Goal: Task Accomplishment & Management: Use online tool/utility

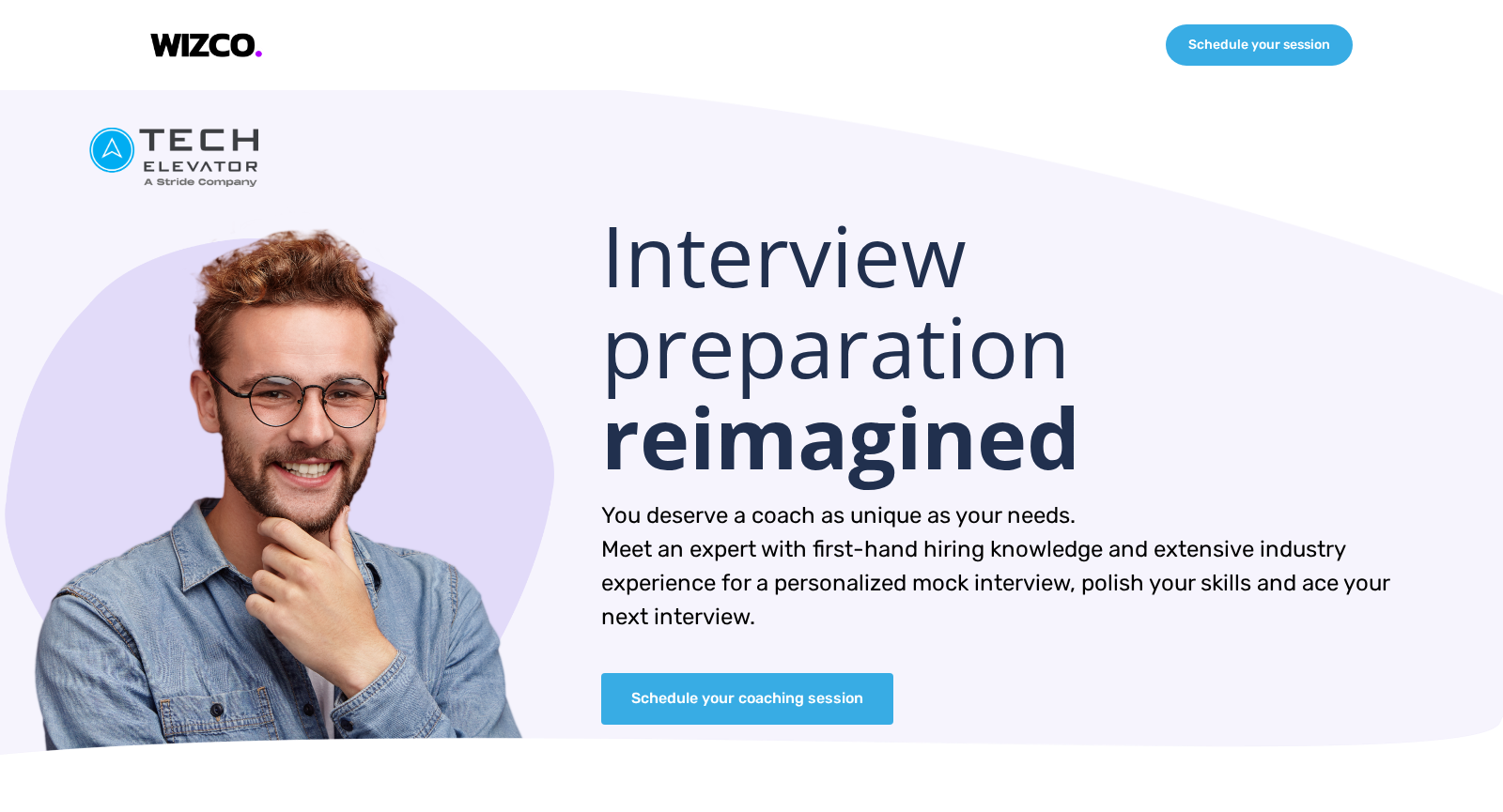
click at [206, 59] on div "Schedule your session" at bounding box center [752, 45] width 1352 height 90
click at [175, 34] on img at bounding box center [206, 46] width 113 height 25
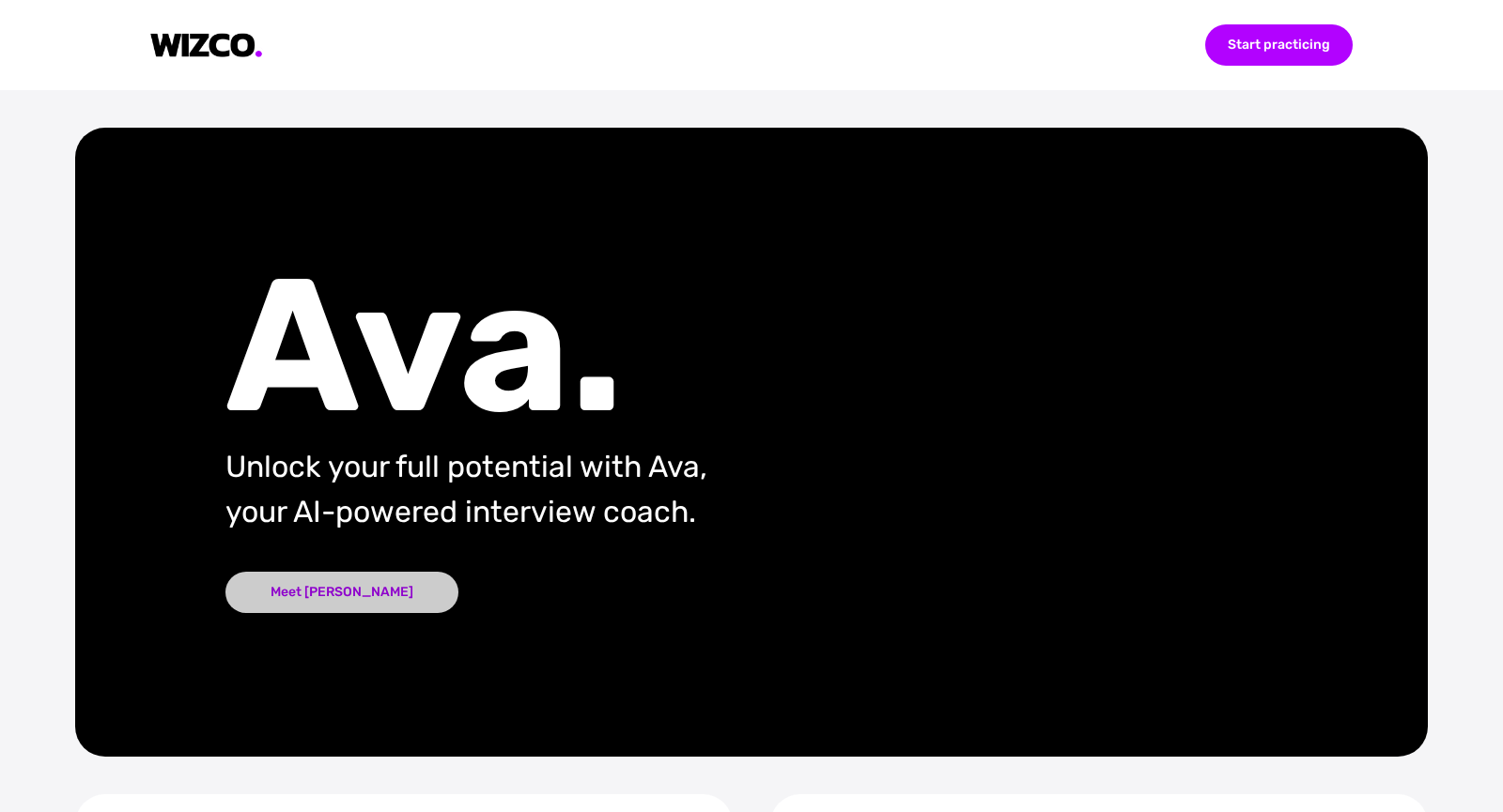
click at [329, 602] on div "Meet Ava" at bounding box center [342, 593] width 233 height 41
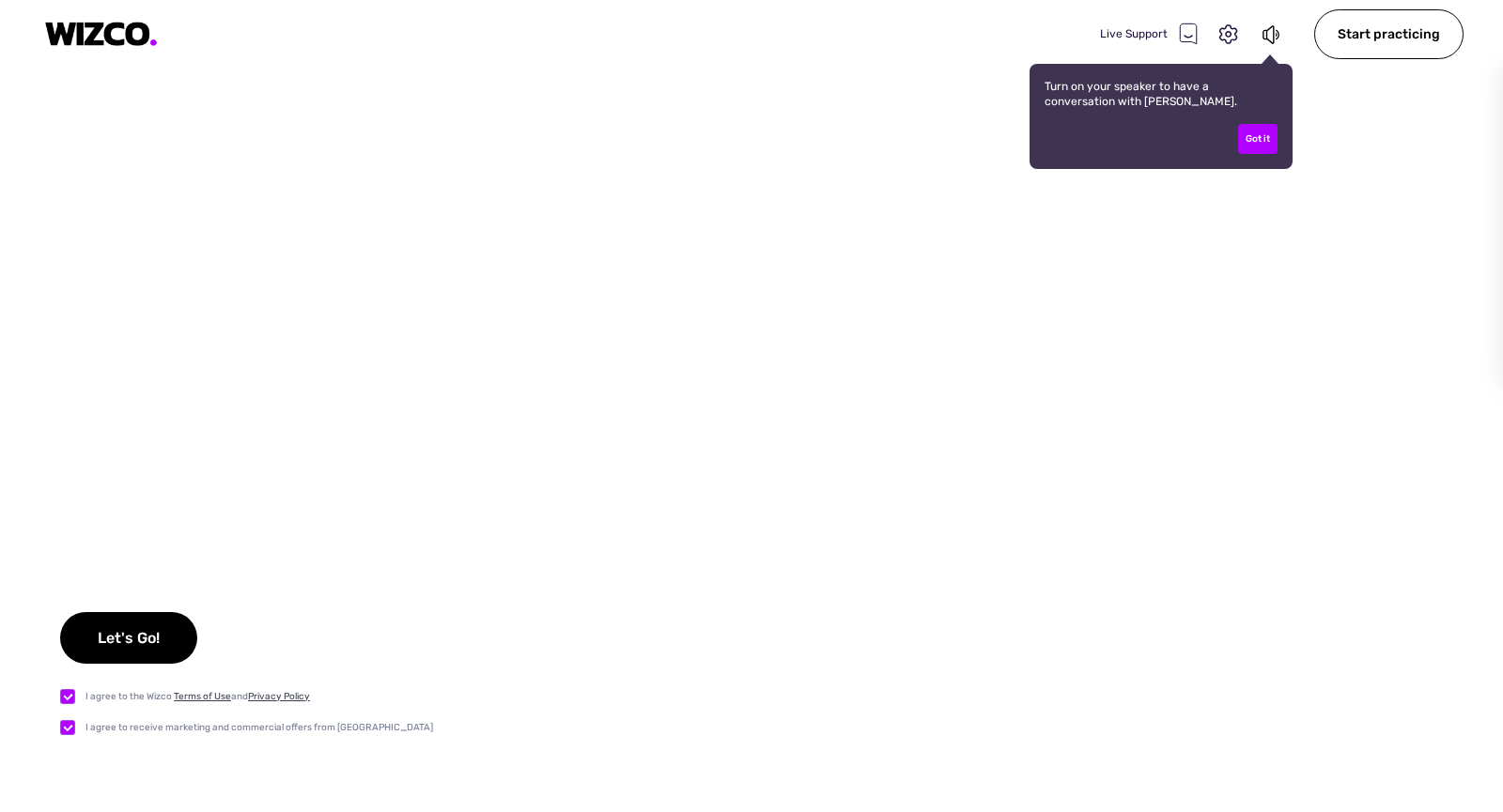
checkbox input "true"
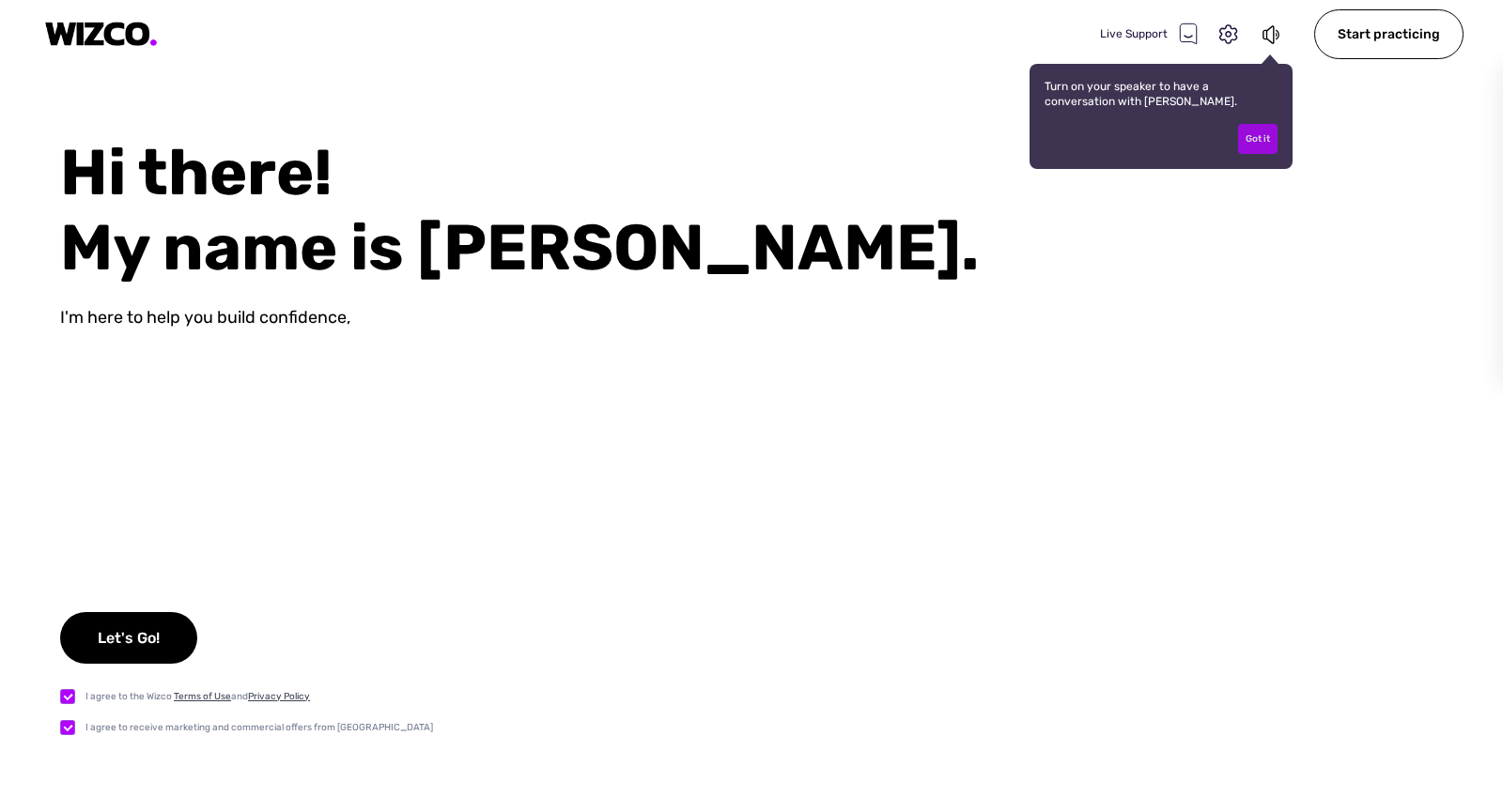
click at [1254, 141] on div "Got it" at bounding box center [1257, 139] width 39 height 30
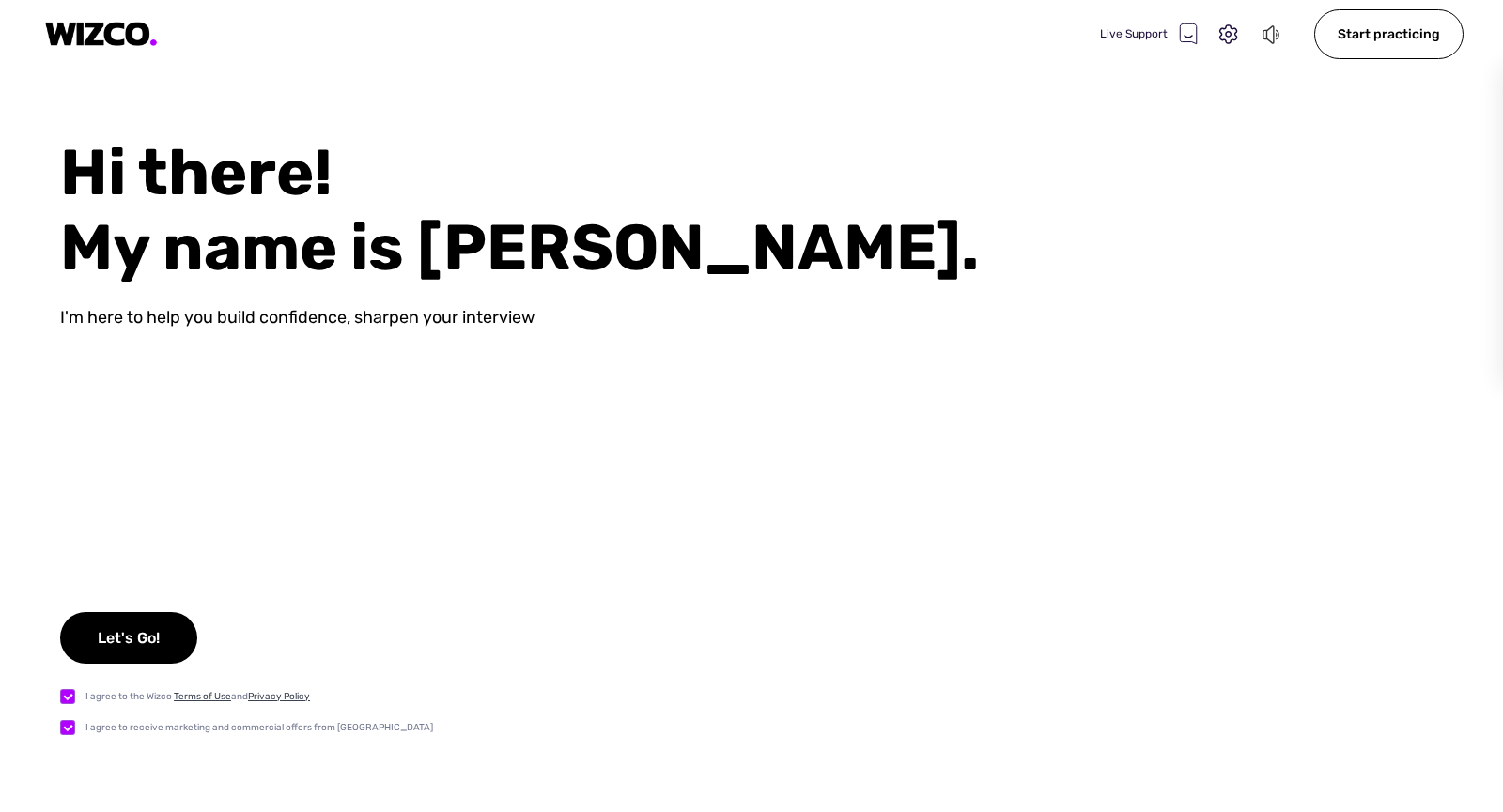
click at [1276, 38] on icon at bounding box center [1271, 34] width 21 height 23
click at [1282, 37] on icon at bounding box center [1271, 34] width 21 height 23
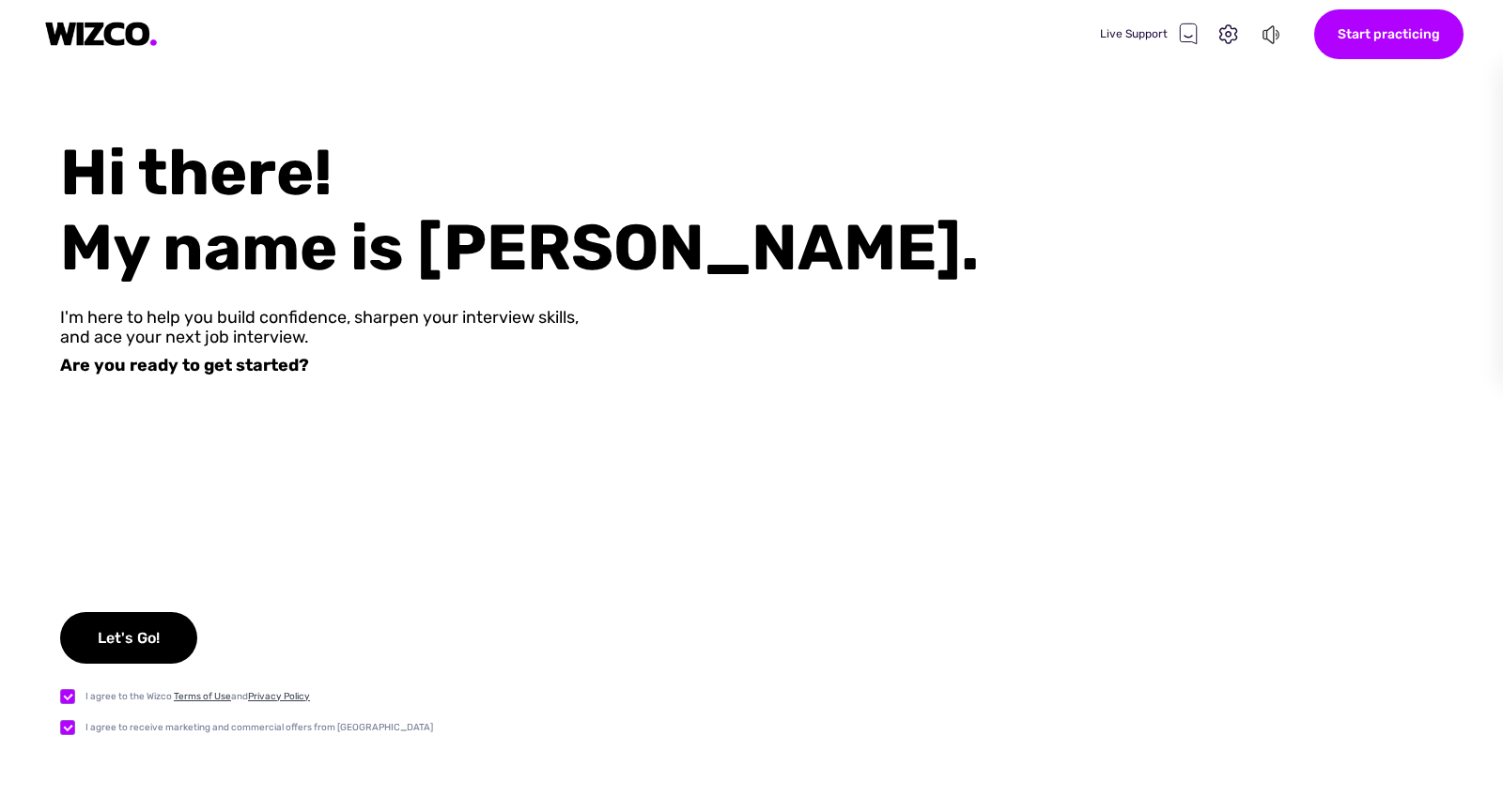
click at [1338, 50] on div "Start practicing" at bounding box center [1389, 34] width 150 height 50
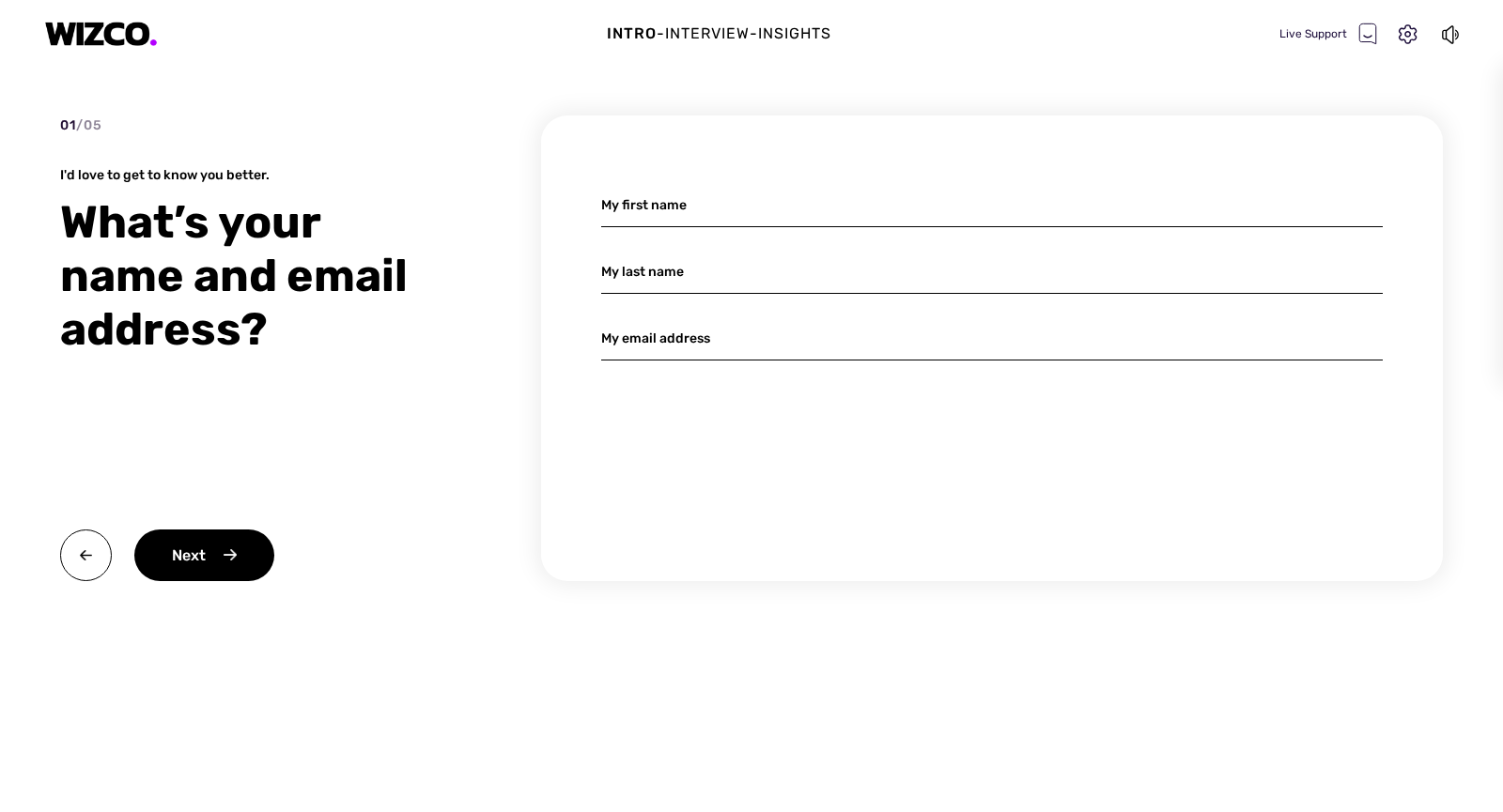
click at [690, 227] on div "My first name My last name My email address" at bounding box center [991, 348] width 901 height 466
click at [694, 215] on input at bounding box center [991, 204] width 782 height 44
type input "Nitin"
click at [655, 279] on input at bounding box center [991, 271] width 782 height 44
type input "Redhu"
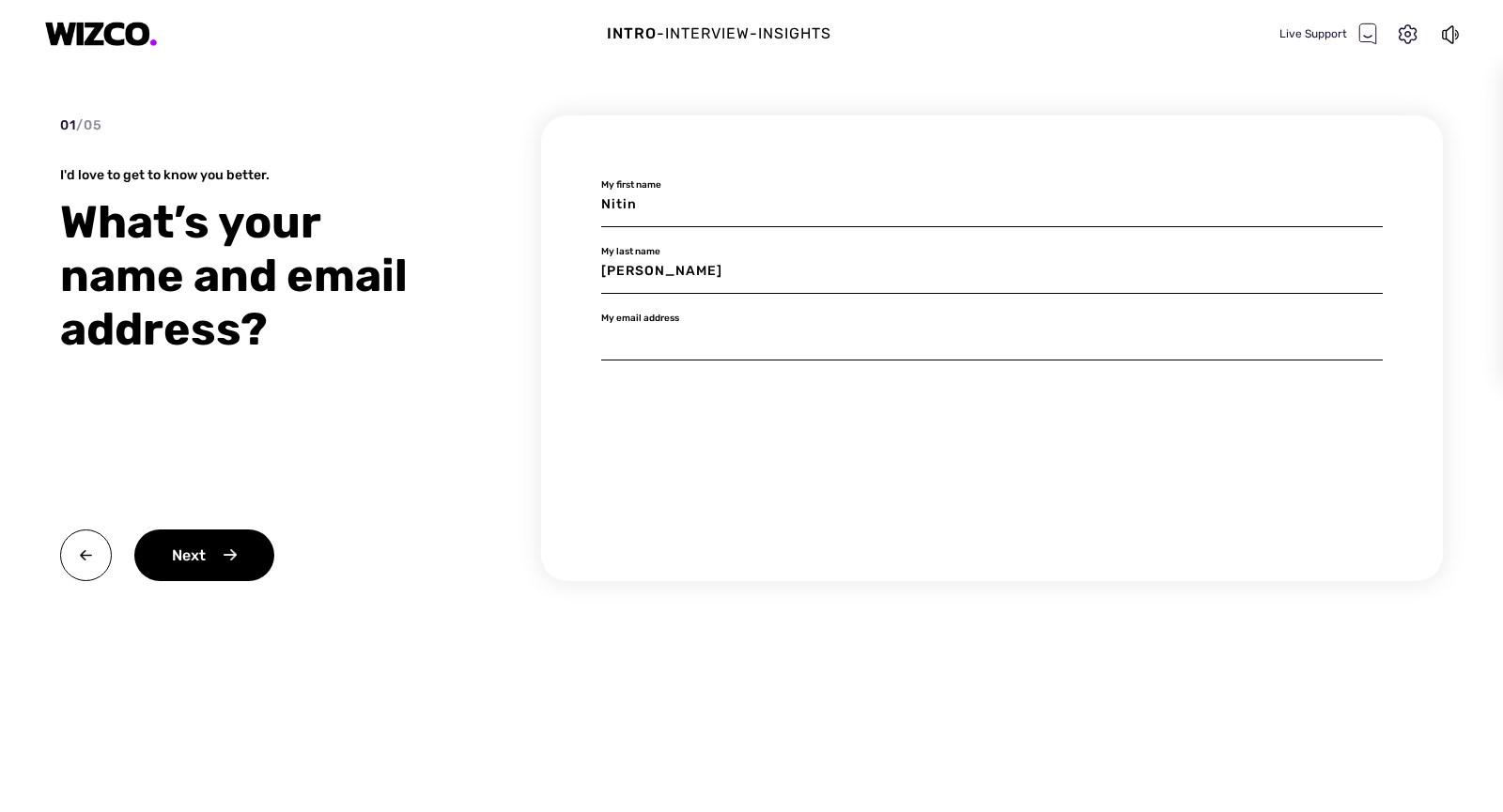
click at [692, 339] on input at bounding box center [991, 338] width 782 height 44
type input "nitinredhu97@gmail.com"
click at [250, 546] on div "Next" at bounding box center [204, 555] width 140 height 52
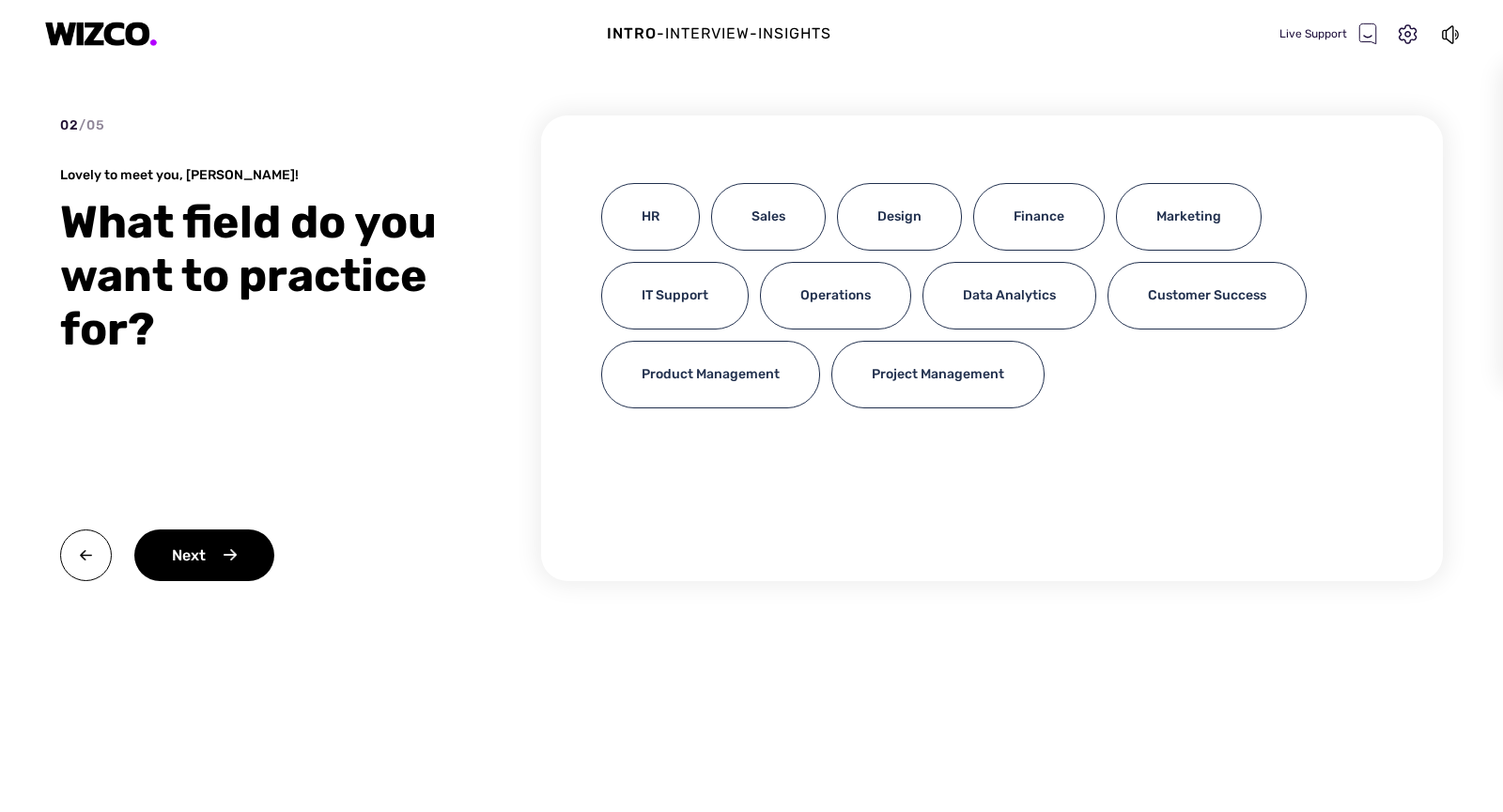
click at [414, 525] on div "02 / 05 Lovely to meet you, Nitin! What field do you want to practice for? Next" at bounding box center [256, 348] width 394 height 466
click at [668, 290] on div "IT Support" at bounding box center [674, 295] width 148 height 68
click at [657, 303] on div "IT Support" at bounding box center [674, 295] width 148 height 68
click at [664, 275] on div "IT Support" at bounding box center [674, 295] width 148 height 68
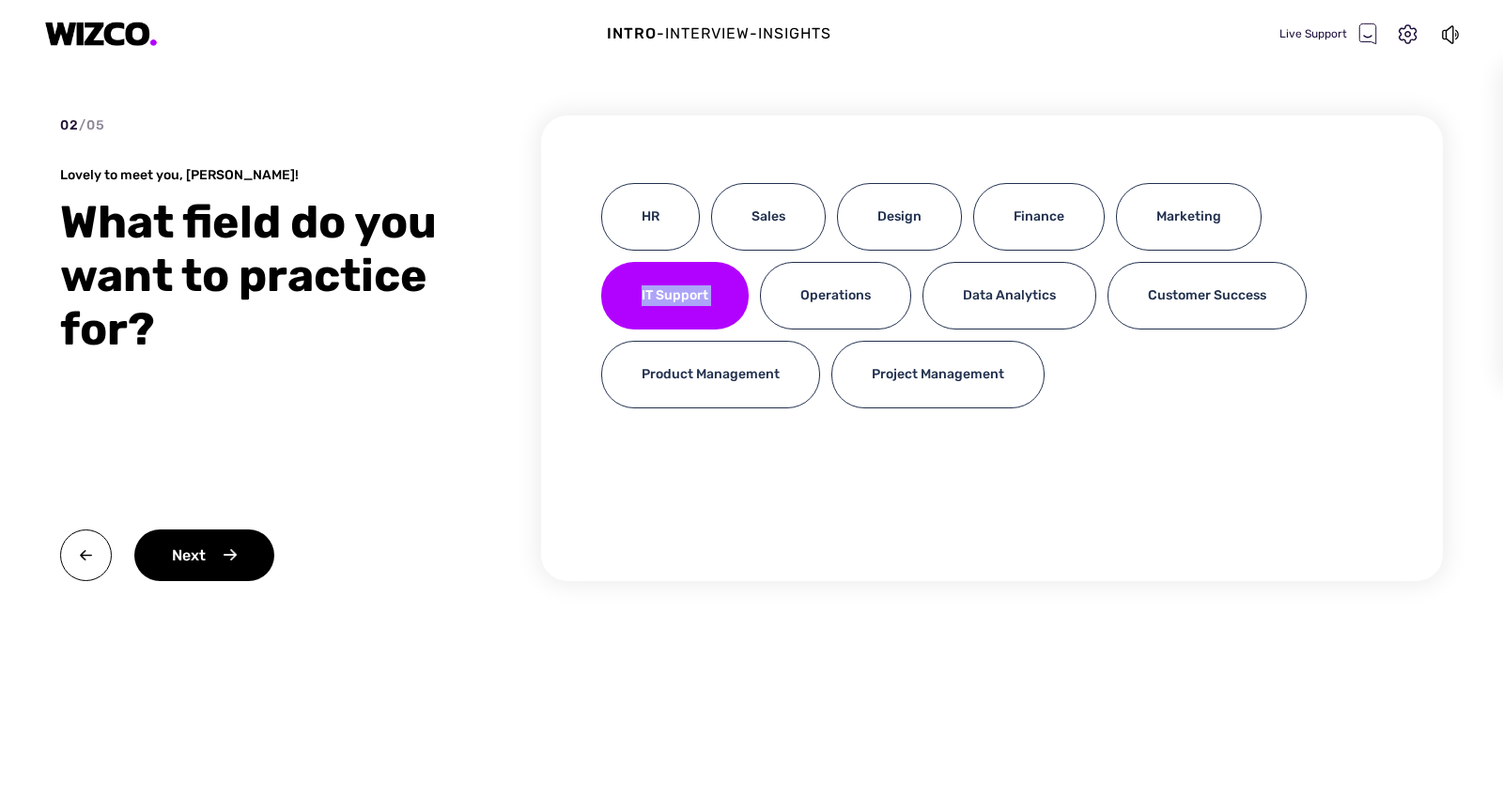
click at [664, 275] on div "IT Support" at bounding box center [674, 295] width 148 height 68
click at [537, 316] on div "02 / 05 Lovely to meet you, Nitin! What field do you want to practice for? Next…" at bounding box center [751, 382] width 1383 height 533
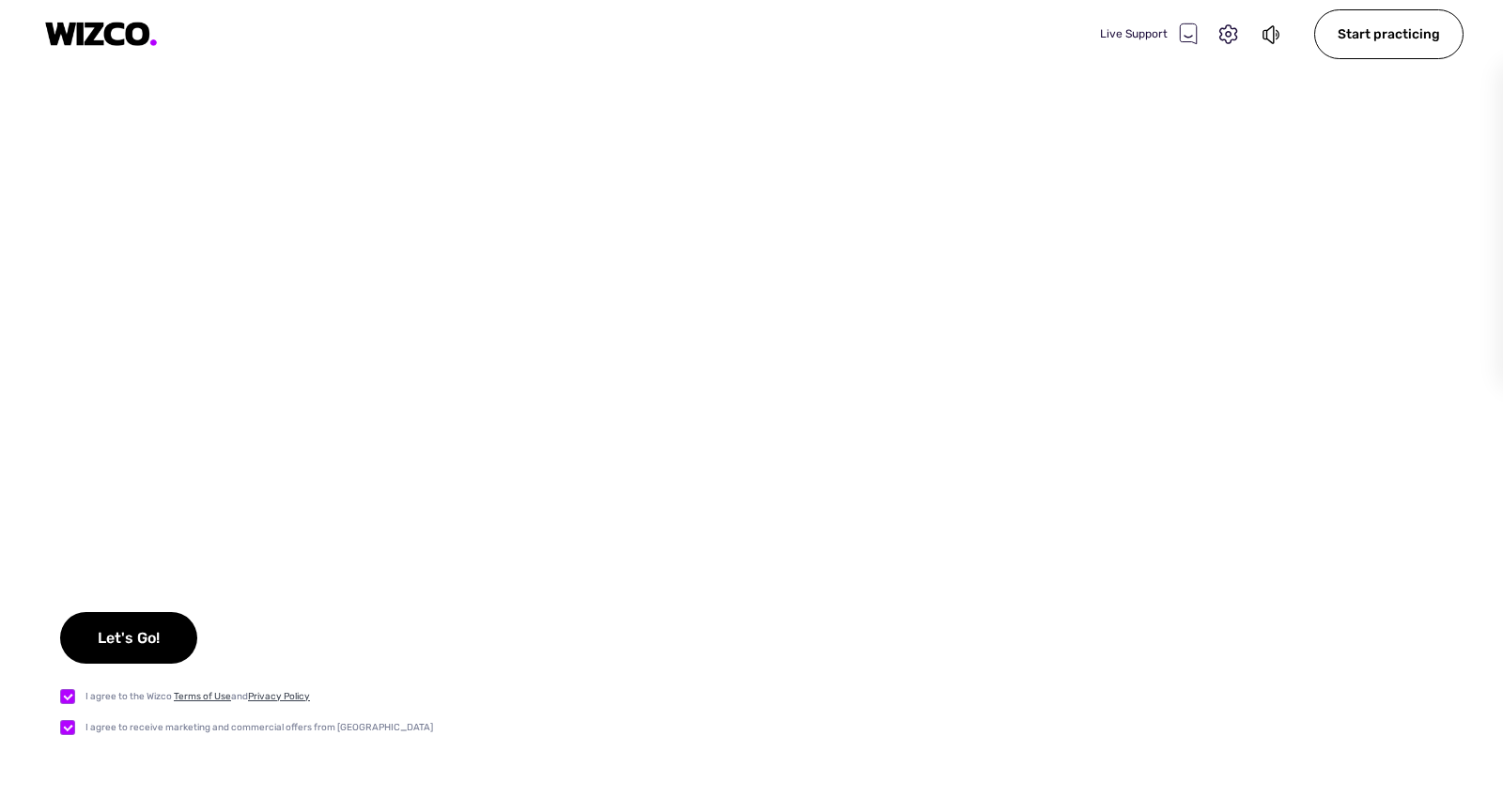
checkbox input "true"
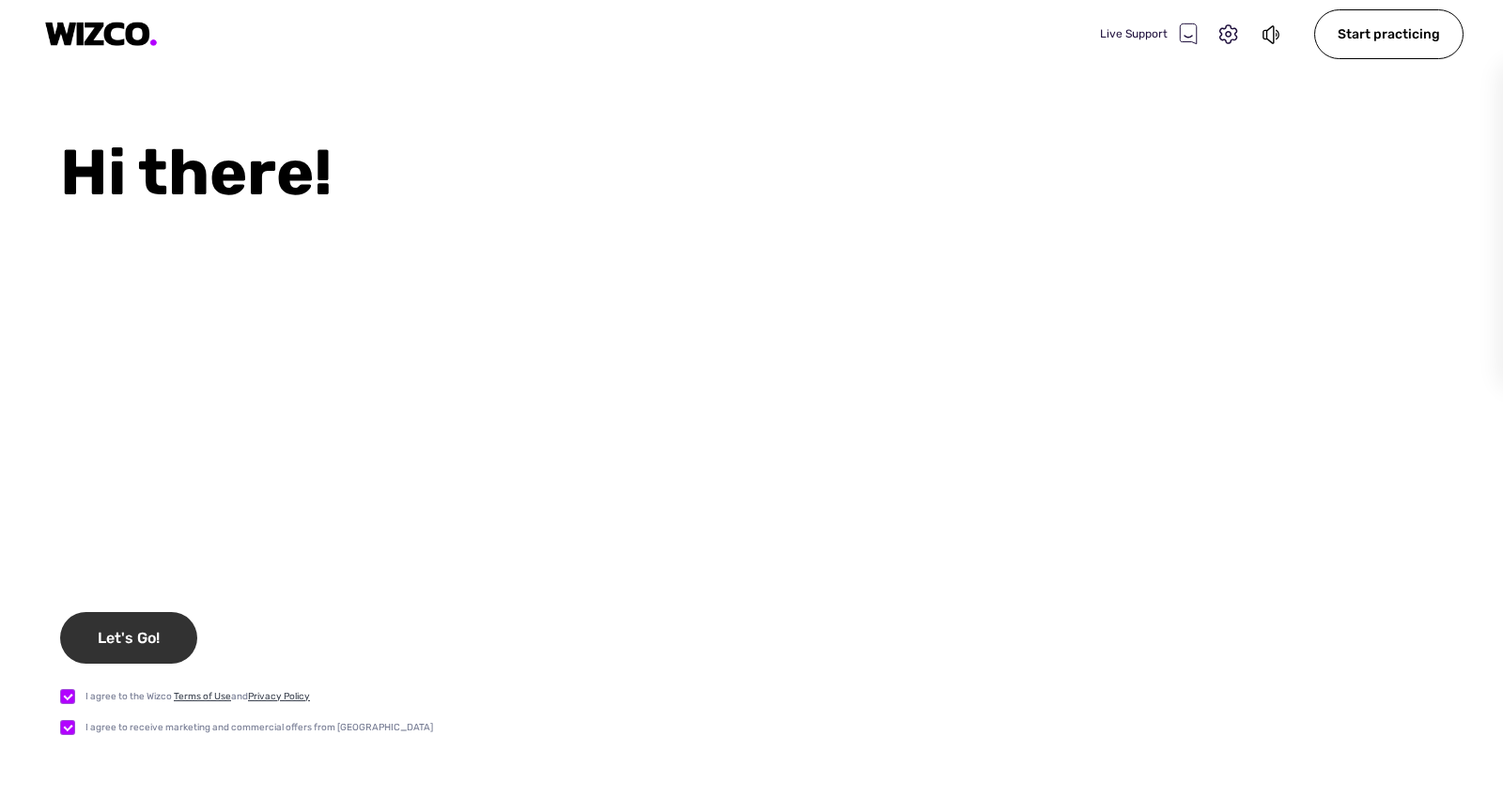
click at [160, 636] on div "Let's Go!" at bounding box center [128, 638] width 137 height 52
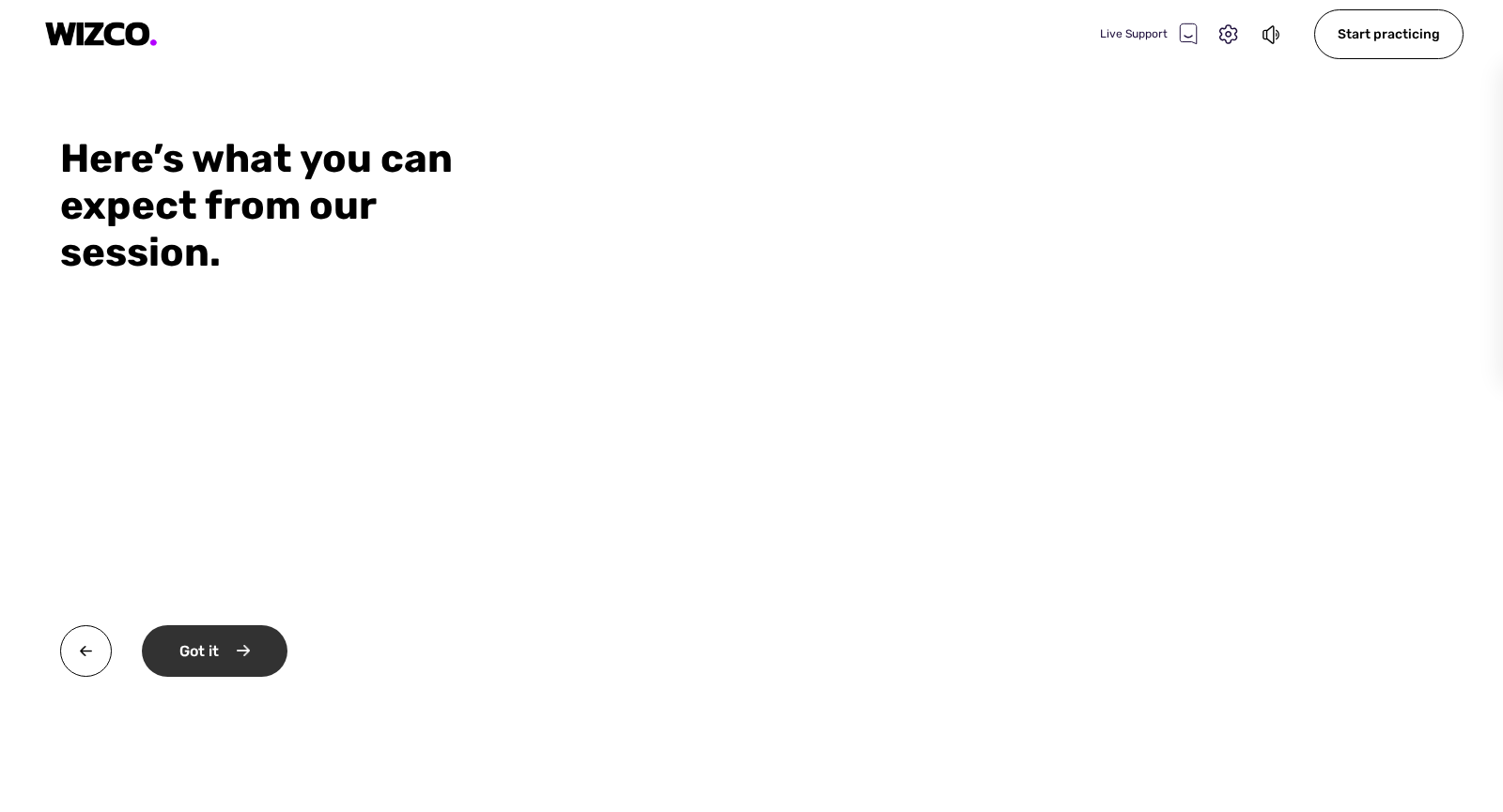
click at [231, 643] on div "Got it" at bounding box center [214, 651] width 146 height 52
click at [231, 643] on div "Okay" at bounding box center [212, 651] width 142 height 52
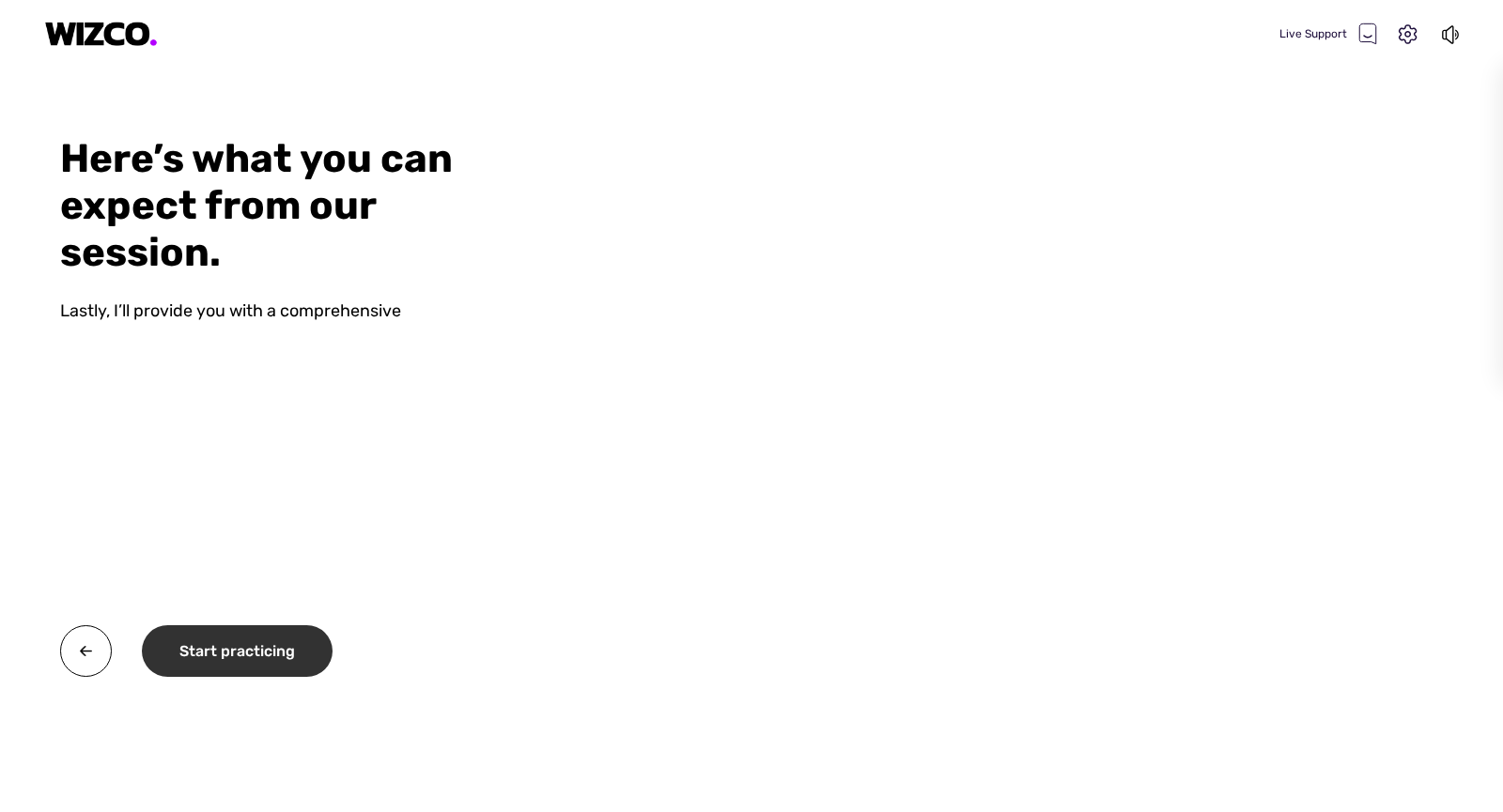
click at [231, 643] on div "Start practicing" at bounding box center [237, 651] width 191 height 52
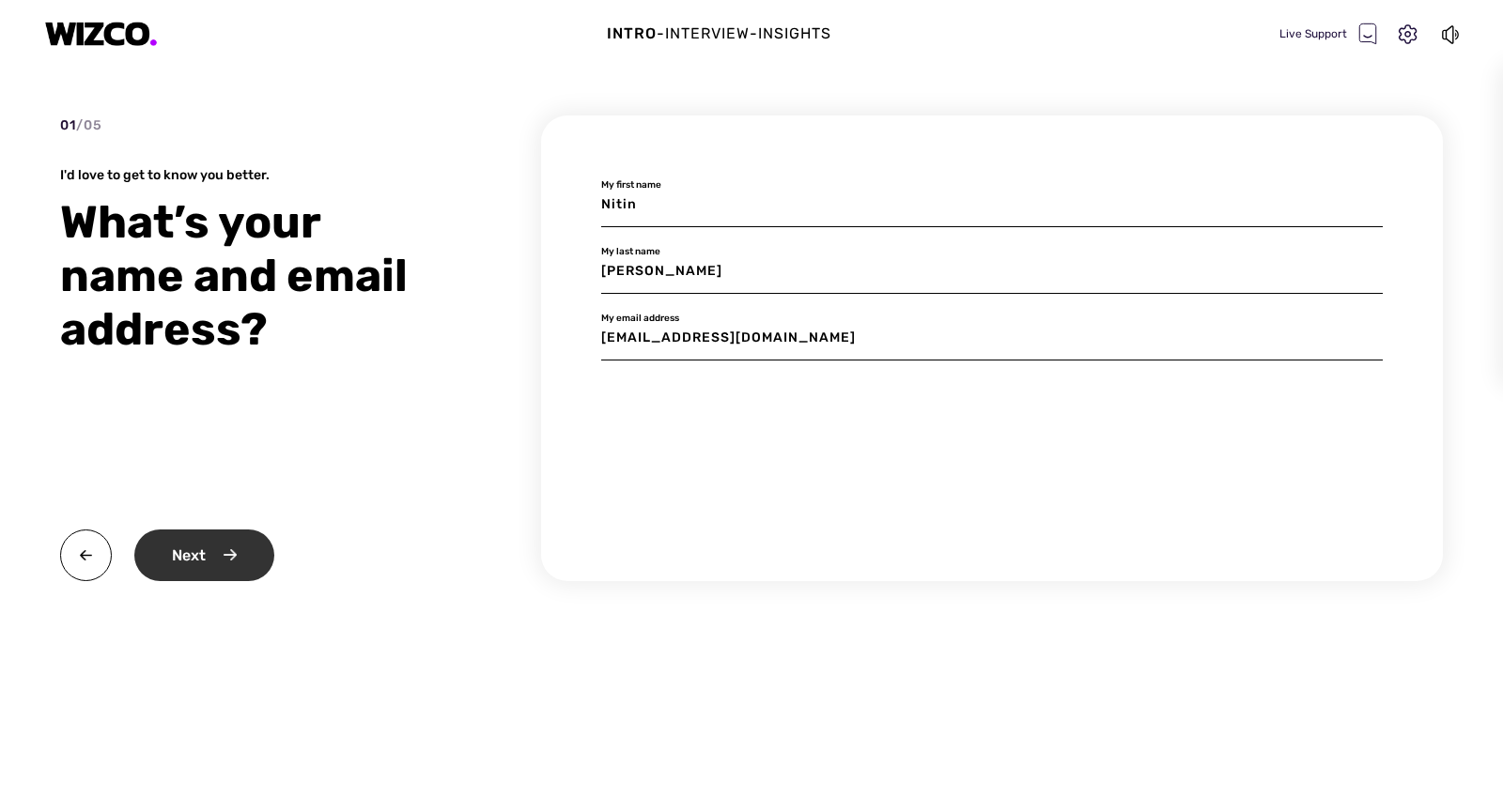
click at [199, 569] on div "Next" at bounding box center [204, 555] width 140 height 52
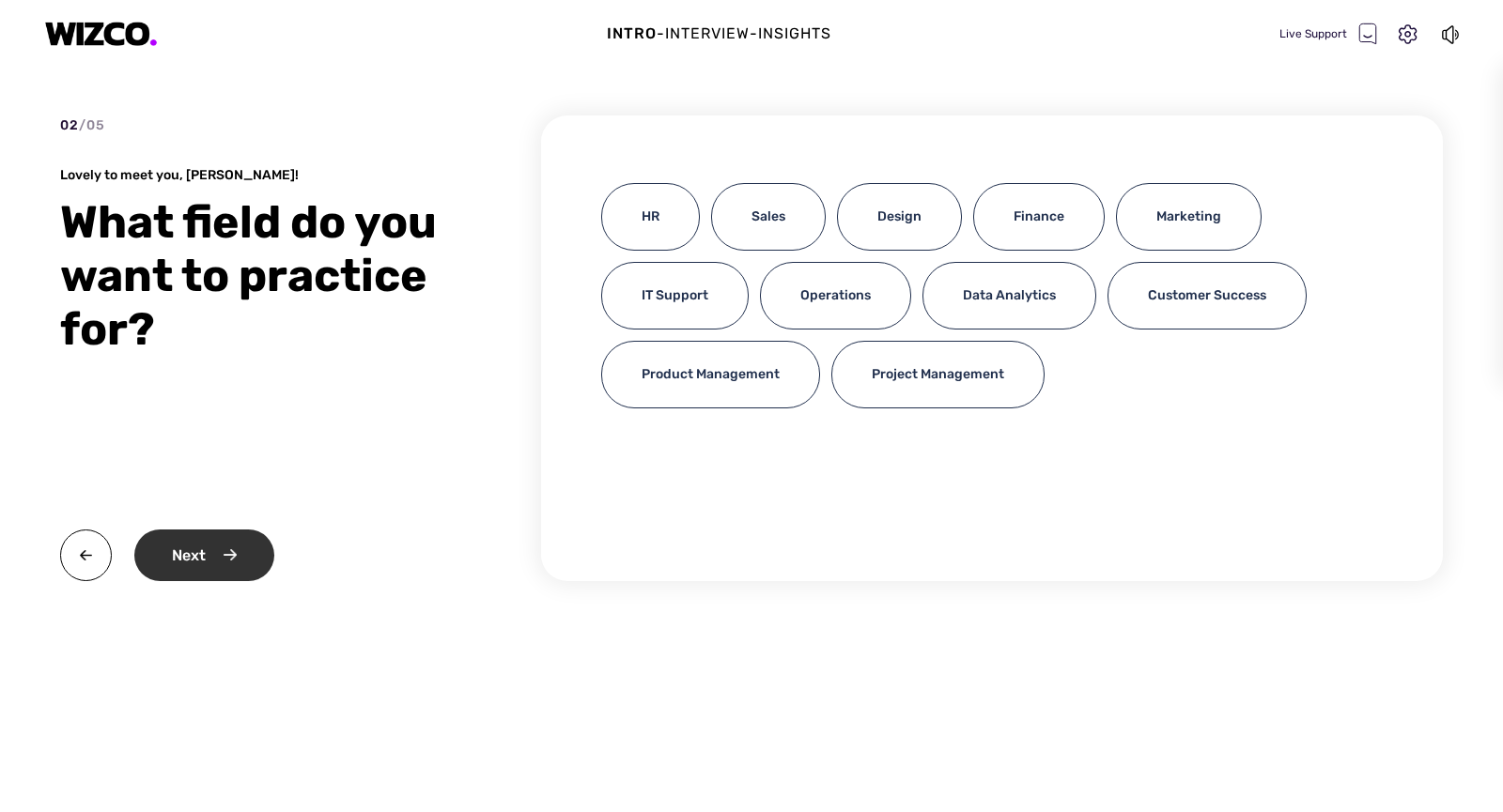
click at [220, 565] on div "Next" at bounding box center [204, 555] width 140 height 52
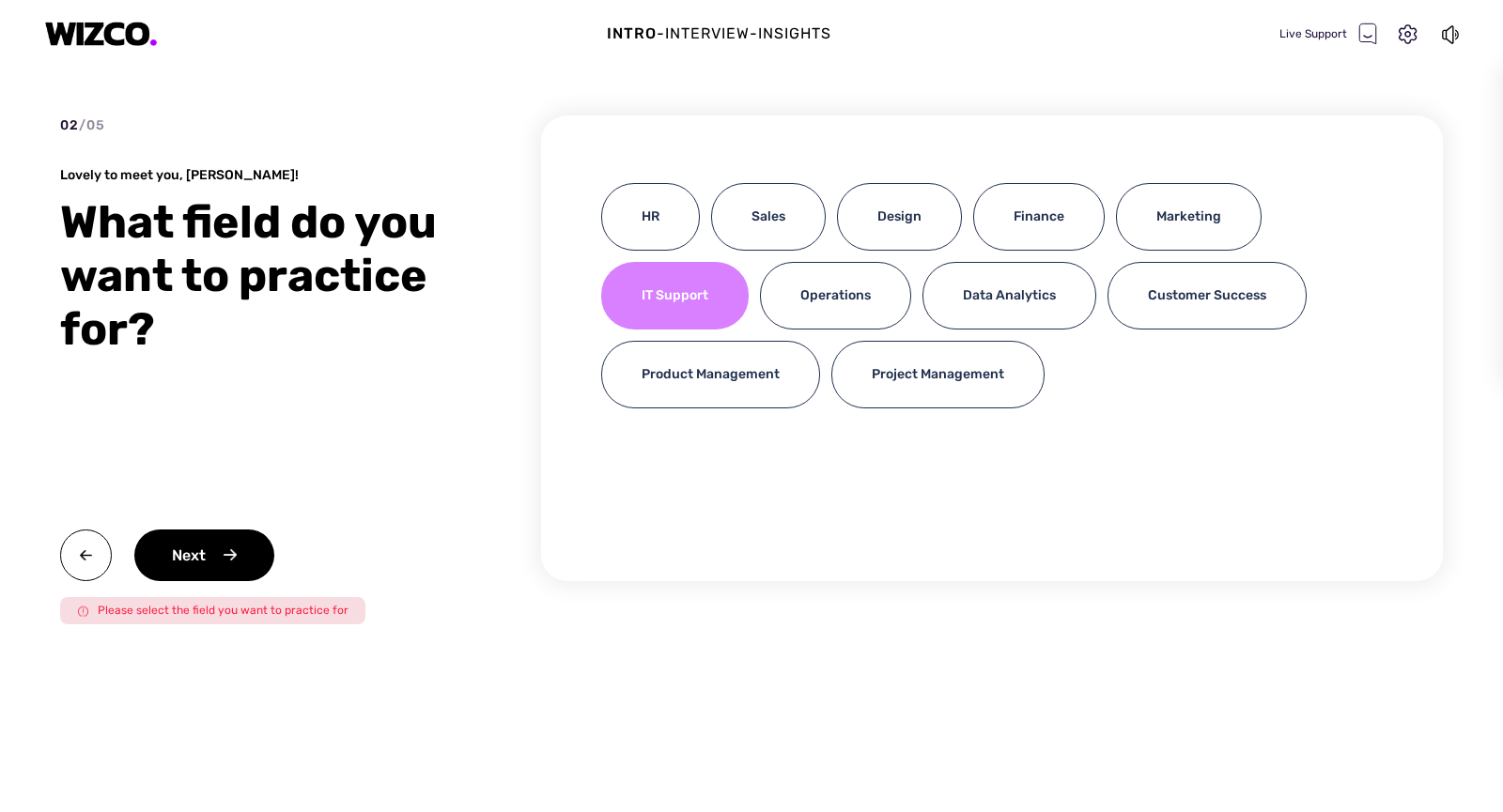
click at [708, 274] on div "IT Support" at bounding box center [674, 295] width 148 height 68
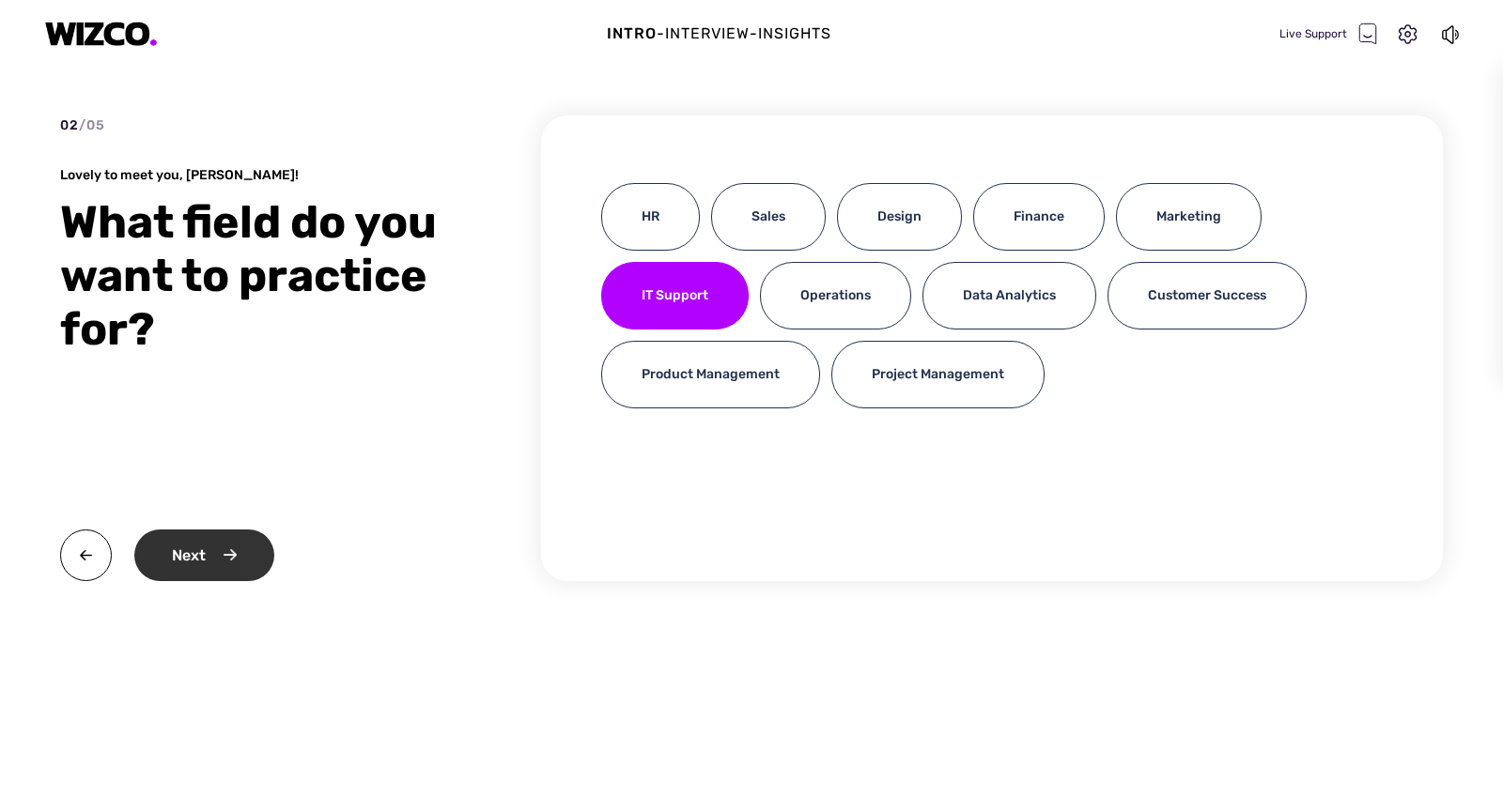
click at [227, 560] on div "Next" at bounding box center [204, 555] width 140 height 52
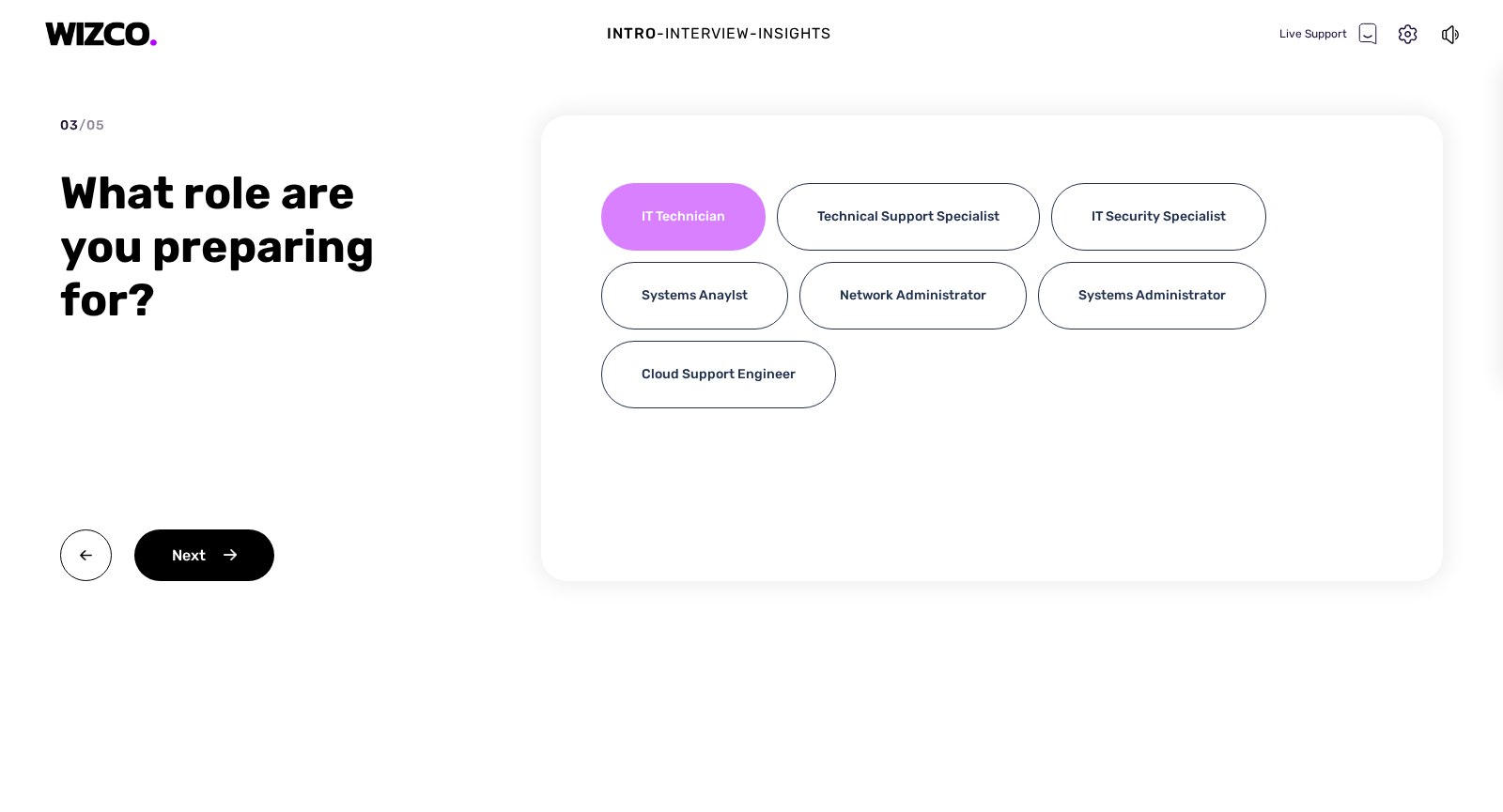
click at [669, 204] on div "IT Technician" at bounding box center [683, 216] width 164 height 68
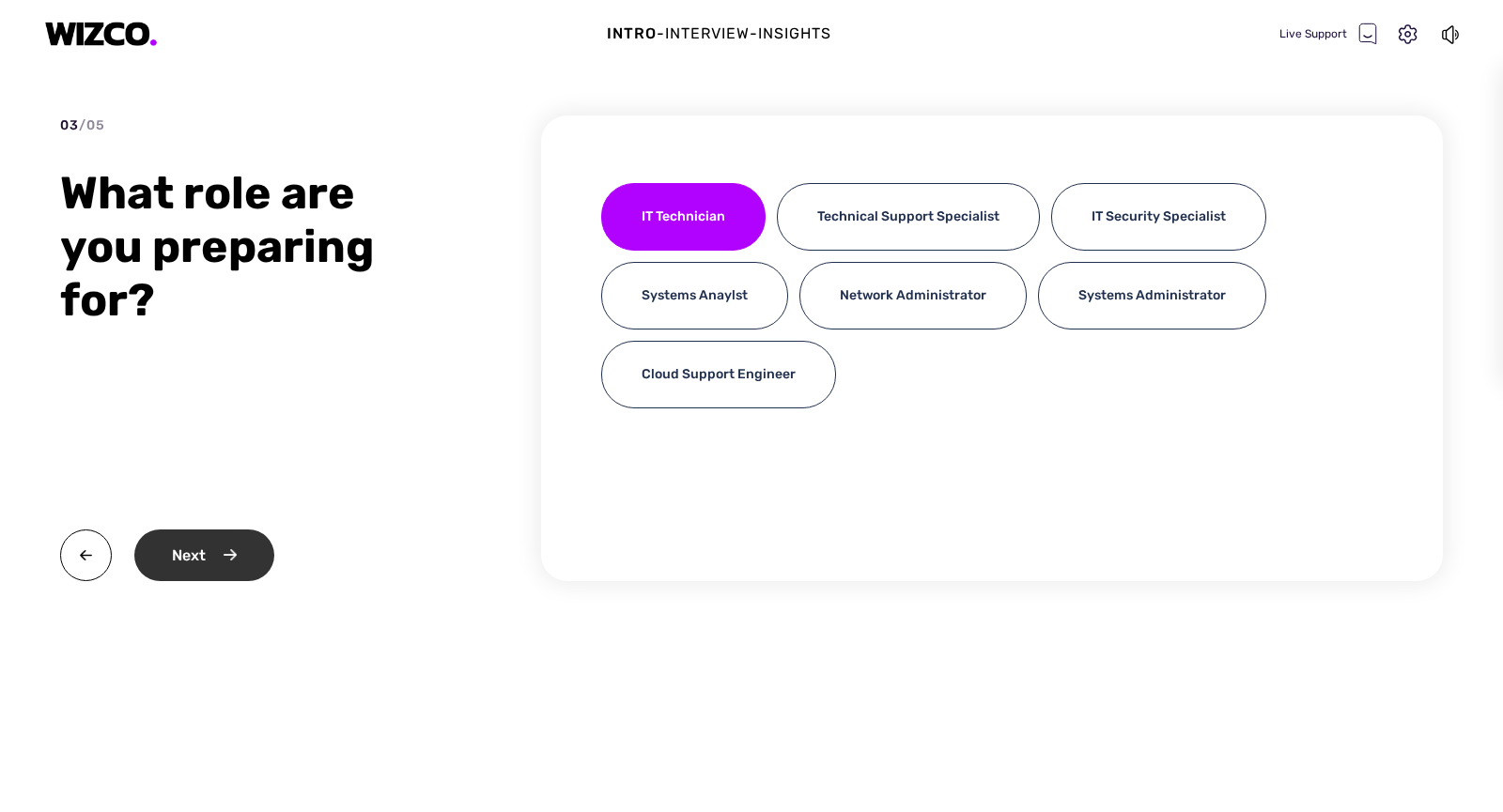
click at [231, 560] on div "Next" at bounding box center [204, 555] width 140 height 52
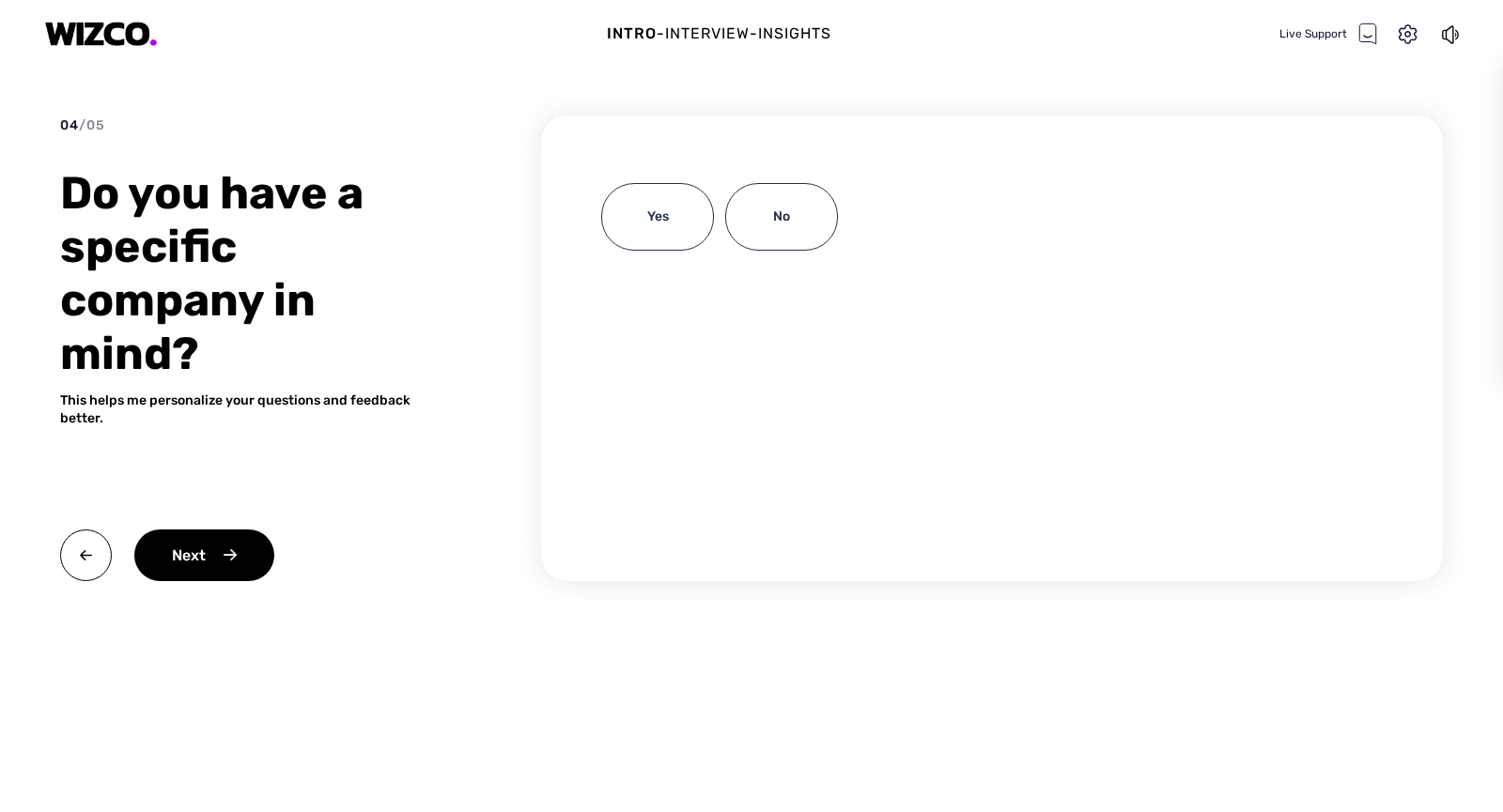
click at [776, 199] on div "No" at bounding box center [781, 216] width 113 height 68
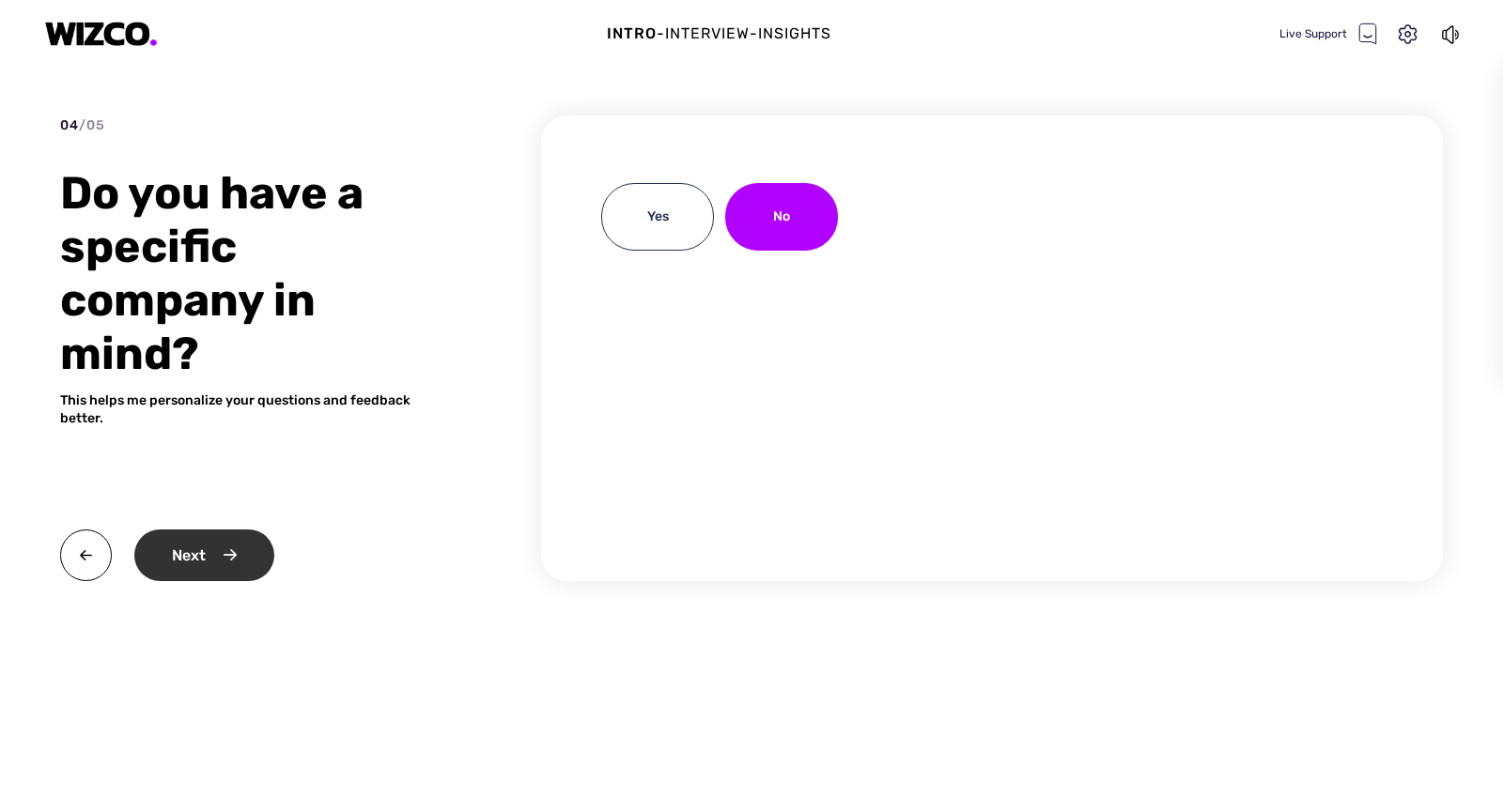
click at [202, 574] on div "Next" at bounding box center [204, 555] width 140 height 52
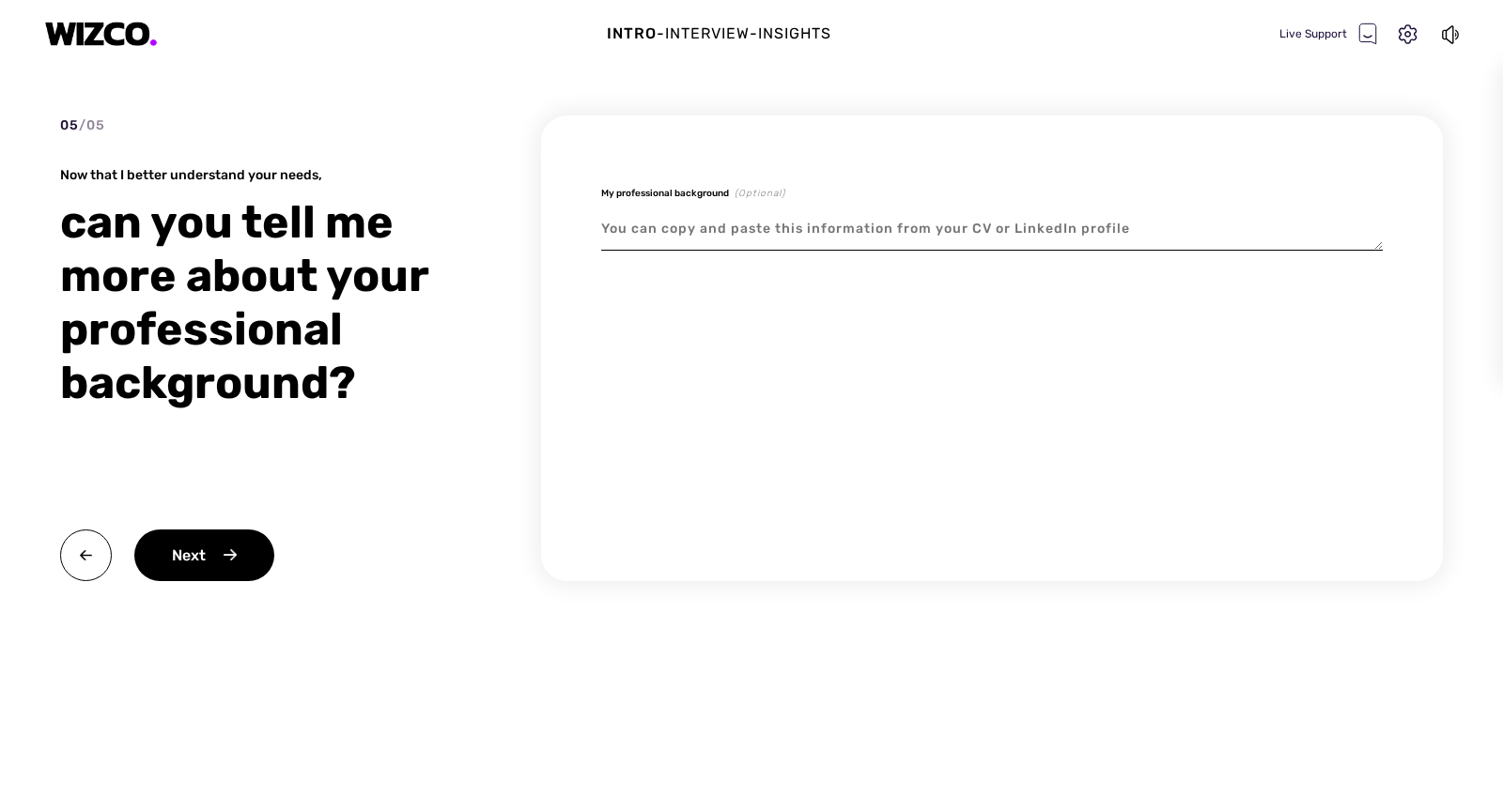
click at [724, 239] on textarea at bounding box center [991, 229] width 782 height 43
type textarea "x"
type textarea "i"
type textarea "x"
type textarea "i"
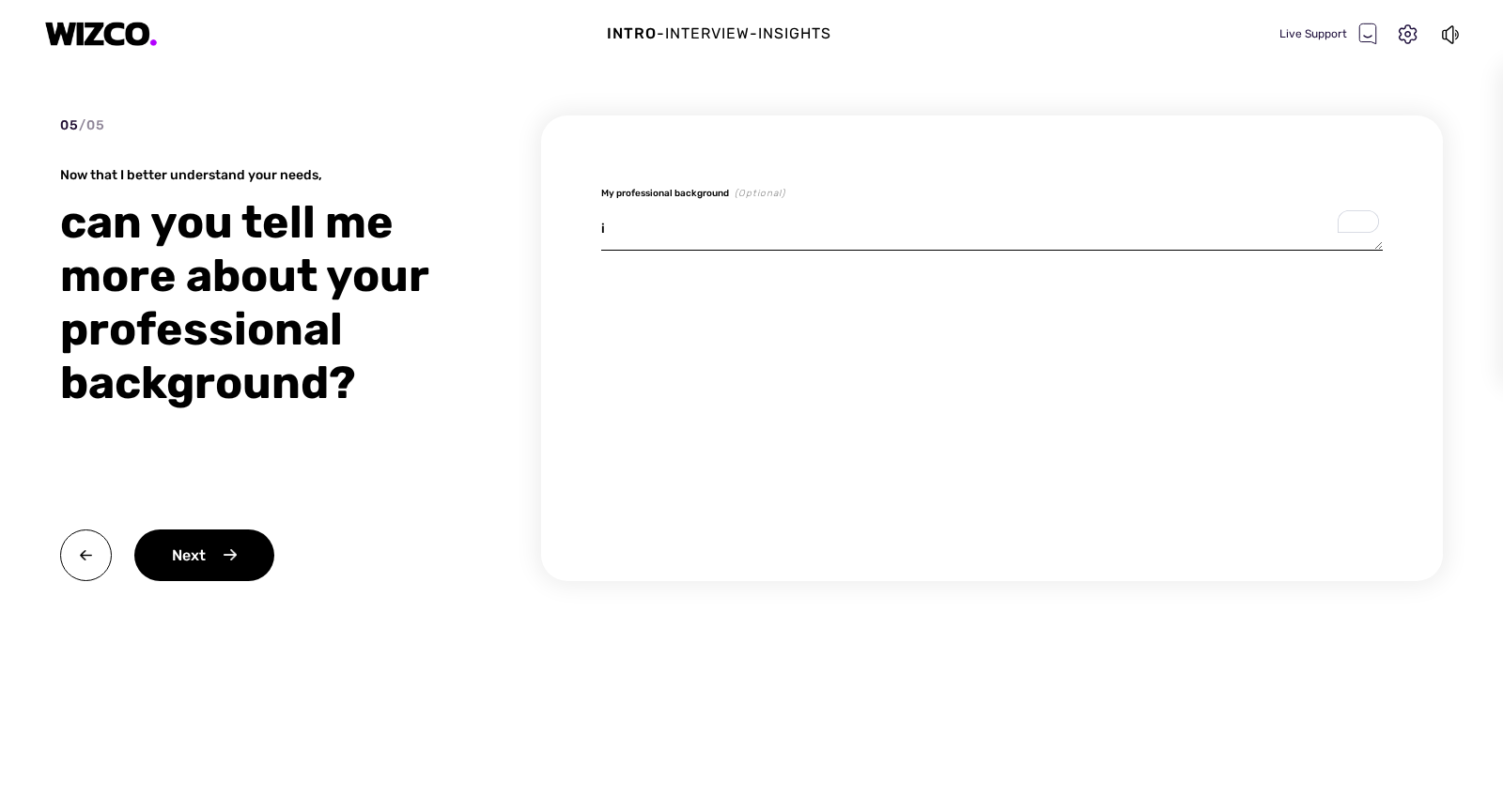
type textarea "x"
type textarea "i a"
type textarea "x"
type textarea "i am"
type textarea "x"
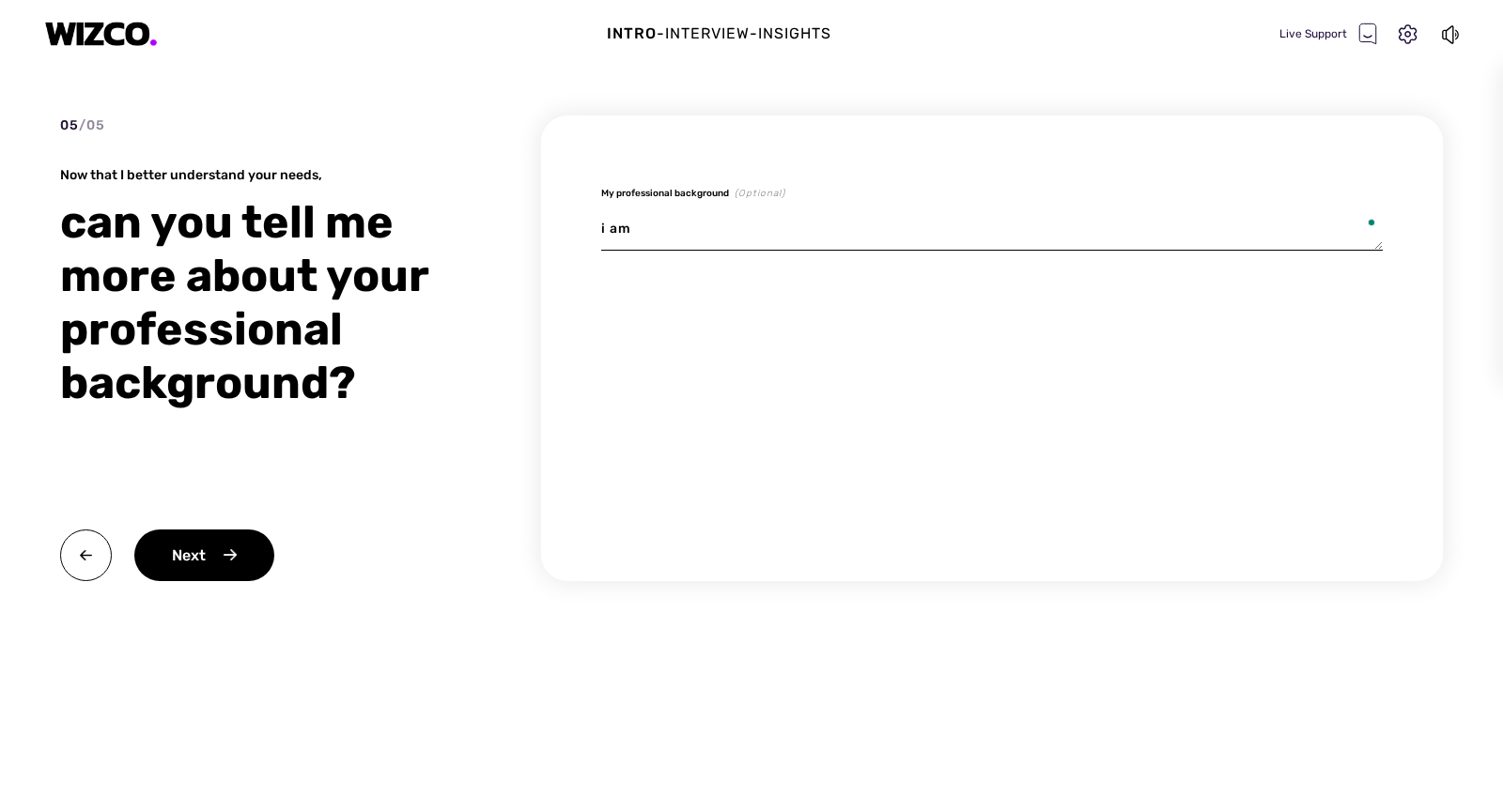
type textarea "i am"
type textarea "x"
type textarea "i am g"
type textarea "x"
type textarea "i am go"
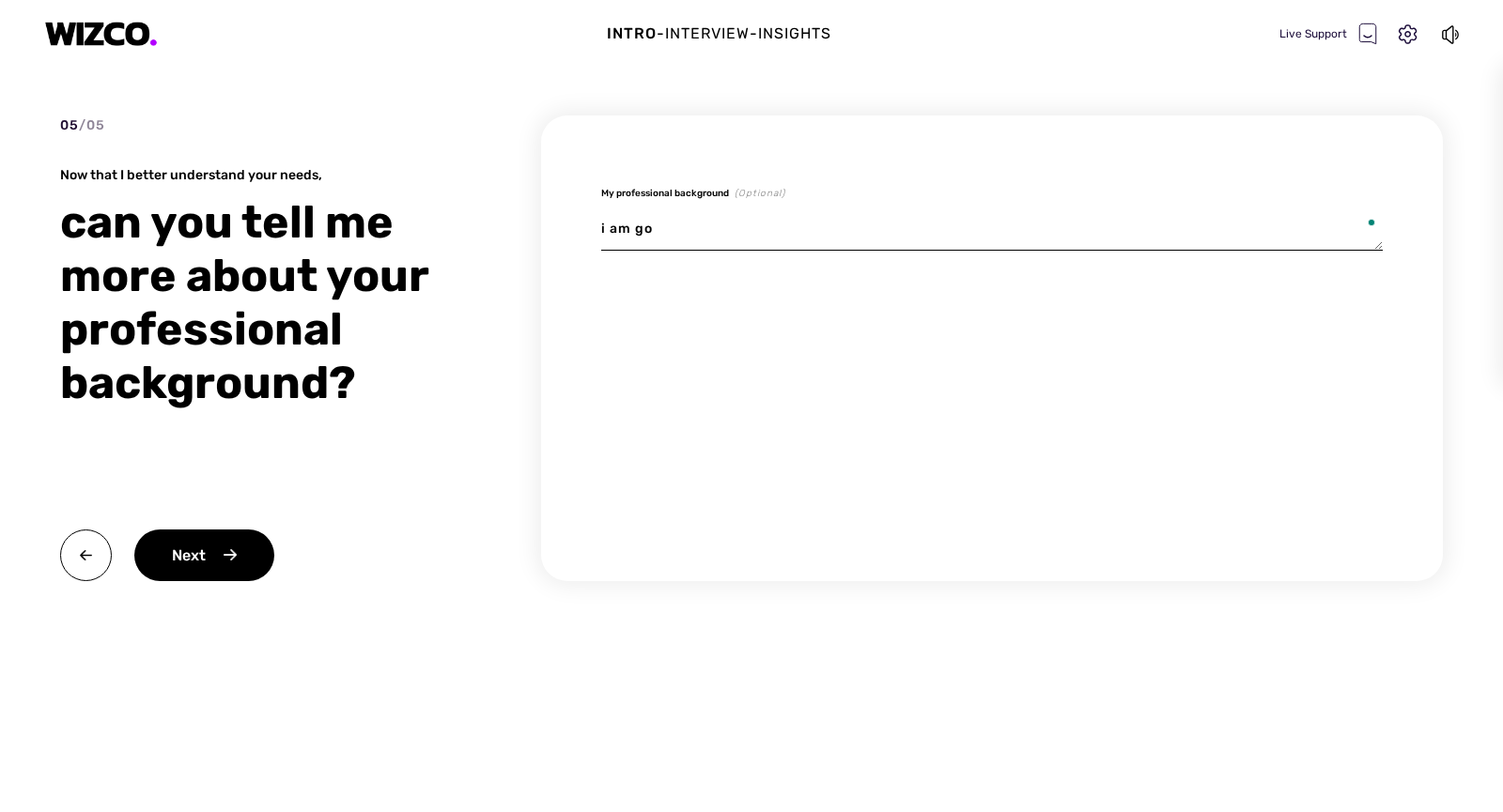
type textarea "x"
type textarea "i am goo"
type textarea "x"
type textarea "i am goof"
type textarea "x"
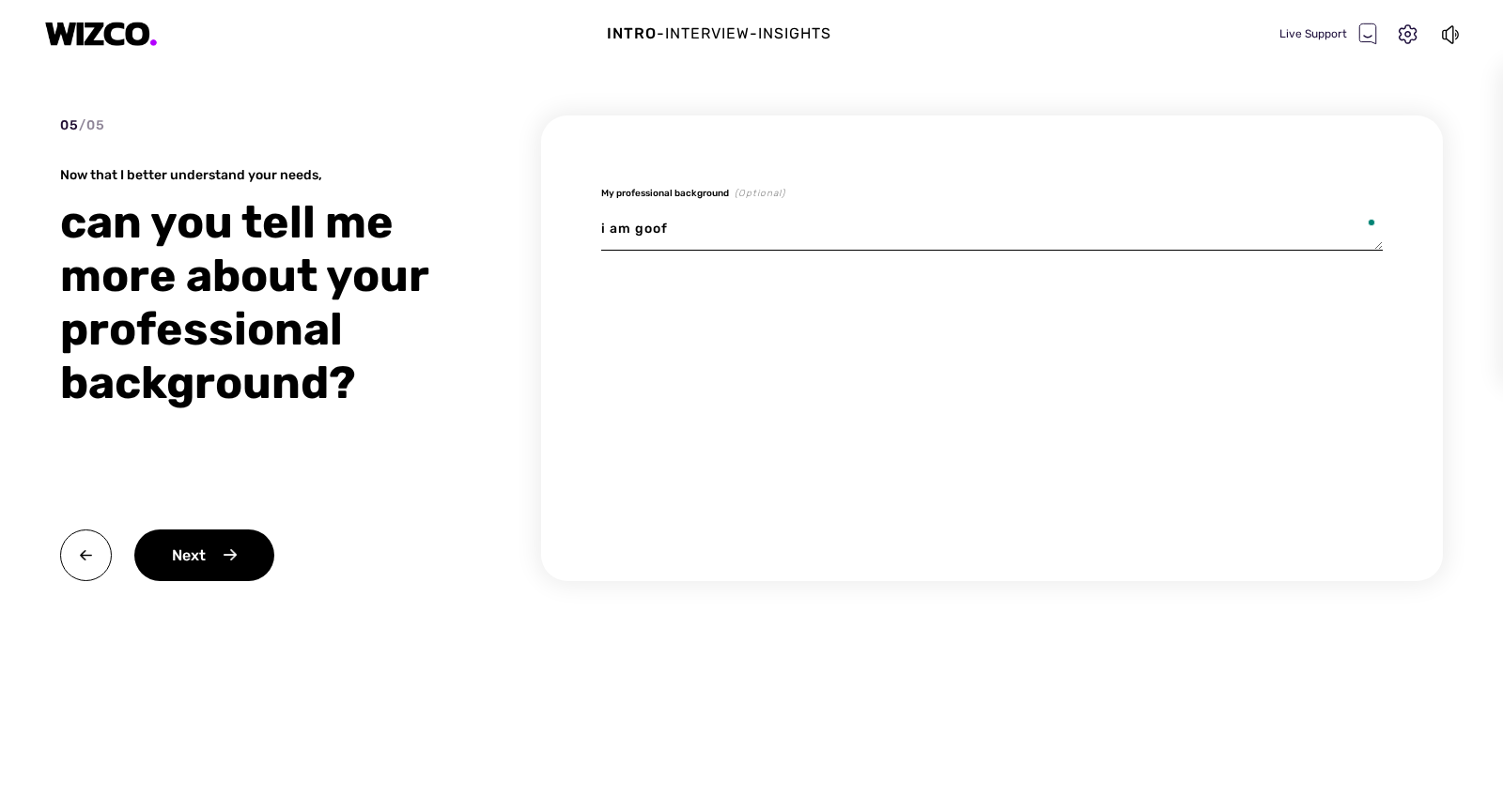
type textarea "i am goo"
type textarea "x"
type textarea "i am good"
type textarea "x"
type textarea "i am good"
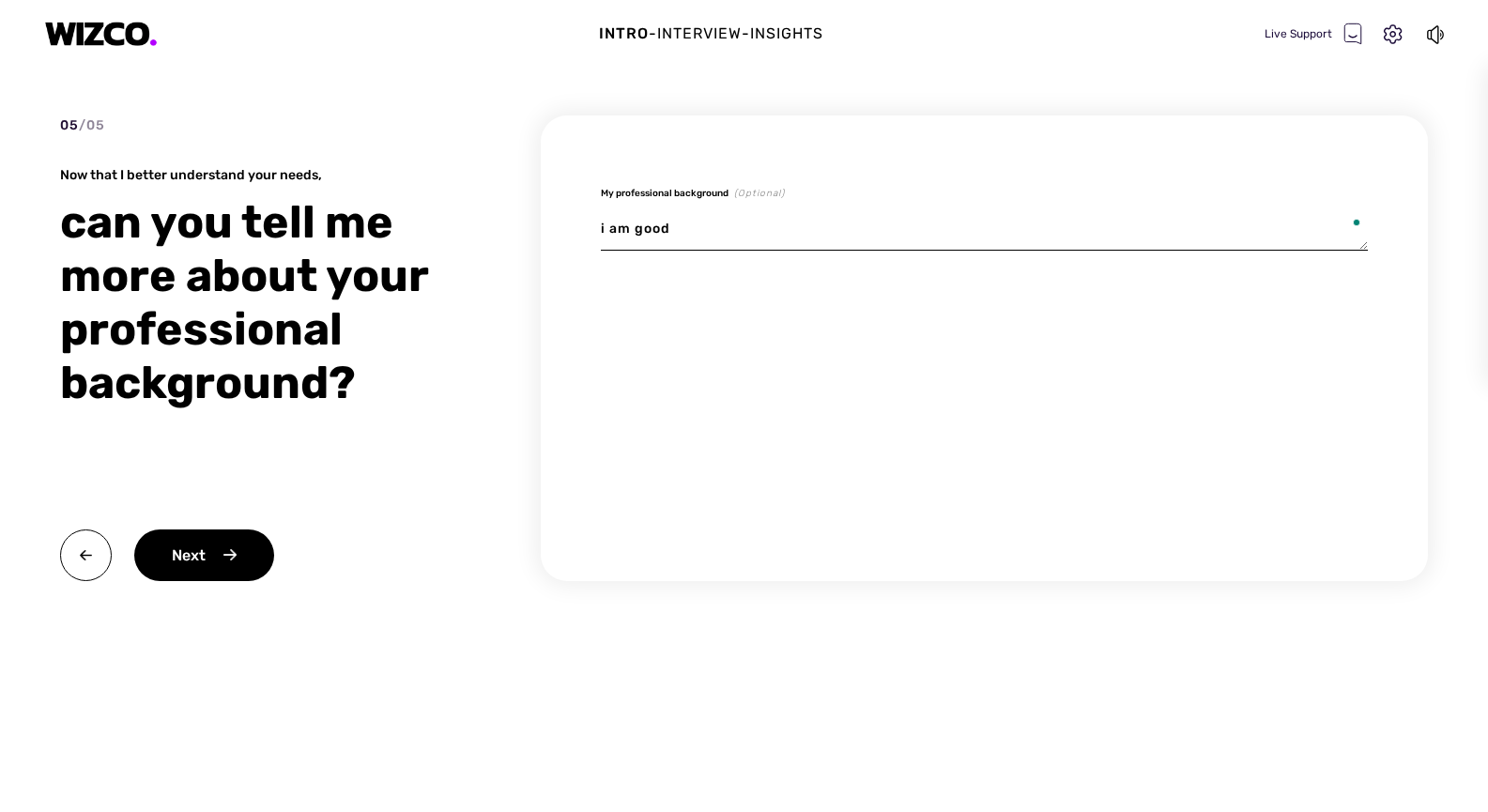
type textarea "x"
type textarea "i am good a"
type textarea "x"
type textarea "i am good at"
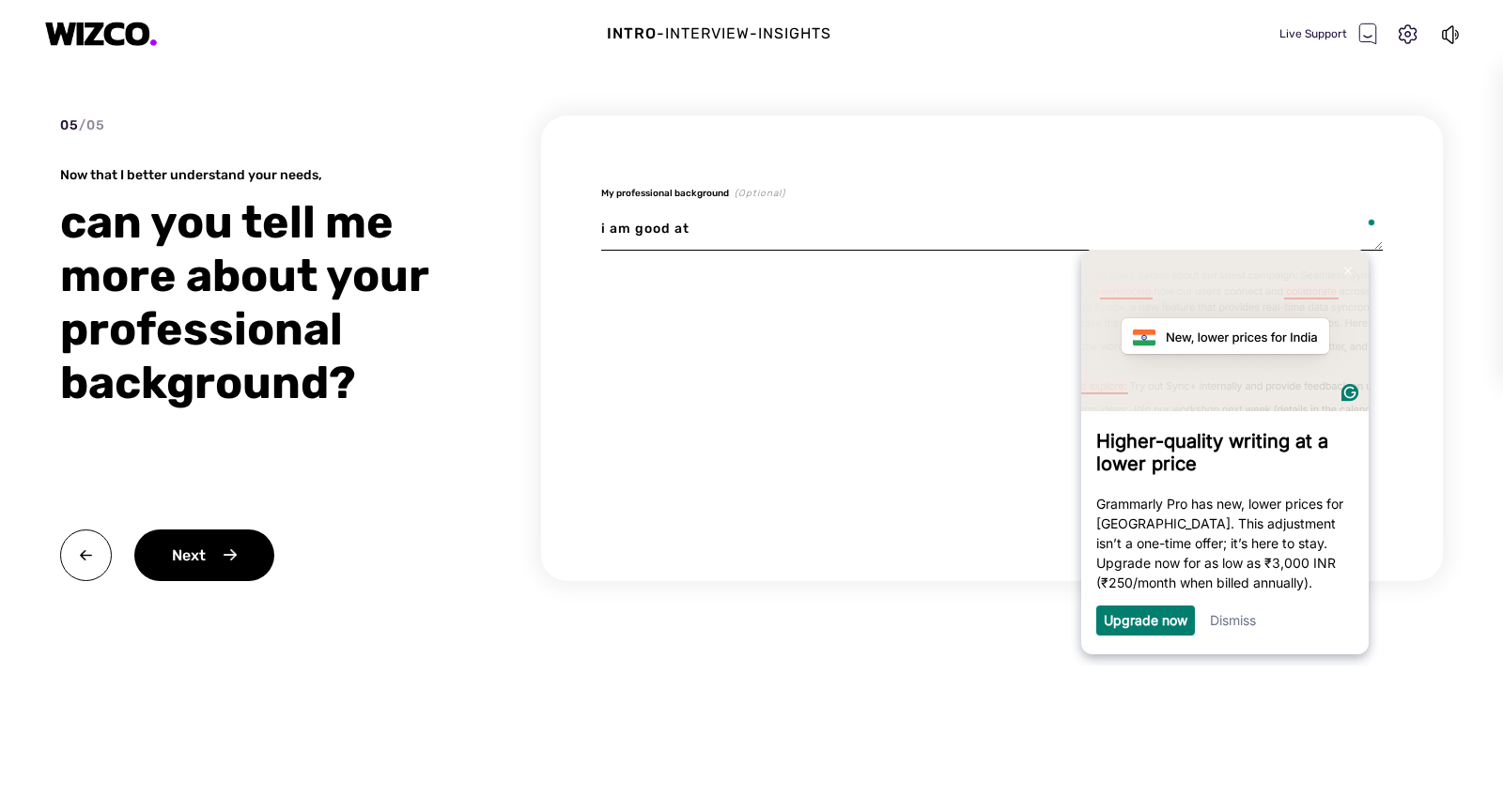
type textarea "x"
type textarea "i am good at"
type textarea "x"
type textarea "i am good"
type textarea "x"
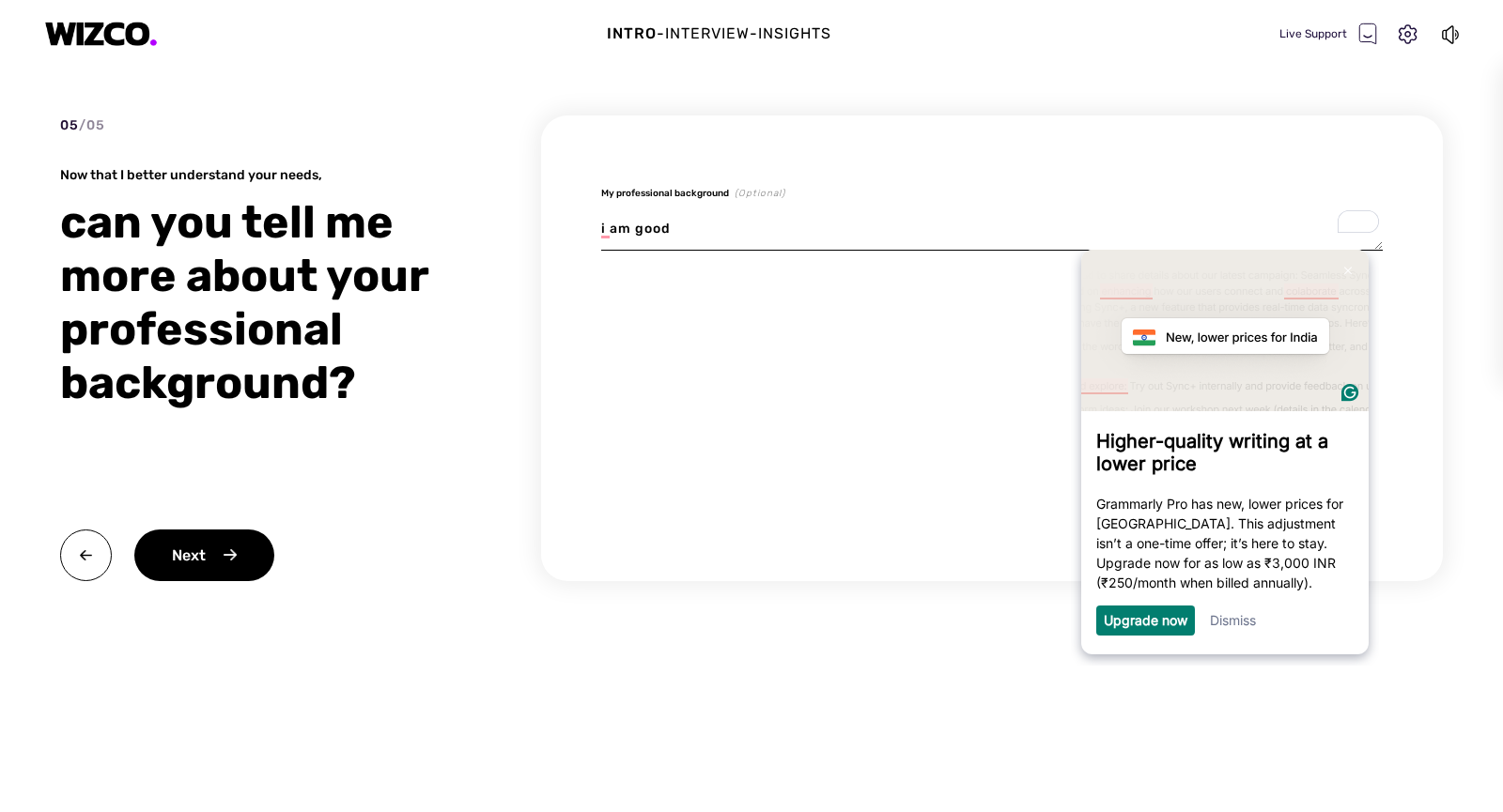
type textarea "i am"
type textarea "x"
type textarea "i"
type textarea "x"
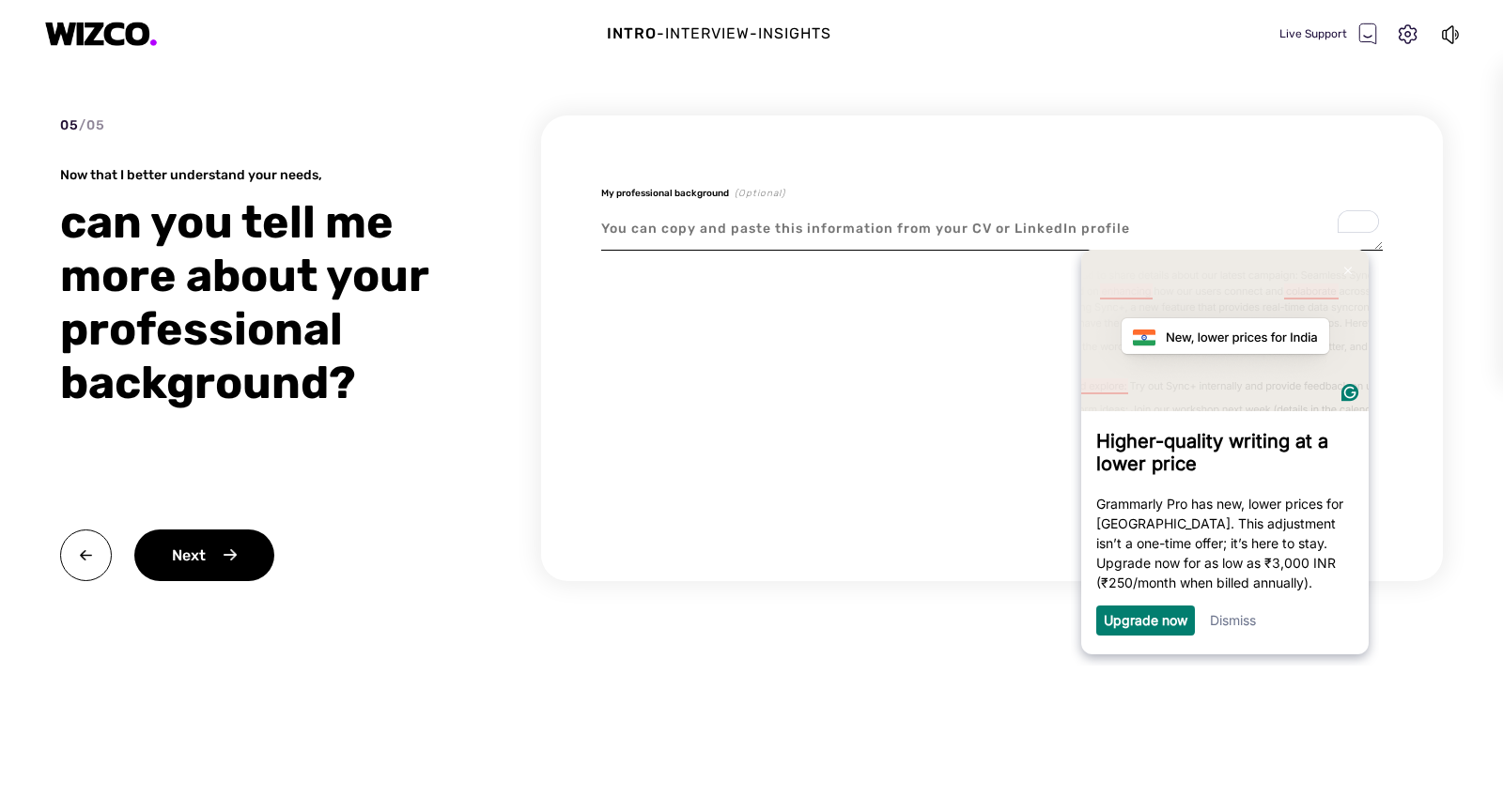
type textarea "I"
type textarea "x"
type textarea "I am"
type textarea "x"
type textarea "I am a"
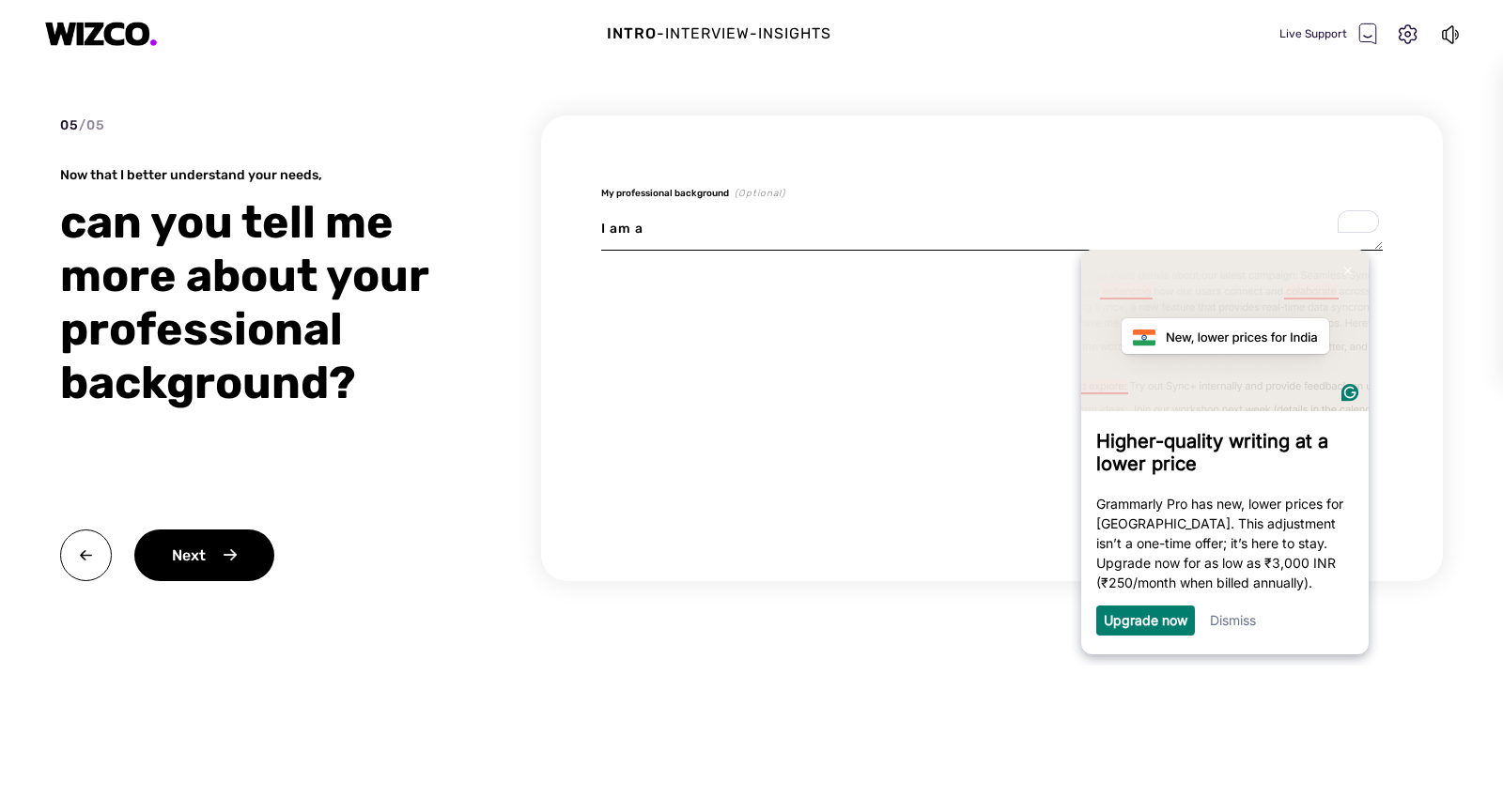
type textarea "x"
type textarea "I'm a bit"
type textarea "x"
type textarea "I am B Tech"
type textarea "x"
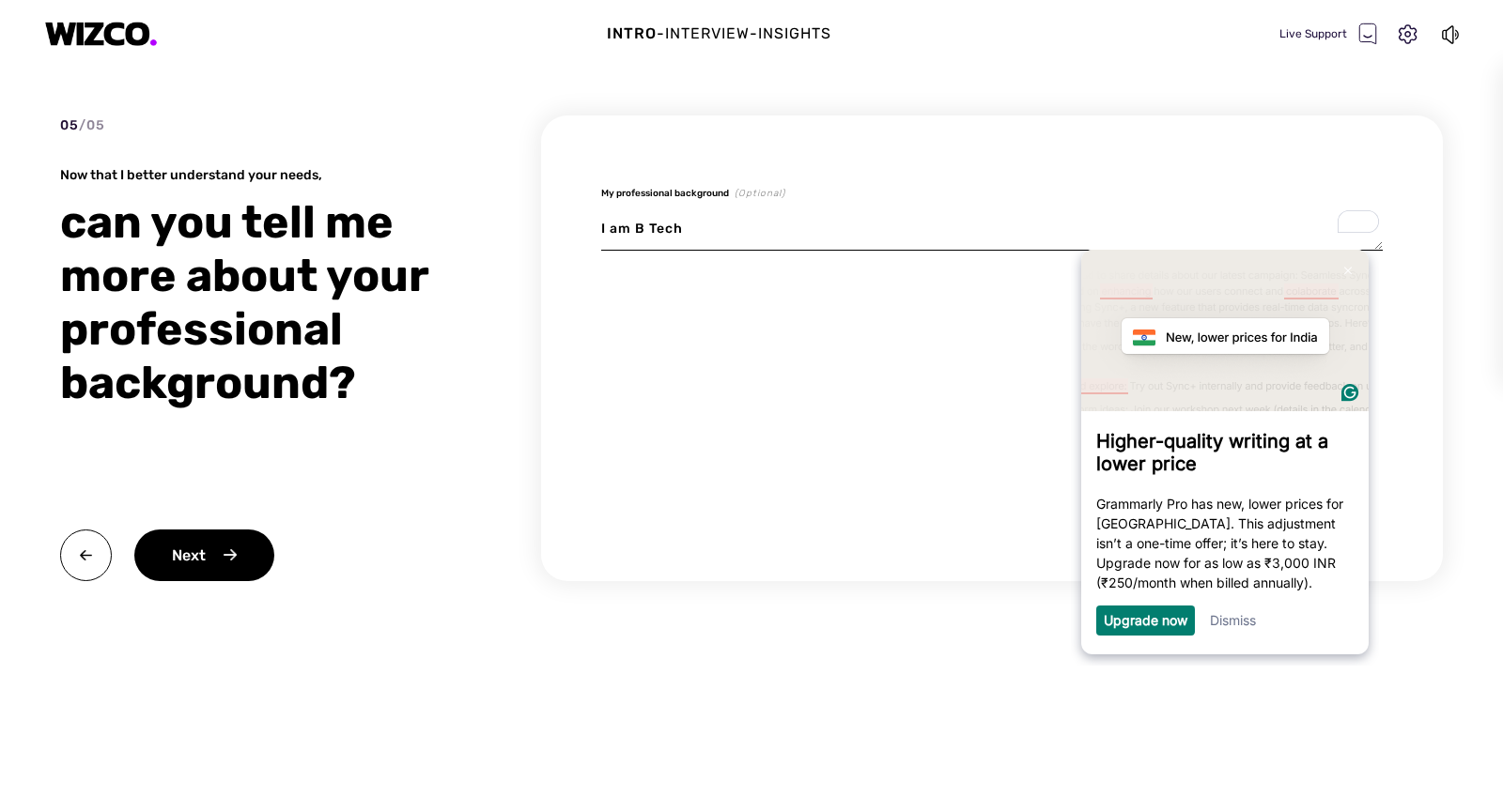
type textarea "I am B Tech I"
type textarea "x"
type textarea "I am B Tech I T"
type textarea "x"
type textarea "I am B Tech I T student"
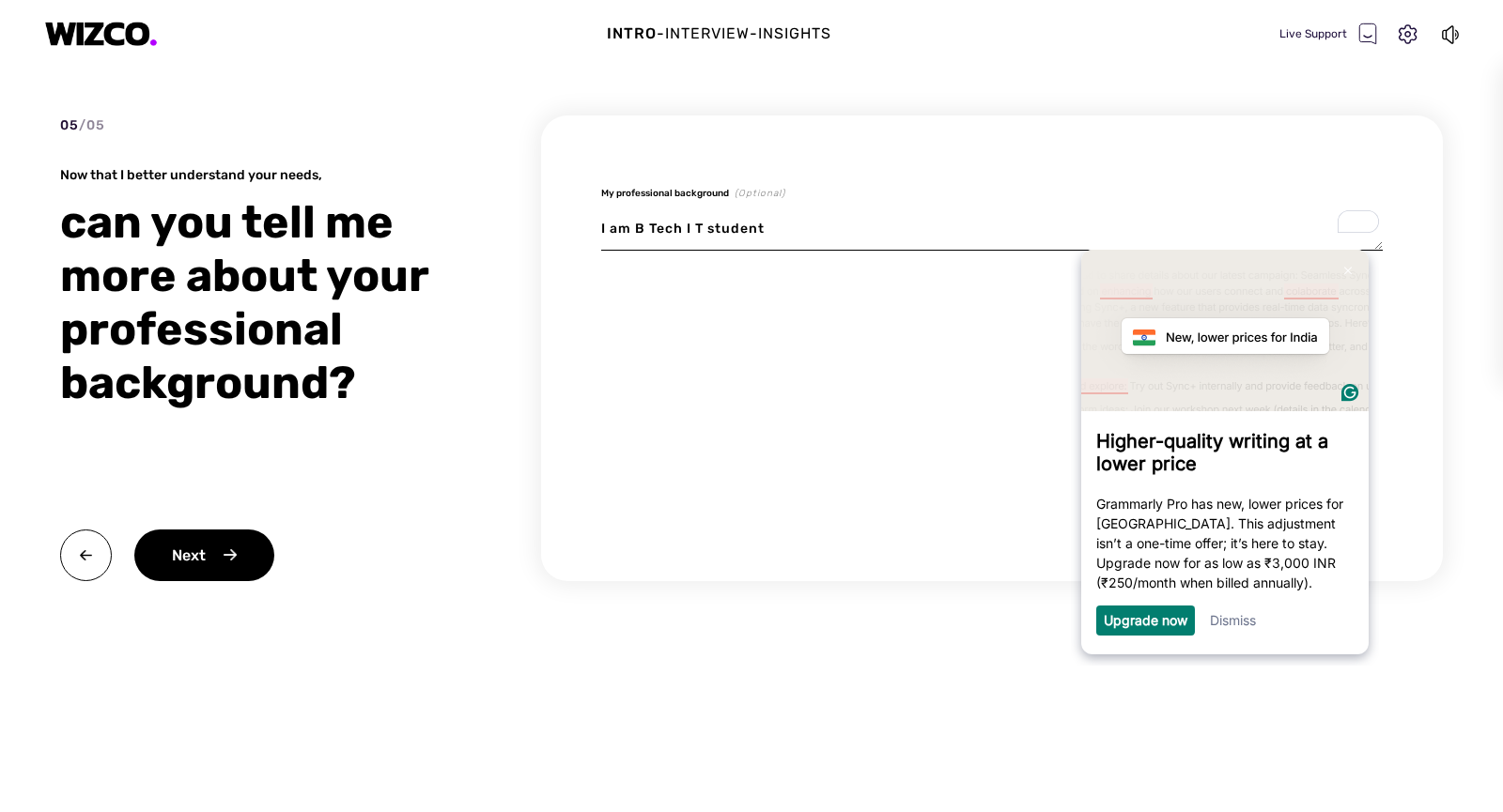
type textarea "x"
type textarea "I am B Tech IT student."
type textarea "x"
type textarea "I am B Tech IT student. No"
type textarea "x"
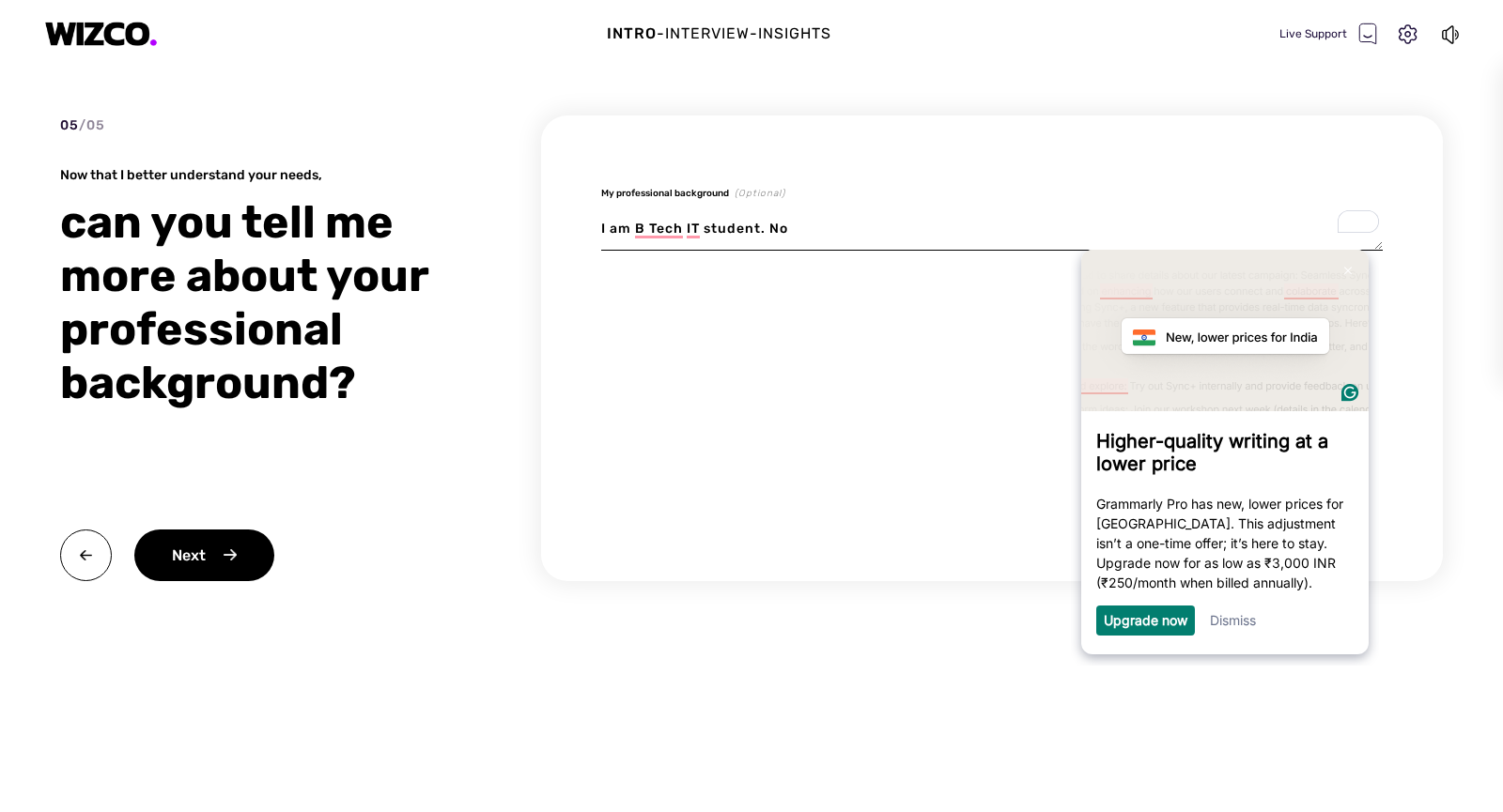
type textarea "I am B Tech IT student. Knowledge"
type textarea "x"
type textarea "I am B Tech IT student. Knowledge I"
type textarea "x"
type textarea "I am B Tech IT student. Knowledge I have"
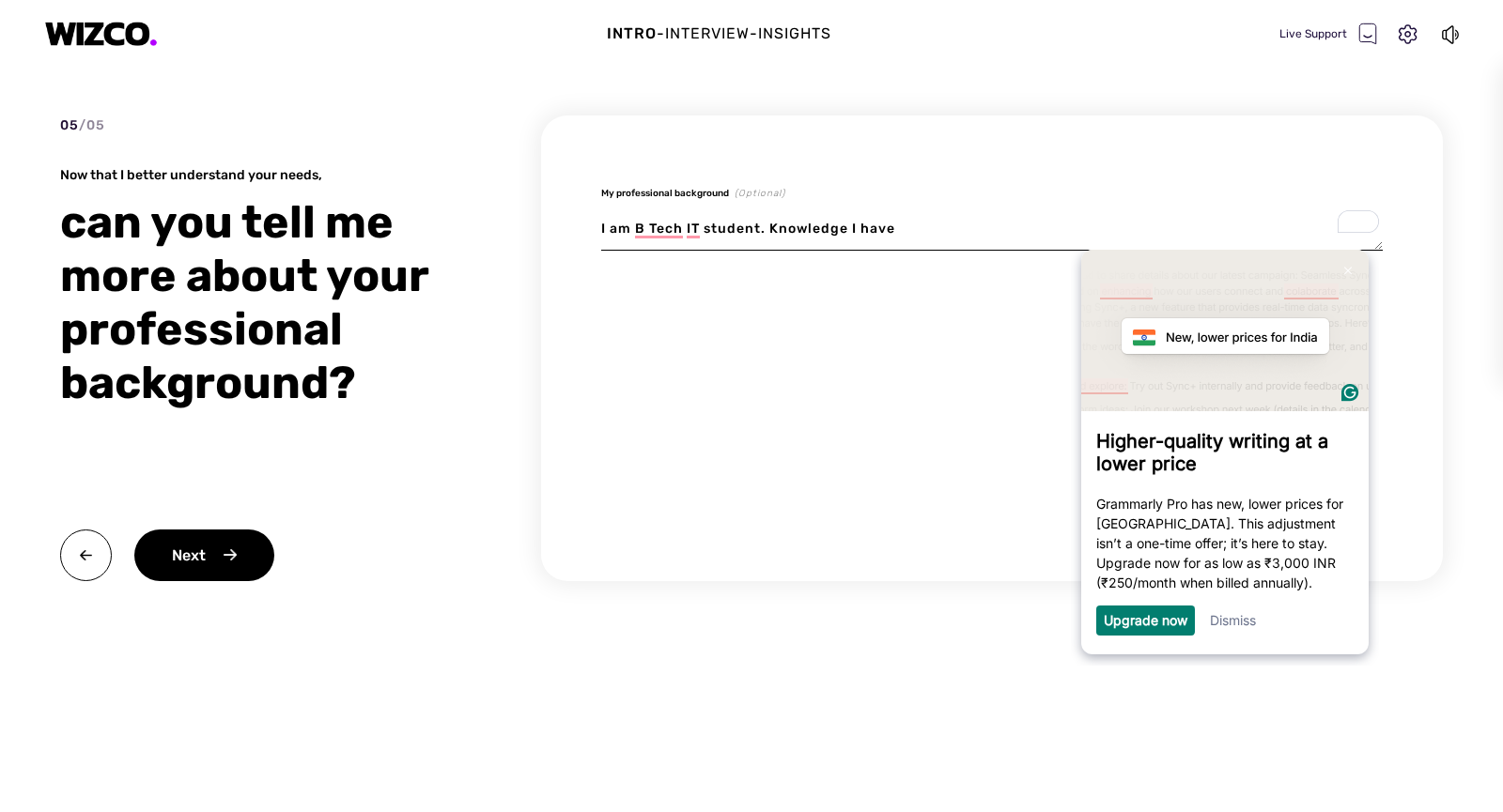
type textarea "x"
type textarea "I am B Tech IT student. Knowledge I have a"
type textarea "x"
type textarea "I am B Tech IT student. Knowledge I have a know"
type textarea "x"
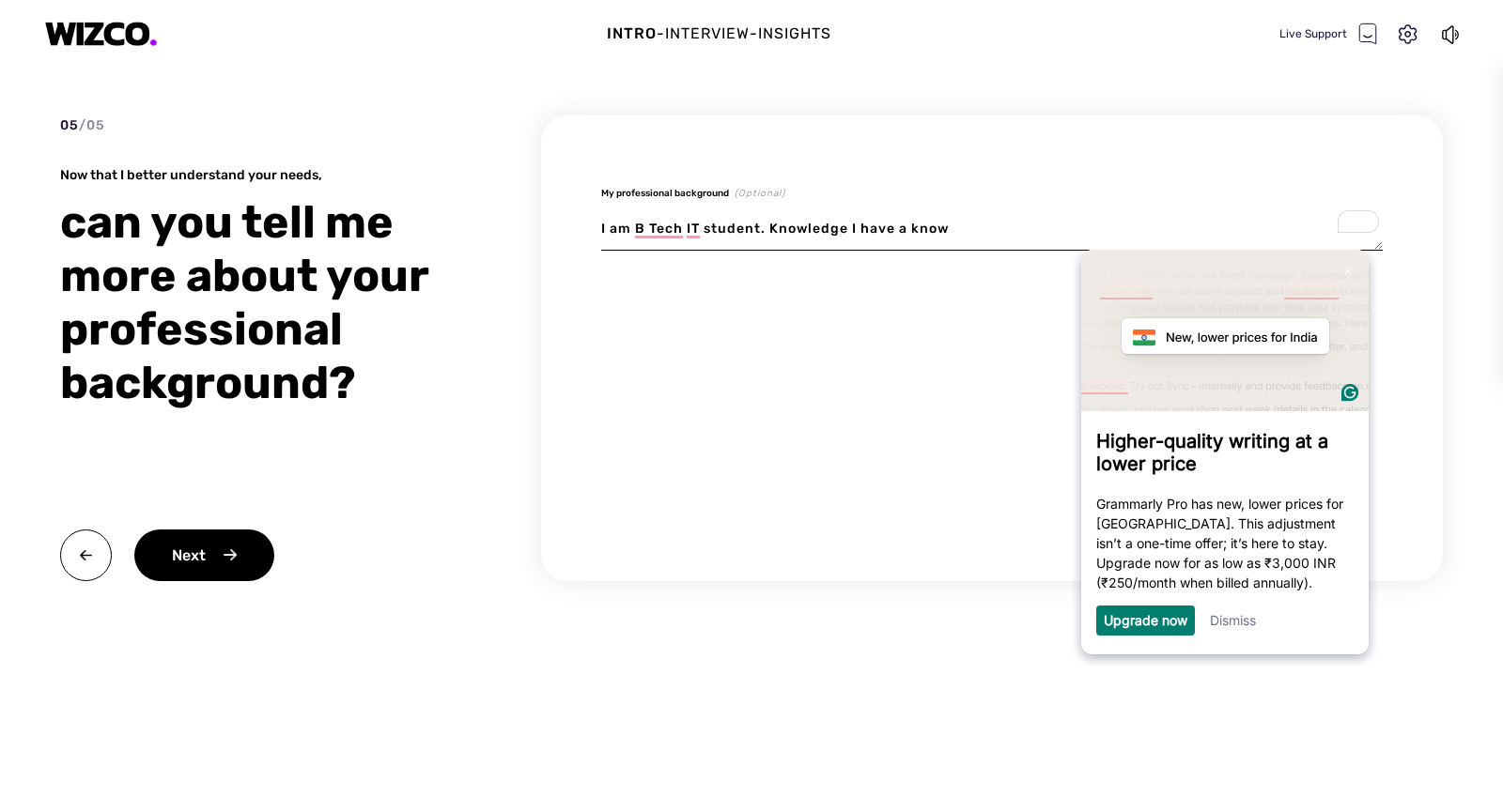
type textarea "I am B Tech IT student. Knowledge I have a knowledge"
type textarea "x"
type textarea "I am B Tech IT student. Knowledge I have a knowledge about"
type textarea "x"
type textarea "I am B Tech IT student. Knowledge I have a knowledge about."
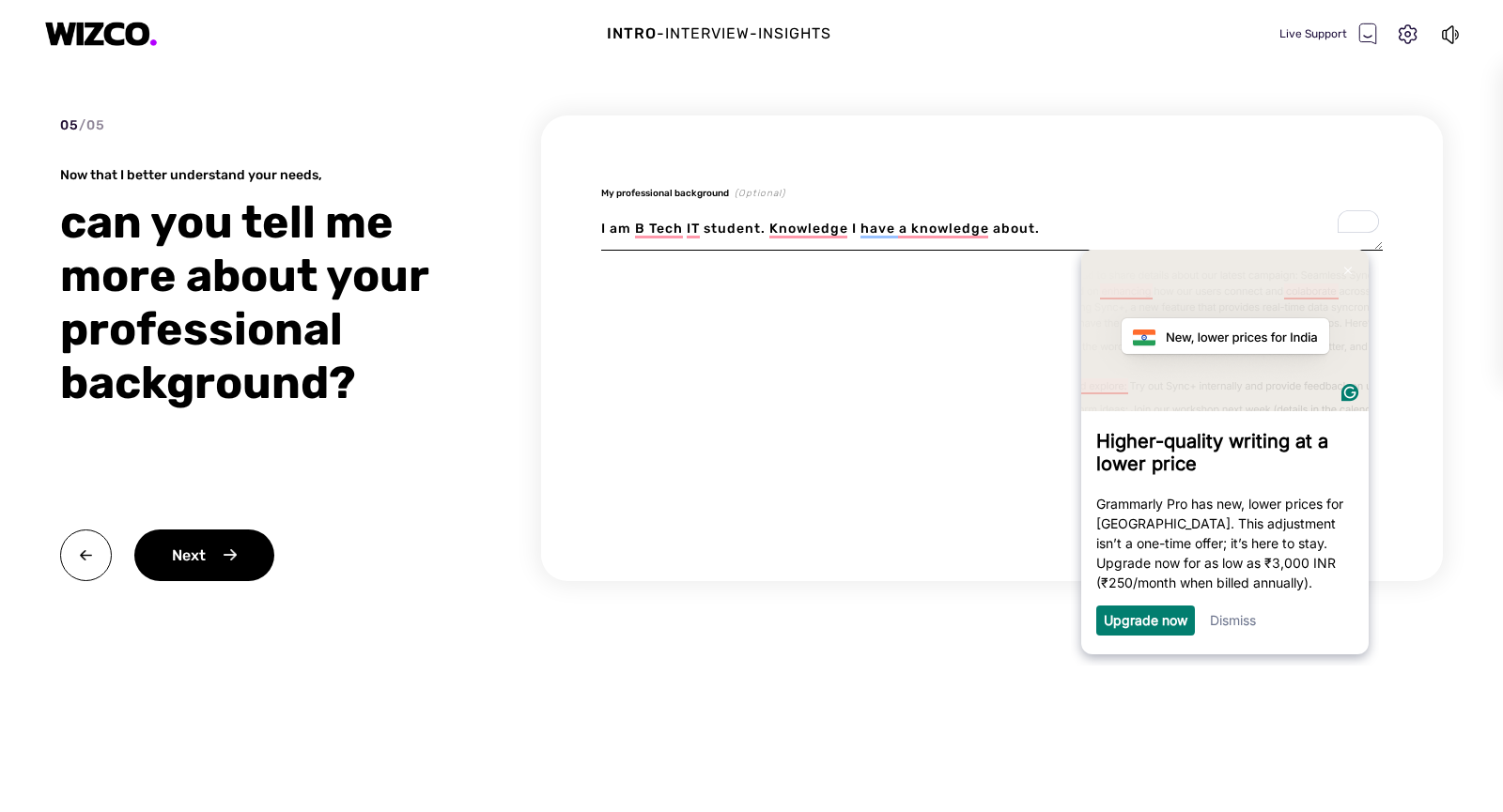
type textarea "x"
type textarea "I am B Tech IT student. Knowledge I have a knowledge about. Q"
type textarea "x"
type textarea "I am B Tech IT student. Knowledge I have a knowledge about. Q Pro"
type textarea "x"
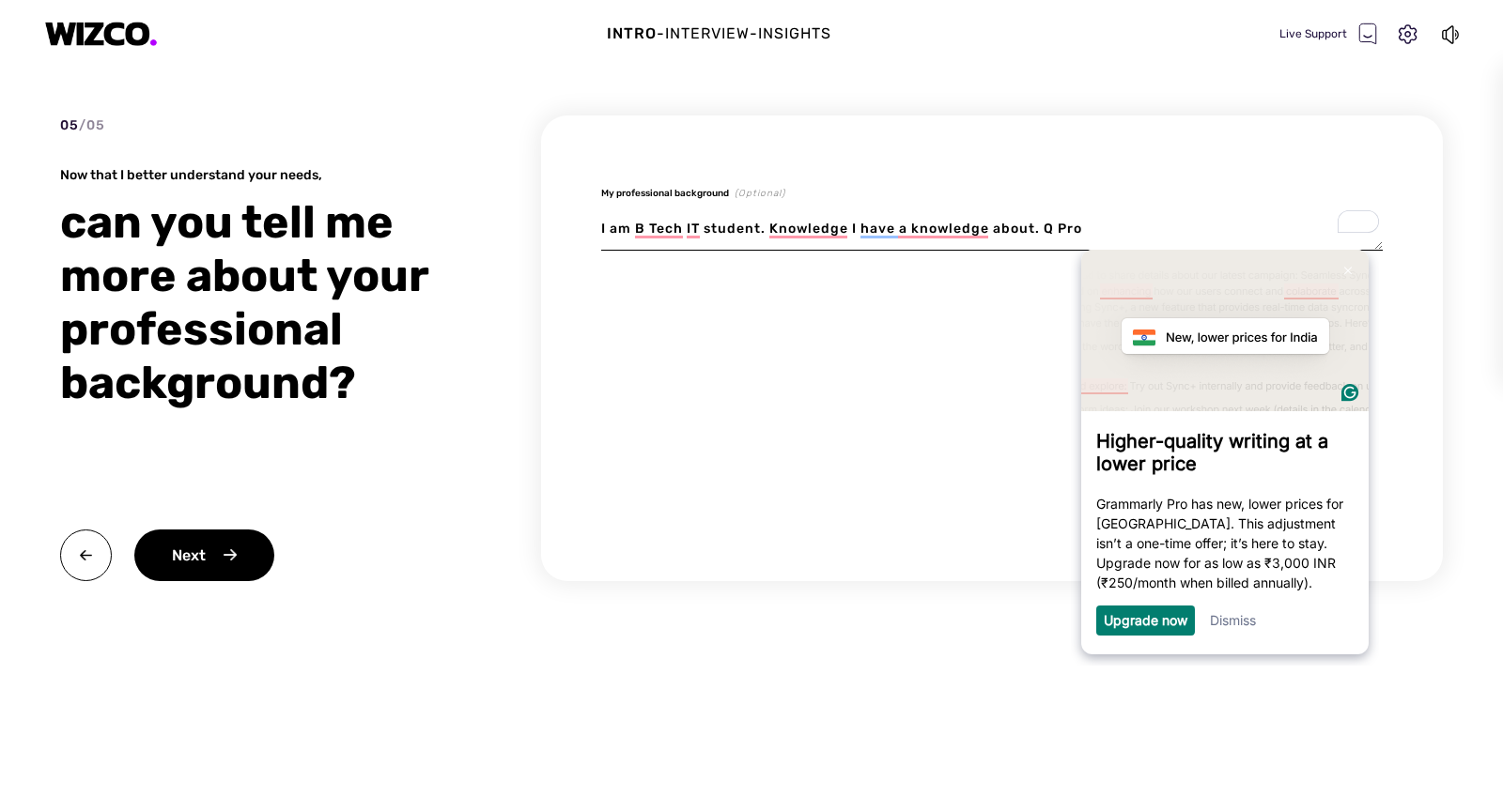
type textarea "I am B Tech IT student. Knowledge I have a knowledge about. Q programme"
type textarea "x"
type textarea "I am B Tech IT student. Knowledge I have a knowledge about. Q Programming"
type textarea "x"
type textarea "I am B Tech IT student. Knowledge I have a knowledge about. Q Programming langu"
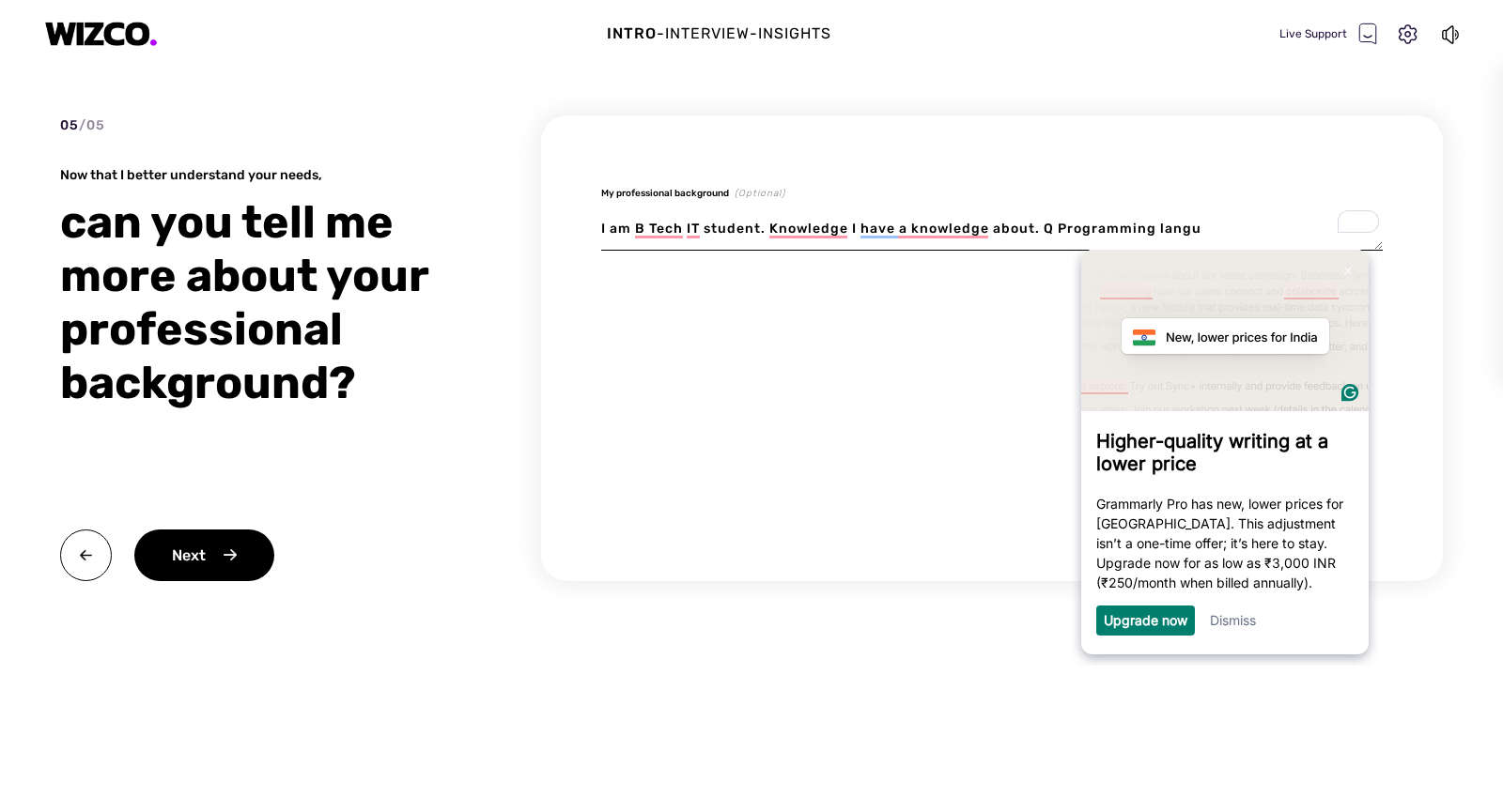
type textarea "x"
type textarea "I am B Tech IT student. Knowledge I have a knowledge about. Q Programming langu…"
type textarea "x"
type textarea "I am B Tech IT student. Knowledge I have a knowledge about. Q Programming langu…"
type textarea "x"
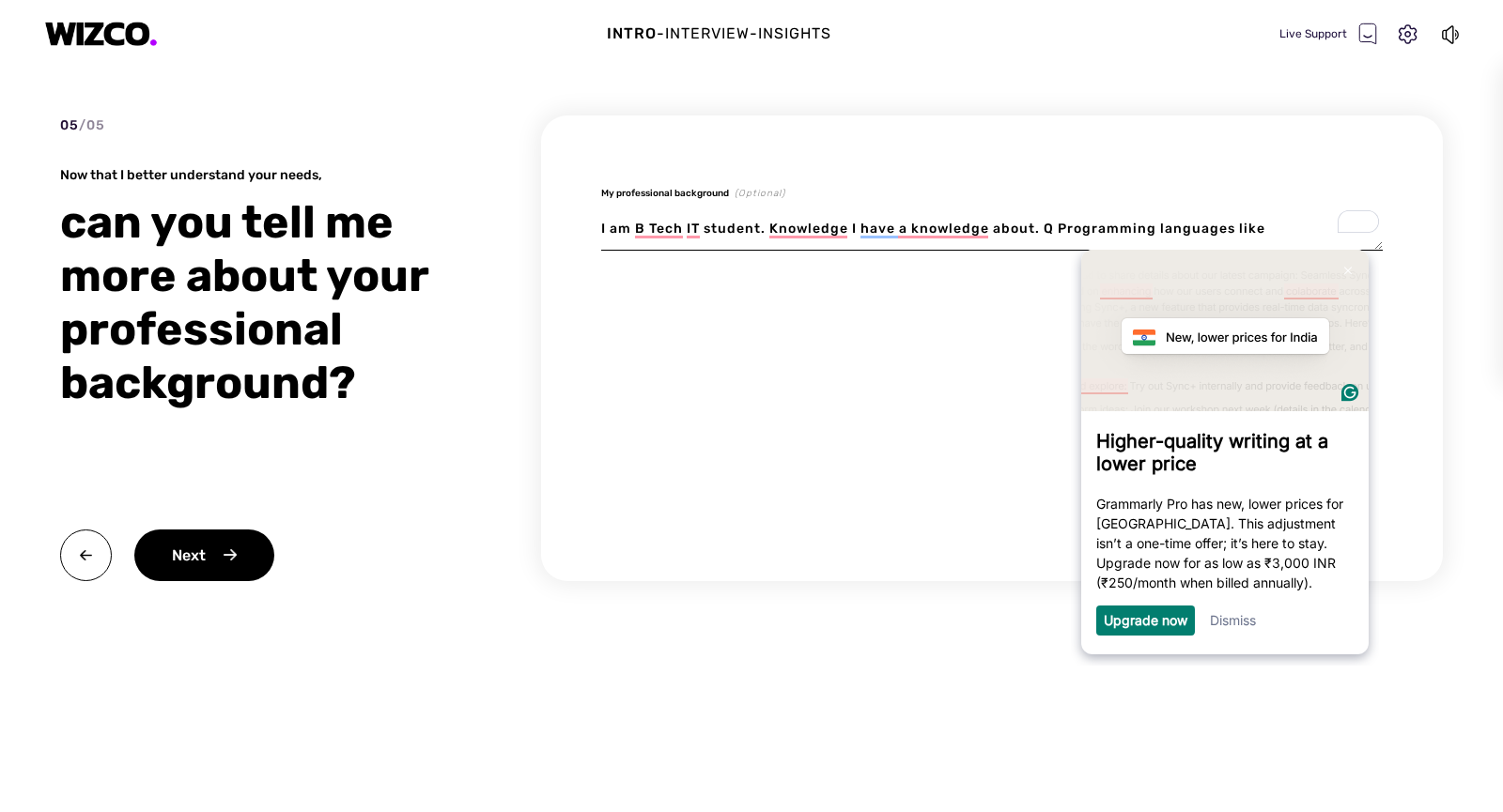
type textarea "I am B Tech IT student. Knowledge I have a knowledge about. Q Programming langu…"
type textarea "x"
type textarea "I am B Tech IT student. Knowledge I have a knowledge about. Q Programming langu…"
type textarea "x"
type textarea "I am B Tech IT student. Knowledge I have a knowledge about. Q Programming langu…"
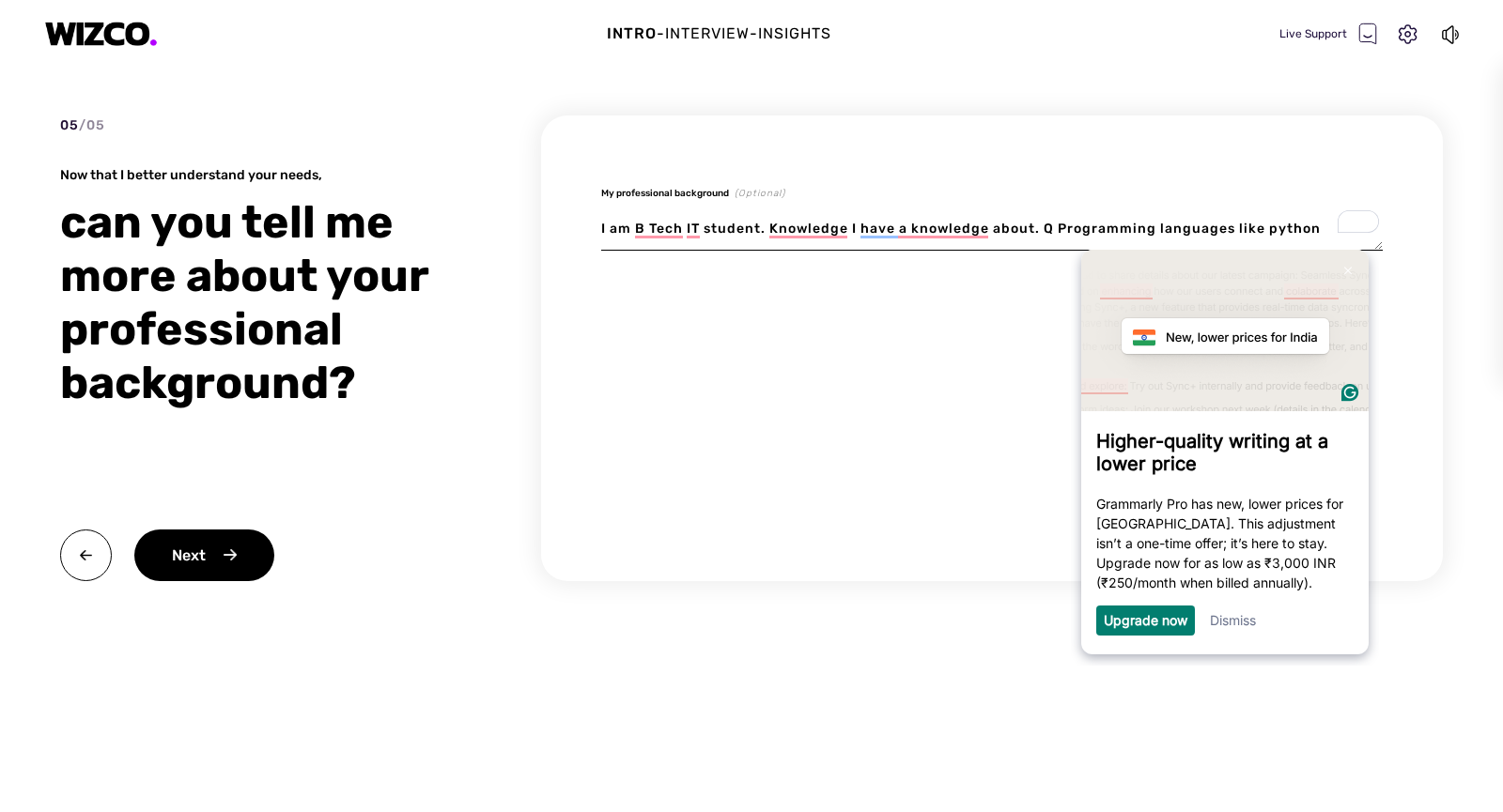
type textarea "x"
type textarea "I am B Tech IT student. Knowledge I have a knowledge about. Q Programming langu…"
type textarea "x"
type textarea "I am B Tech IT student. Knowledge I have a knowledge about. Q Programming langu…"
type textarea "x"
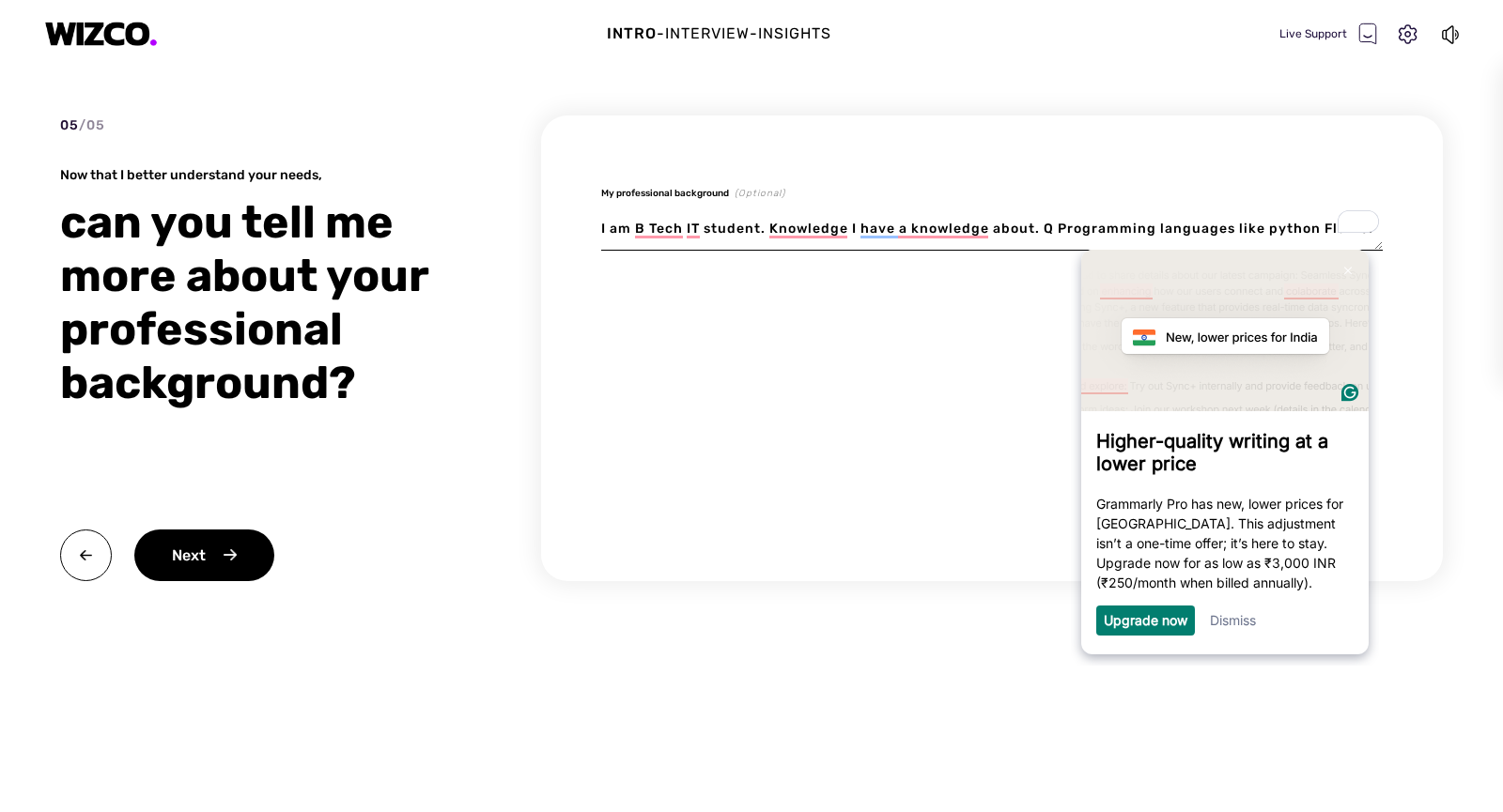
type textarea "I am B Tech IT student. Knowledge I have a knowledge about. Q Programming langu…"
type textarea "x"
type textarea "I am B Tech IT student. Knowledge I have a knowledge about. Q Programming langu…"
type textarea "x"
type textarea "I am B Tech IT student. Knowledge I have a knowledge about. Q Programming langu…"
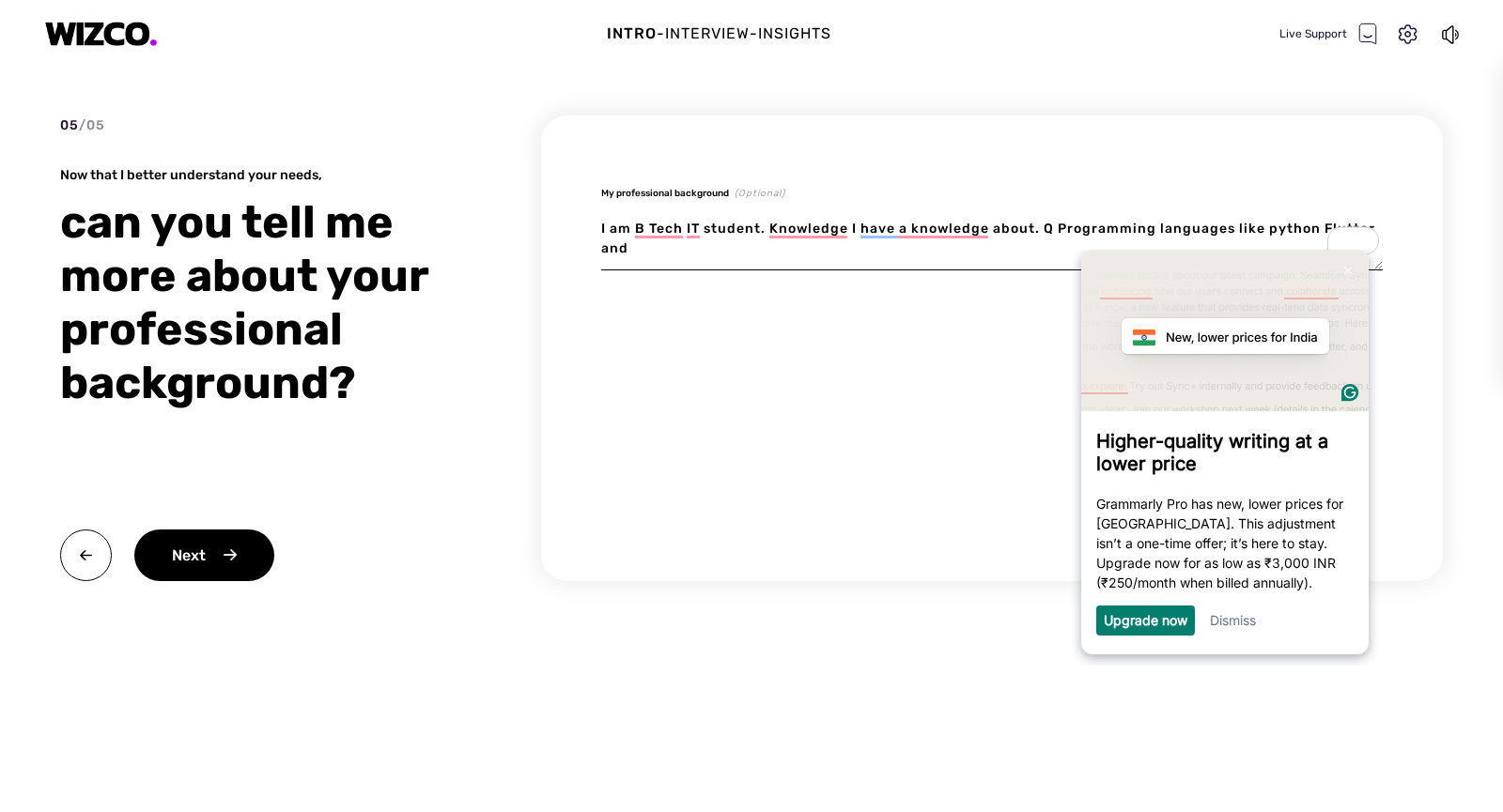
type textarea "x"
type textarea "I am B Tech IT student. Knowledge I have a knowledge about. Q Programming langu…"
type textarea "x"
type textarea "I am B Tech IT student. Knowledge I have a knowledge about. Q Programming langu…"
type textarea "x"
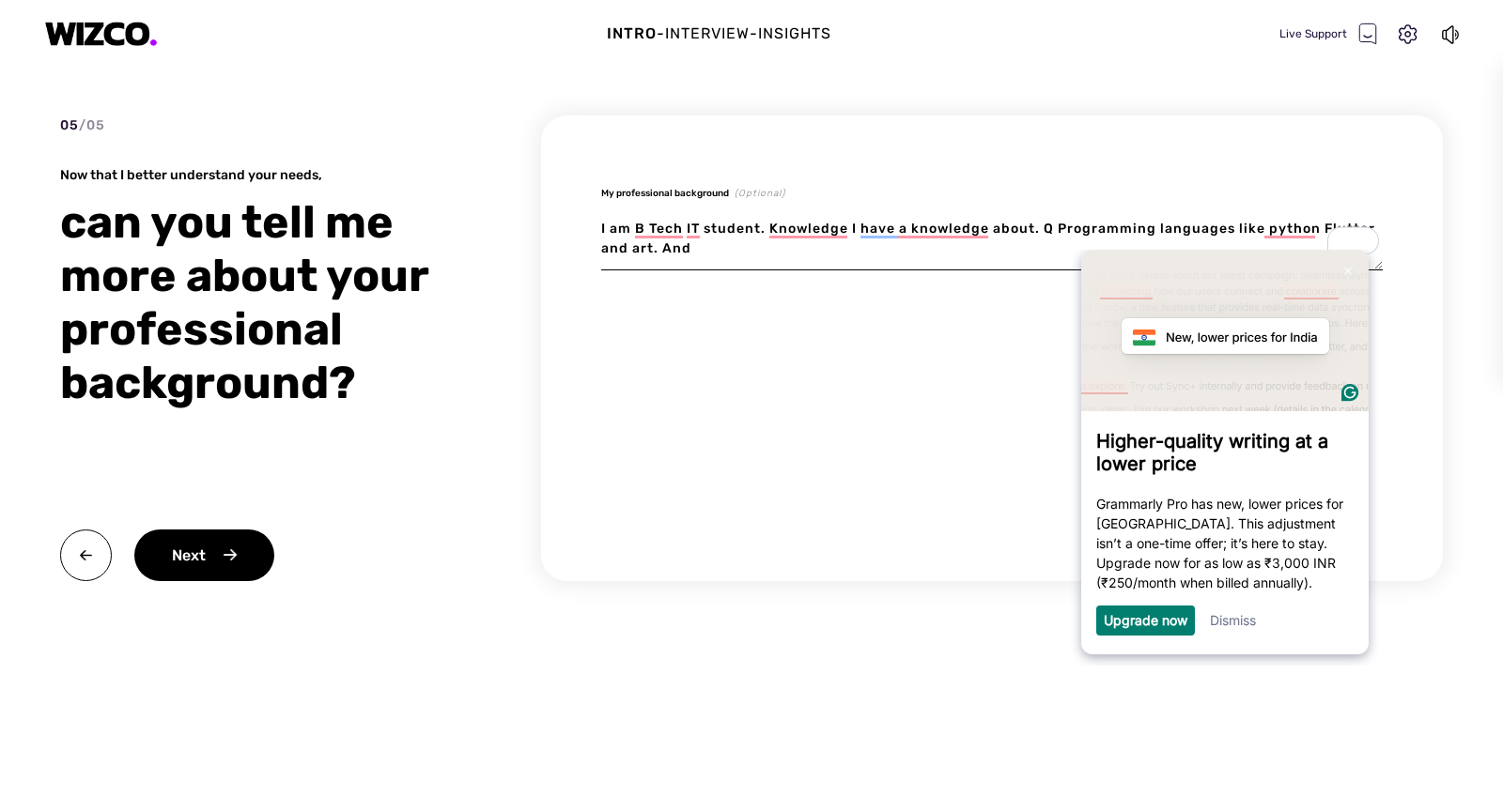
type textarea "I am B Tech IT student. Knowledge I have a knowledge about. Q Programming langu…"
type textarea "x"
type textarea "I am B Tech IT student. Knowledge I have a knowledge about. Q Programming langu…"
type textarea "x"
type textarea "I am B Tech IT student. Knowledge I have a knowledge about. Q Programming langu…"
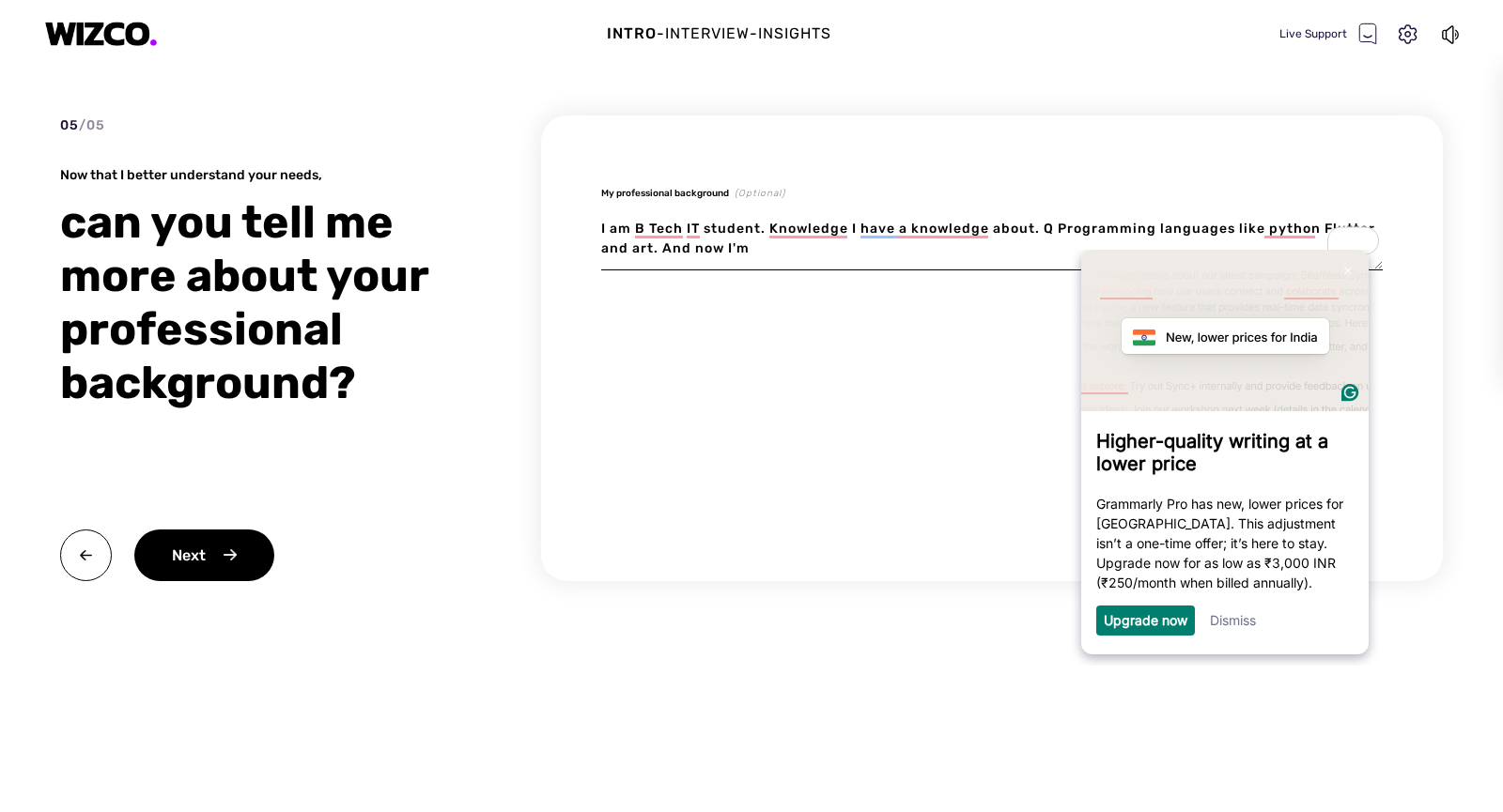
type textarea "x"
type textarea "I am B Tech IT student. Knowledge I have a knowledge about. Q Programming langu…"
type textarea "x"
type textarea "I am B Tech IT student. Knowledge I have a knowledge about. Q Programming langu…"
type textarea "x"
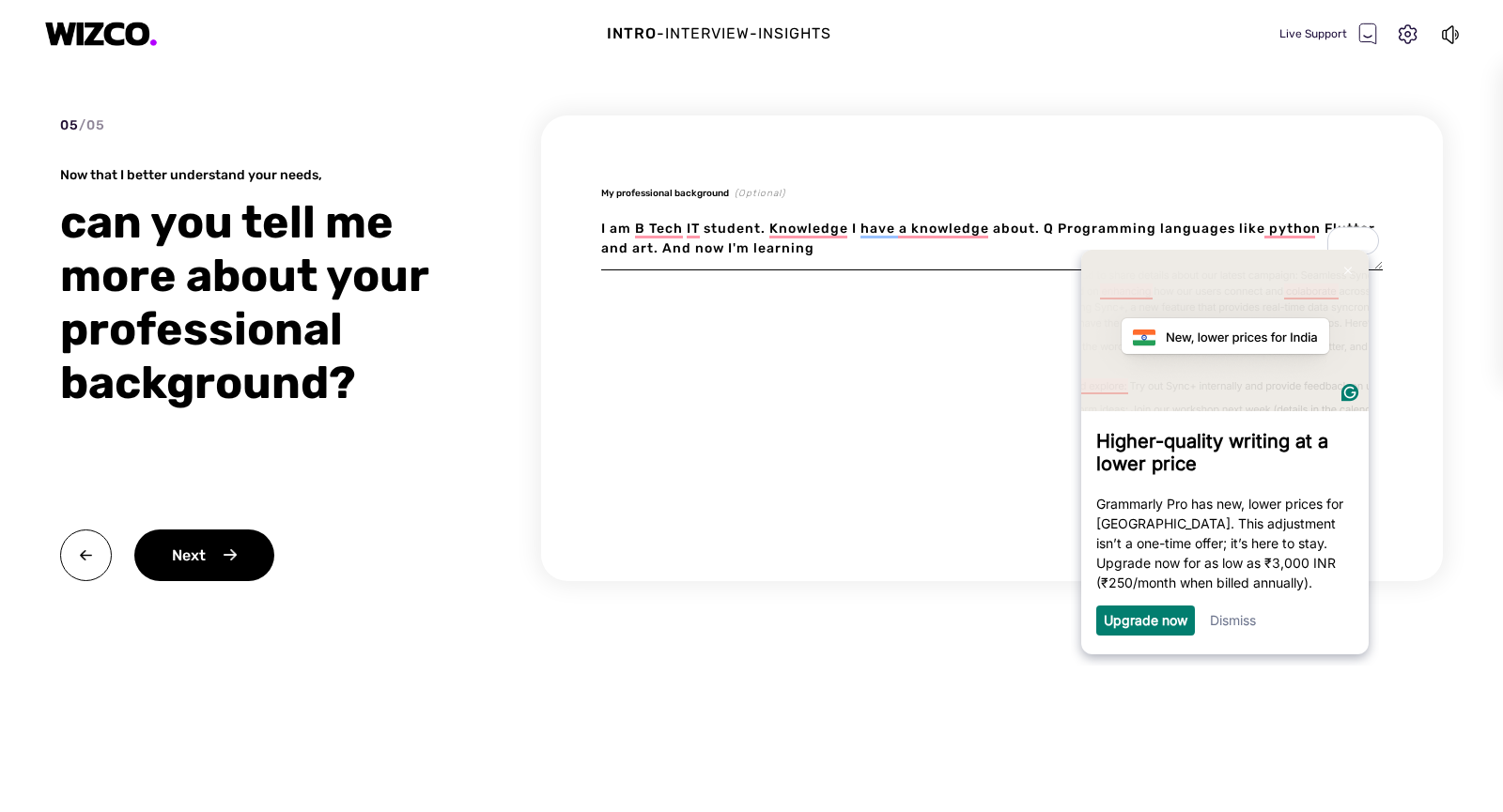
type textarea "I am B Tech IT student. Knowledge I have a knowledge about. Q Programming langu…"
type textarea "x"
type textarea "I am B Tech IT student. Knowledge I have a knowledge about. Q Programming langu…"
type textarea "x"
type textarea "I am B Tech IT student. Knowledge I have a knowledge about. Q Programming langu…"
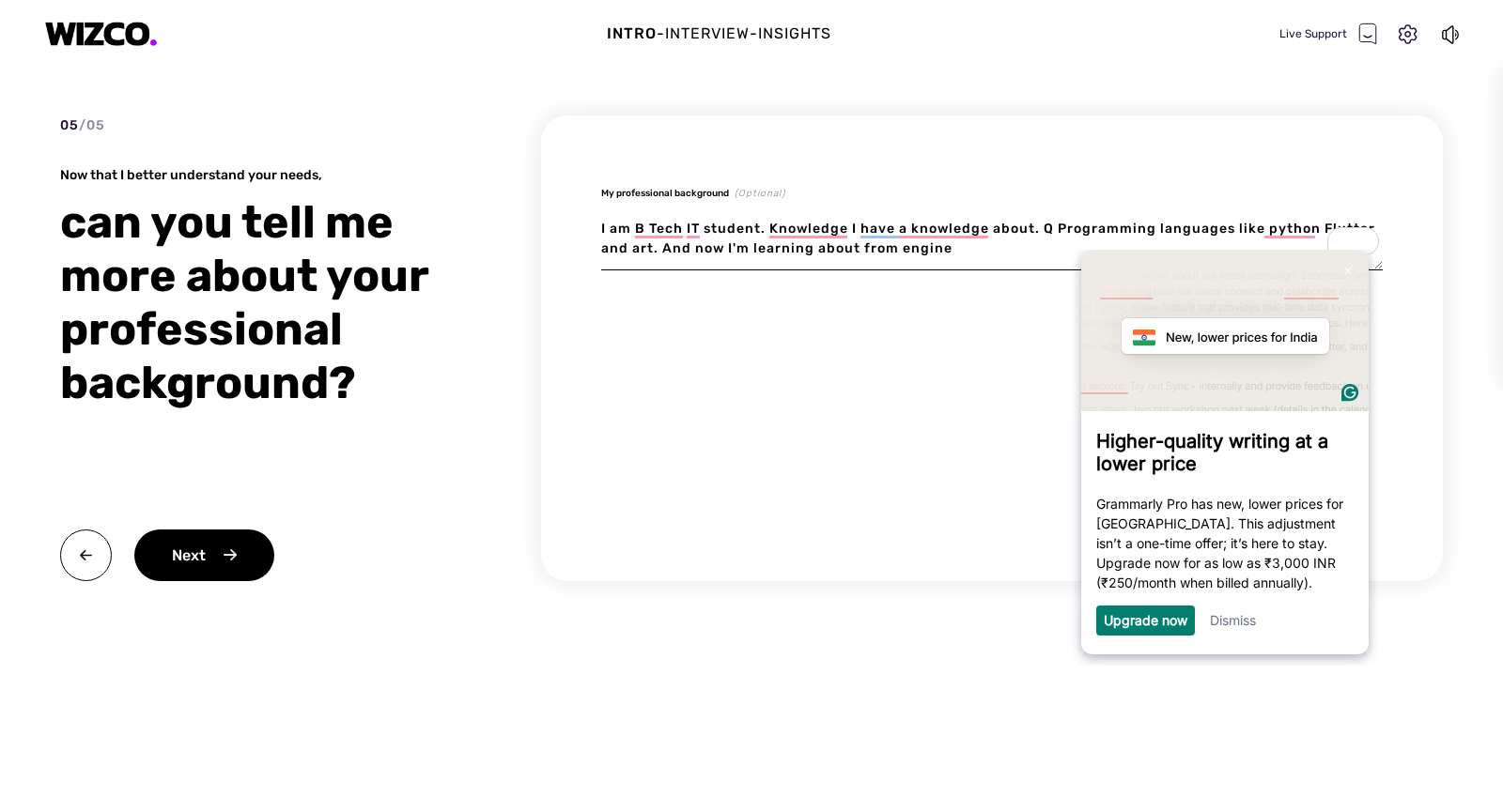
type textarea "x"
type textarea "I am B Tech IT student. Knowledge I have a knowledge about. Q Programming langu…"
type textarea "x"
type textarea "I am B Tech IT student. Knowledge I have a knowledge about. Q Programming langu…"
type textarea "x"
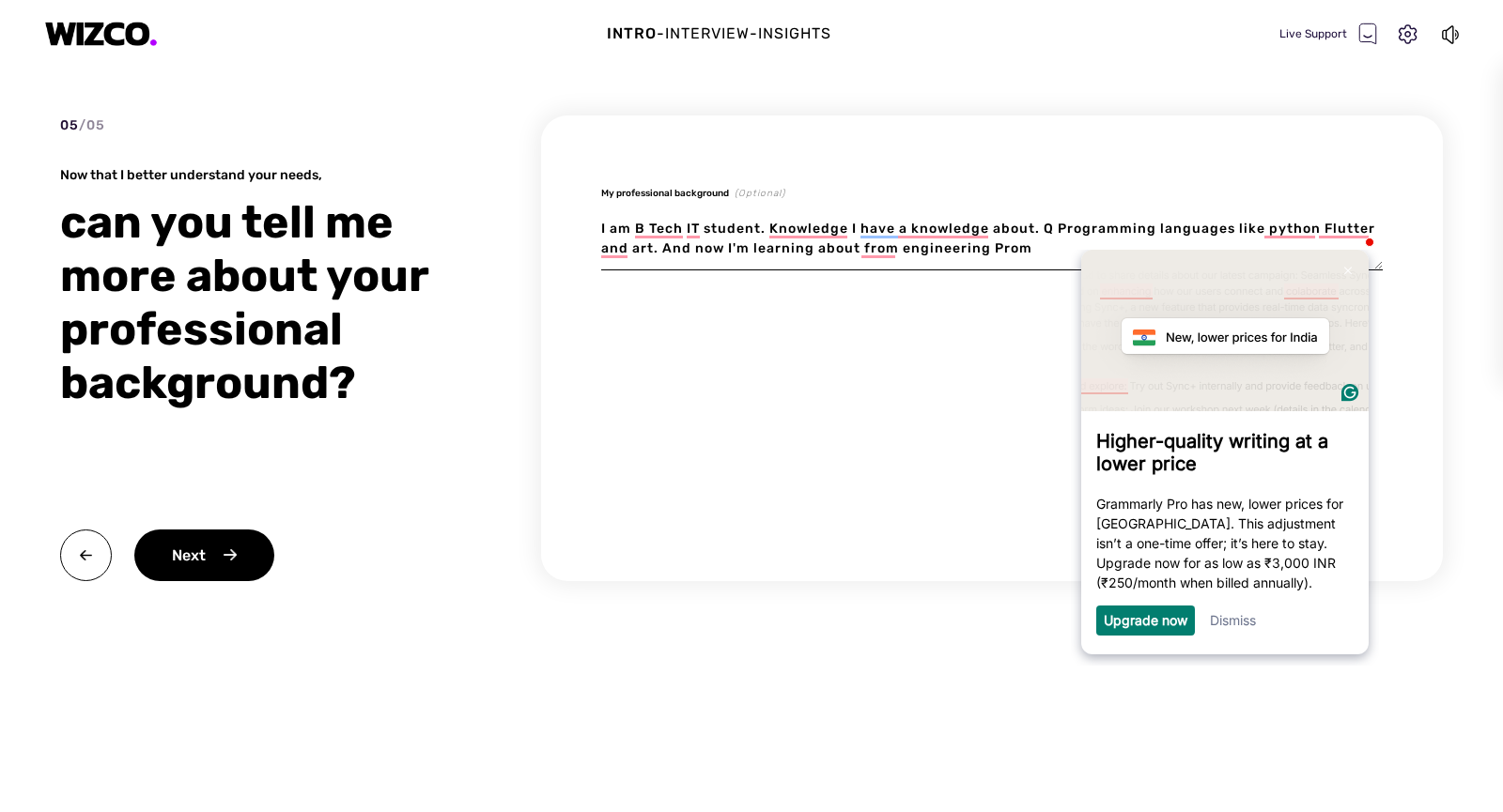
type textarea "I am B Tech IT student. Knowledge I have a knowledge about. Q Programming langu…"
type textarea "x"
type textarea "I am B Tech IT student. Knowledge I have a knowledge about. Q Programming langu…"
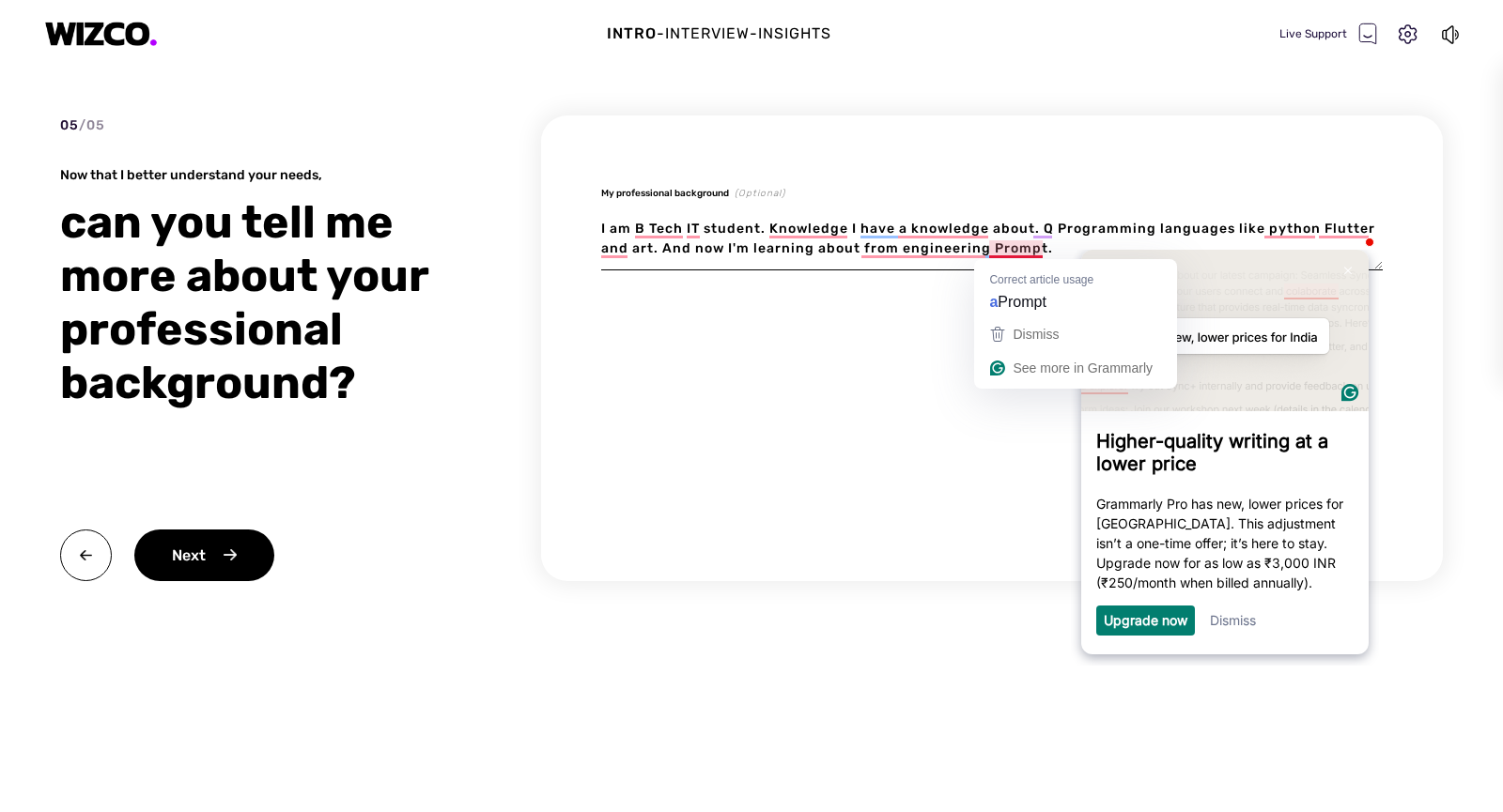
click at [1011, 248] on textarea "I am B Tech IT student. Knowledge I have a knowledge about. Q Programming langu…" at bounding box center [991, 239] width 782 height 63
type textarea "x"
type textarea "I am B Tech IT student. Knowledge I have a knowledge about. Q Programming langu…"
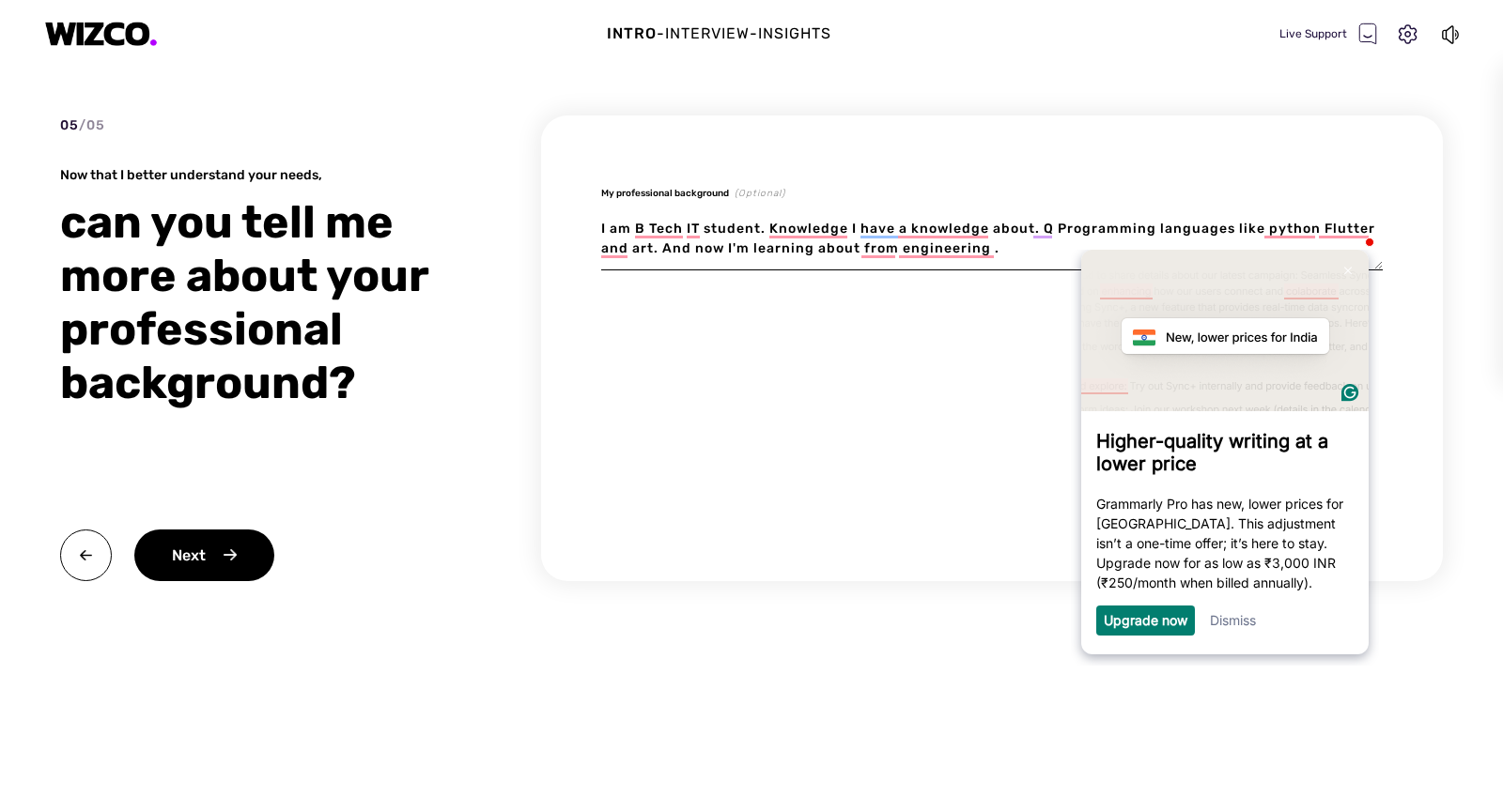
type textarea "x"
type textarea "I am B Tech IT student. Knowledge I have a knowledge about. Q Programming langu…"
paste textarea "Prompt"
type textarea "x"
type textarea "I am B Tech IT student. Knowledge I have a knowledge about. Q Programming langu…"
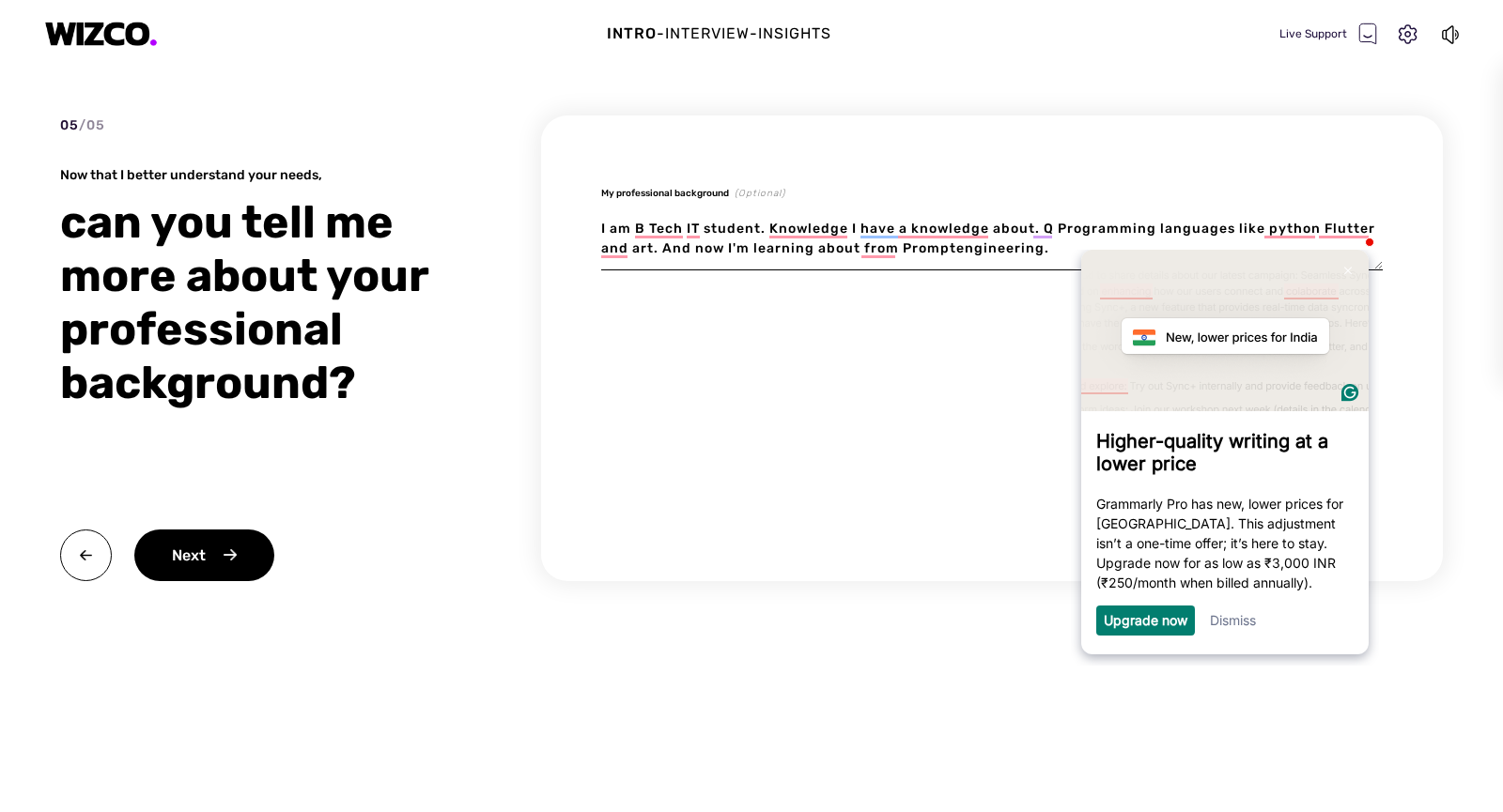
type textarea "x"
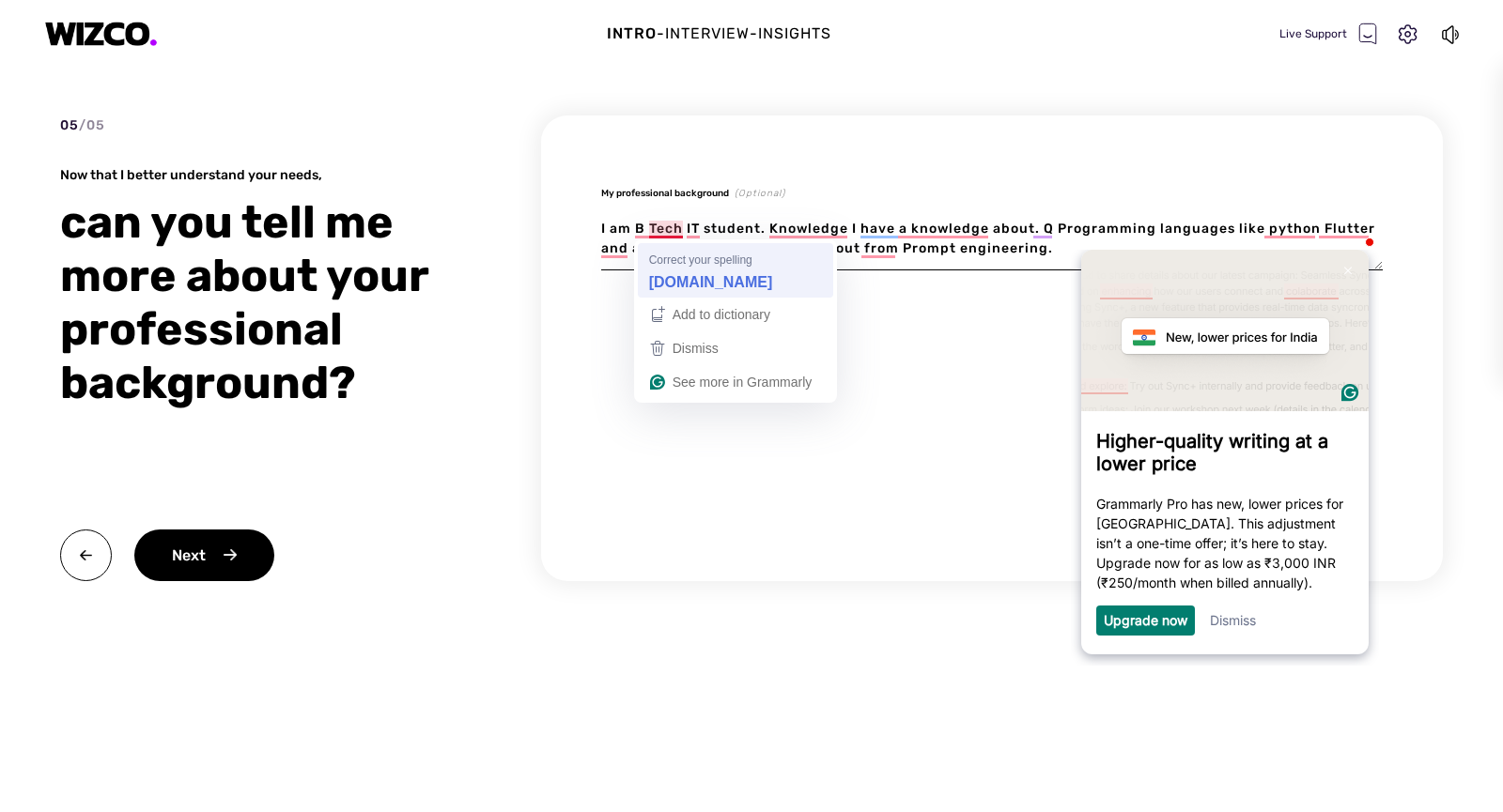
type textarea "I am B Tech IT student. Knowledge I have a knowledge about. Q Programming langu…"
type textarea "x"
type textarea "I am B B.Tech IT student. Knowledge I have a knowledge about. Q Programming lan…"
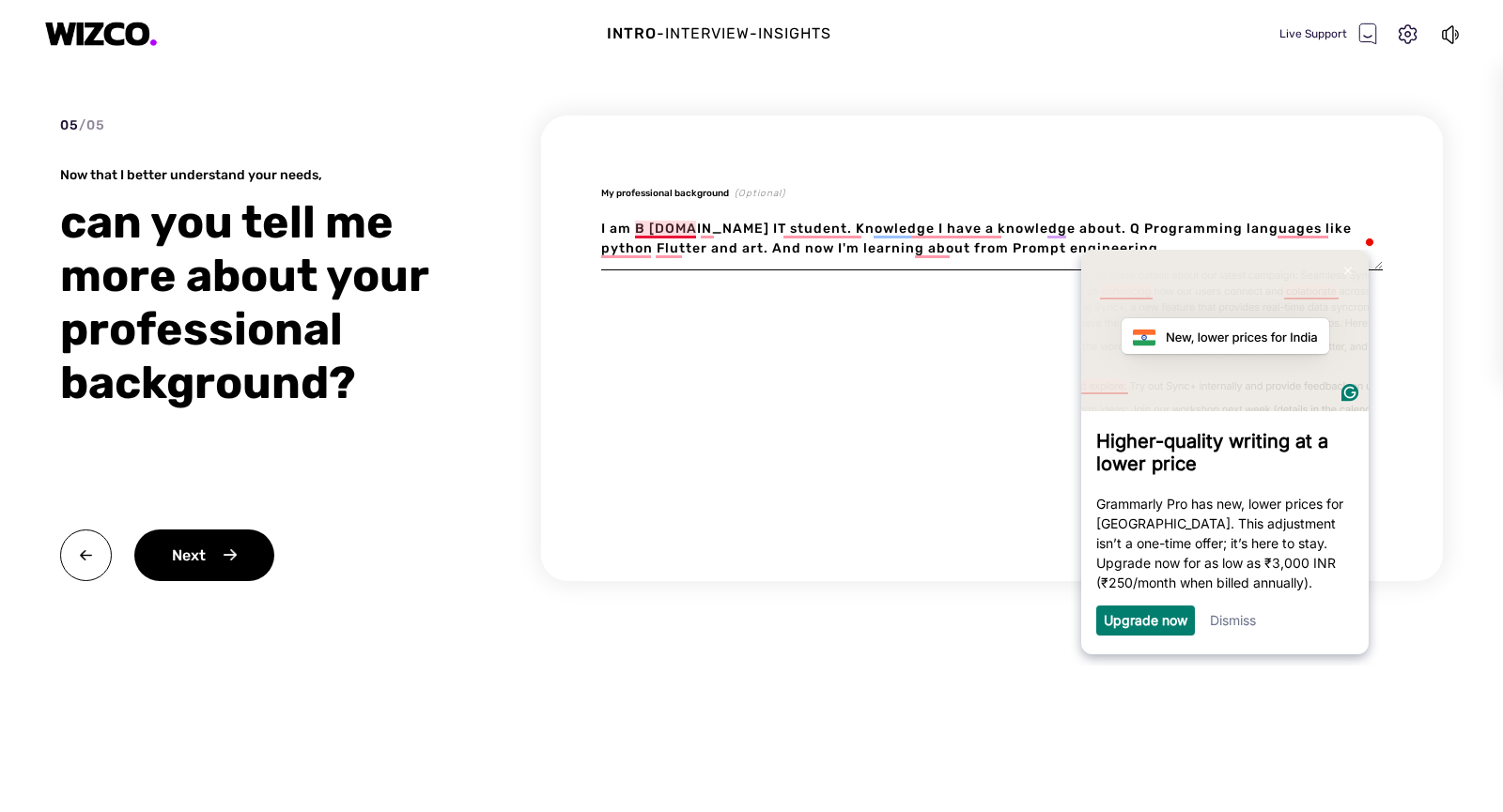
click at [645, 226] on textarea "I am B B.Tech IT student. Knowledge I have a knowledge about. Q Programming lan…" at bounding box center [991, 239] width 782 height 63
type textarea "x"
type textarea "I am B.Tech IT student. Knowledge I have a knowledge about. Q Programming langu…"
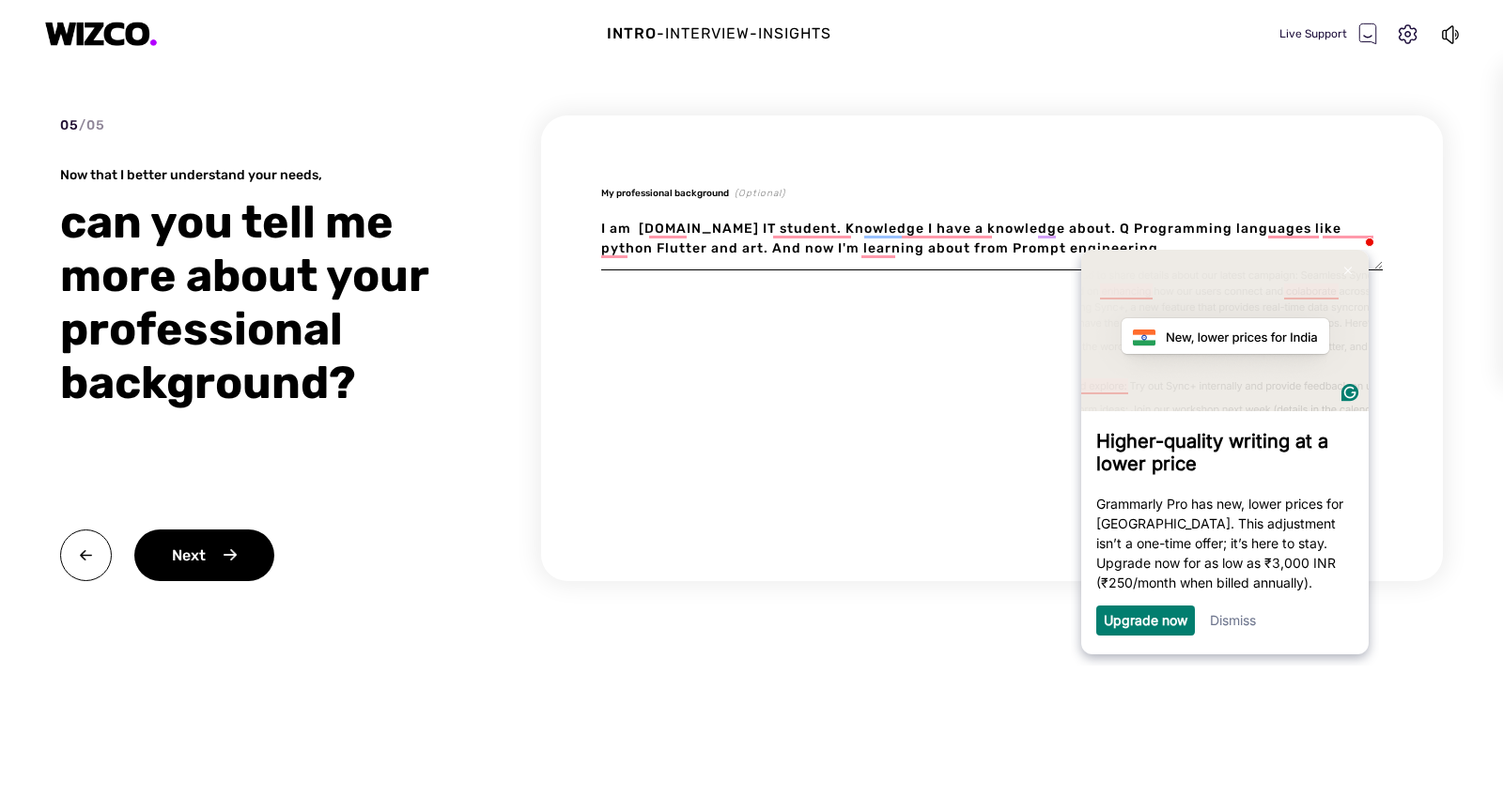
type textarea "x"
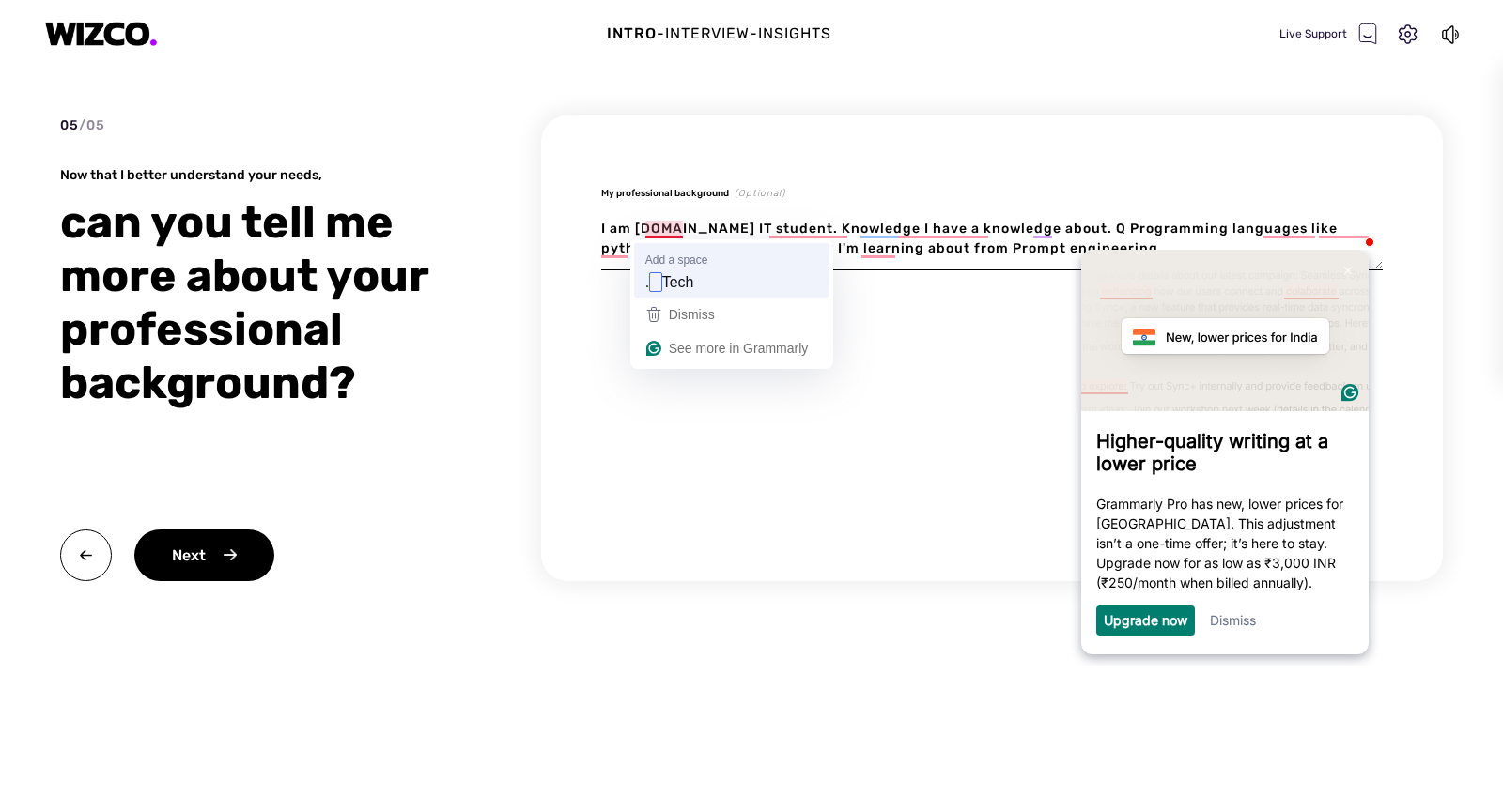
type textarea "I am B.Tech IT student. Knowledge I have a knowledge about. Q Programming langu…"
type textarea "x"
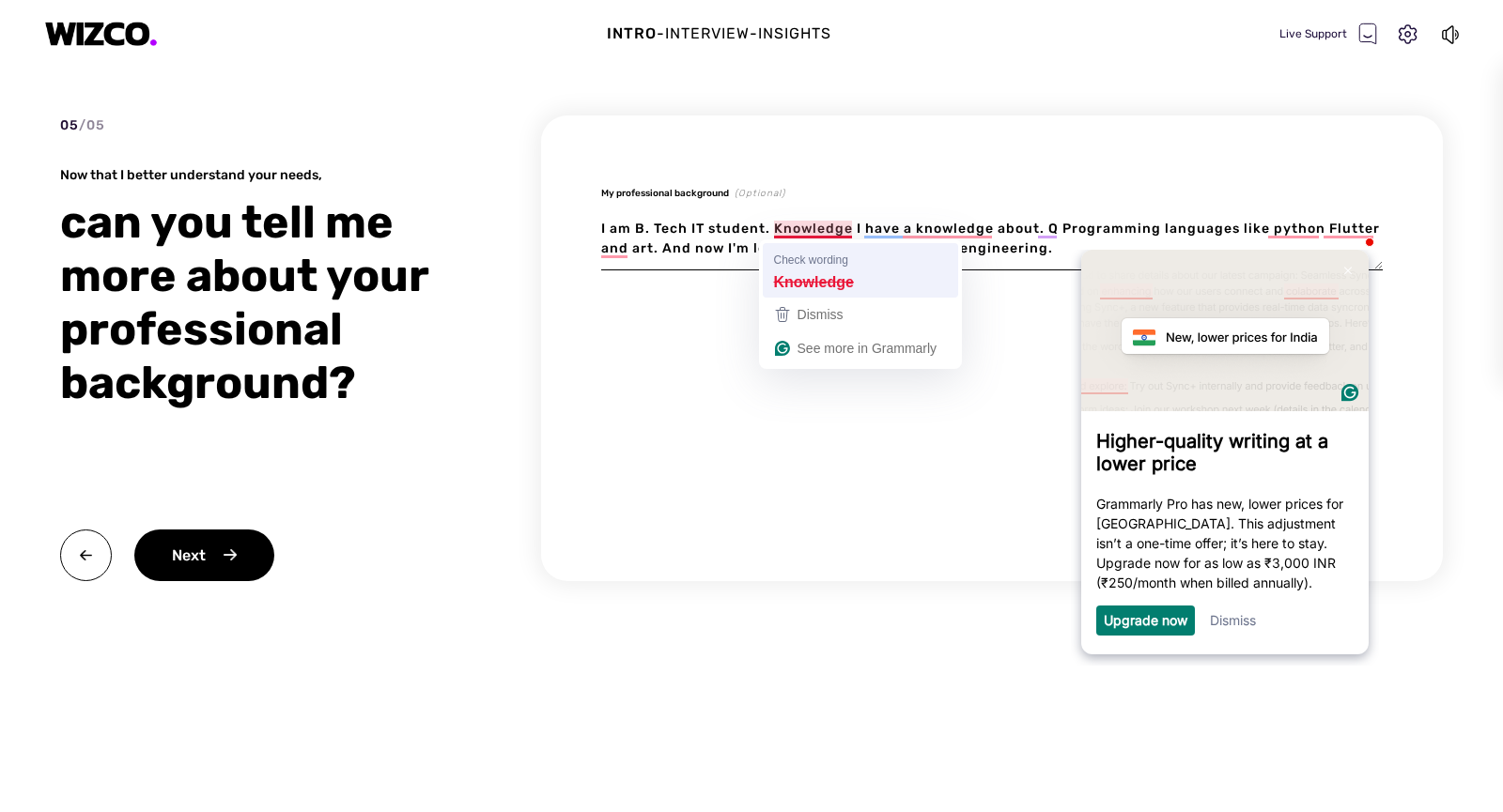
type textarea "I am B. Tech IT student. Knowledge I have a knowledge about. Q Programming lang…"
type textarea "x"
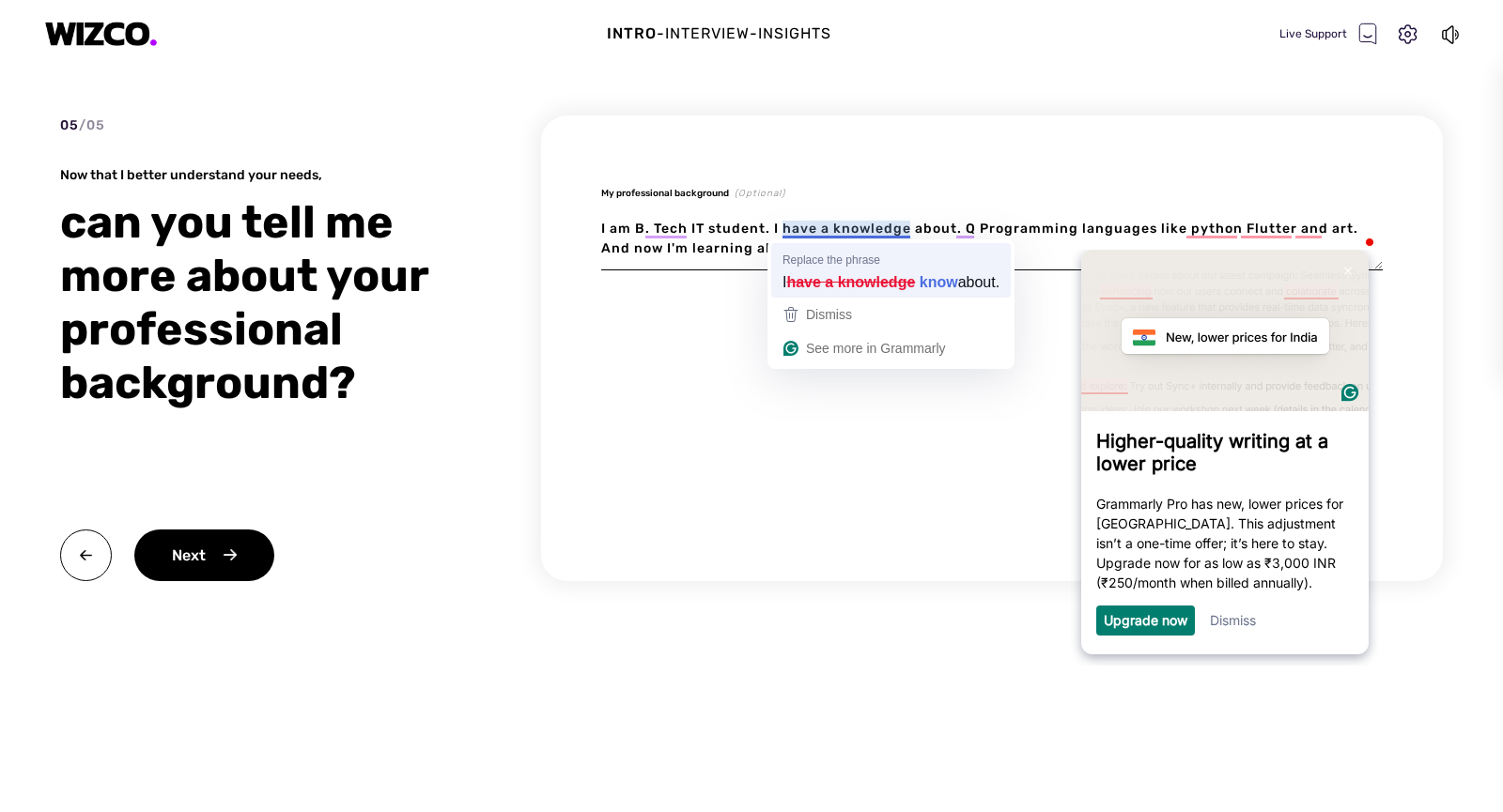
type textarea "I am B. Tech IT student. I have a knowledge about. Q Programming languages like…"
type textarea "x"
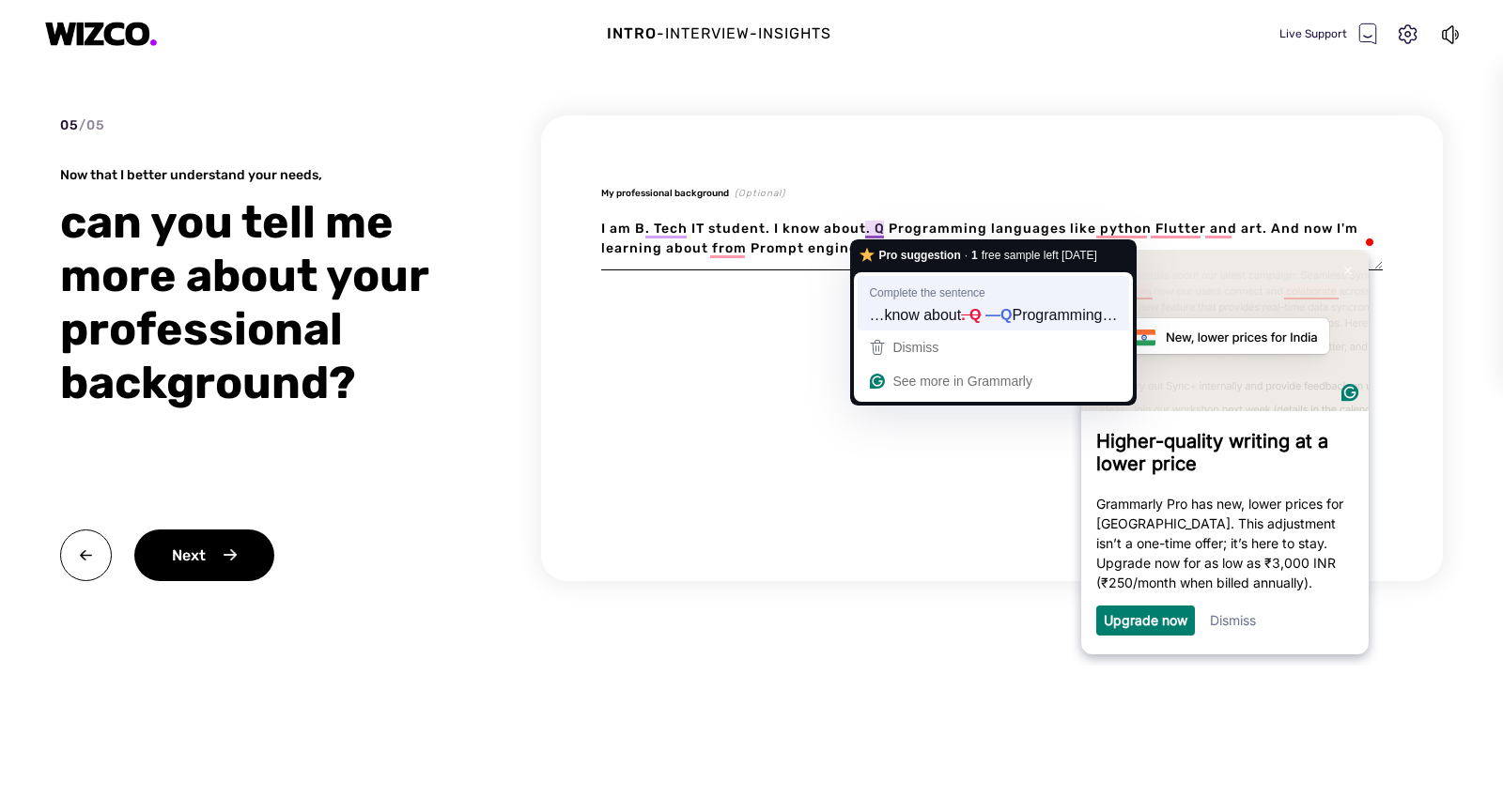
type textarea "I am B. Tech IT student. I know about. Q Programming languages like python Flut…"
type textarea "x"
type textarea "I am B. Tech IT student. I know about—Q Programming languages like python Flutt…"
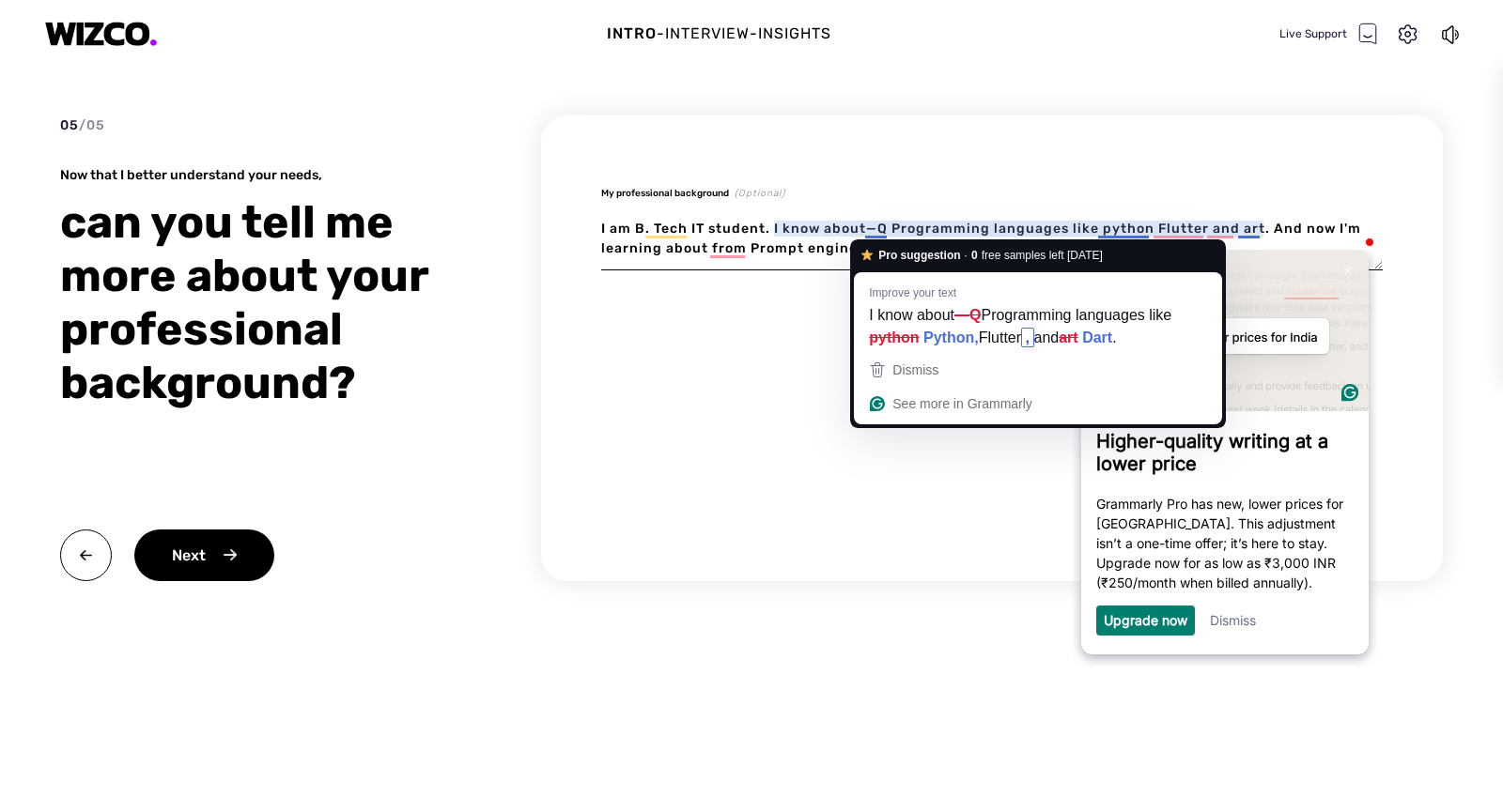
type textarea "x"
type textarea "I am B. Tech IT student. I know about— Programming languages like python Flutte…"
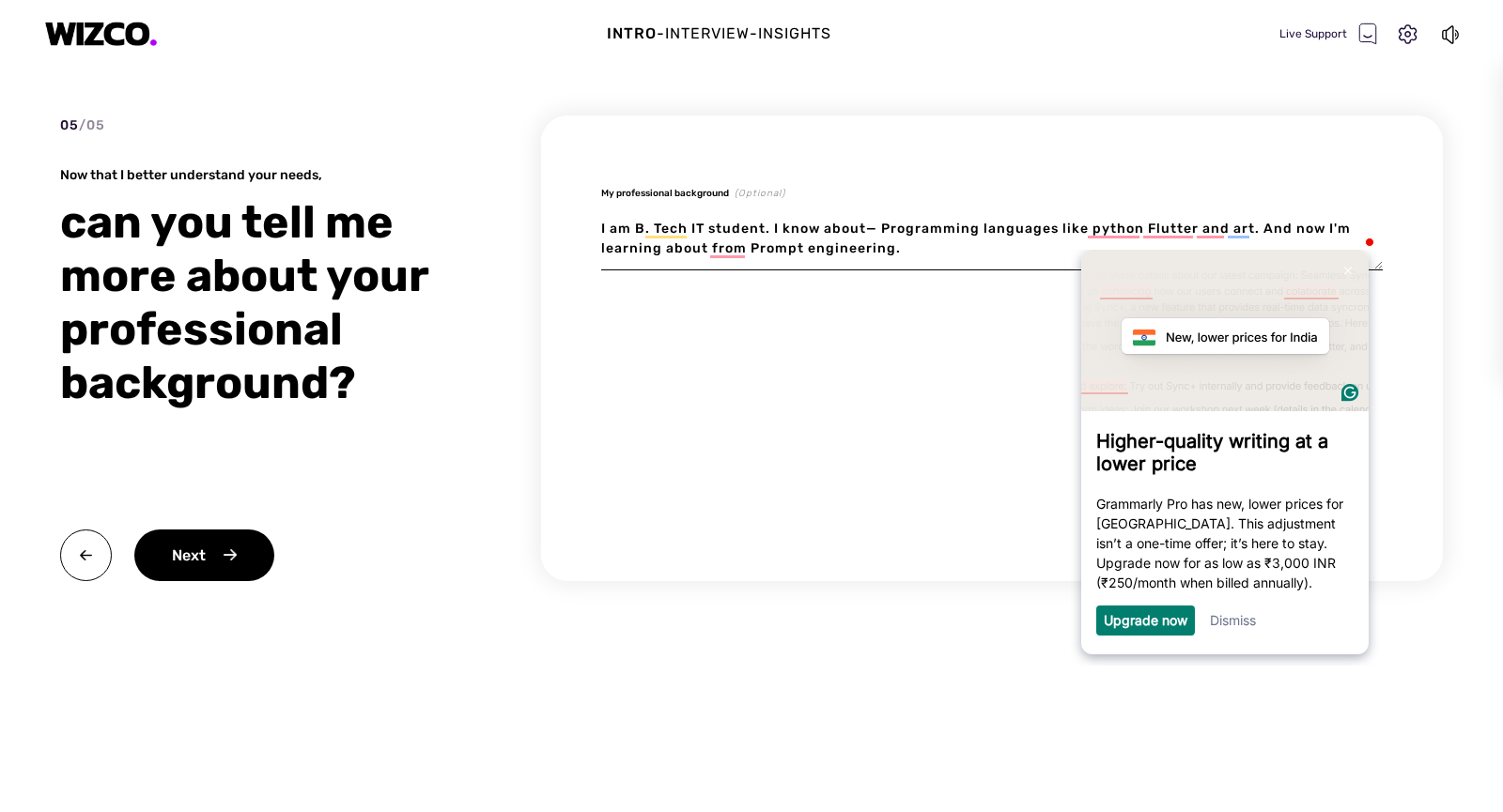
type textarea "x"
type textarea "I am B. Tech IT student. I know about Programming languages like python Flutter…"
type textarea "x"
type textarea "I am B. Tech IT student. I know about Programming languages like python Flutter…"
type textarea "x"
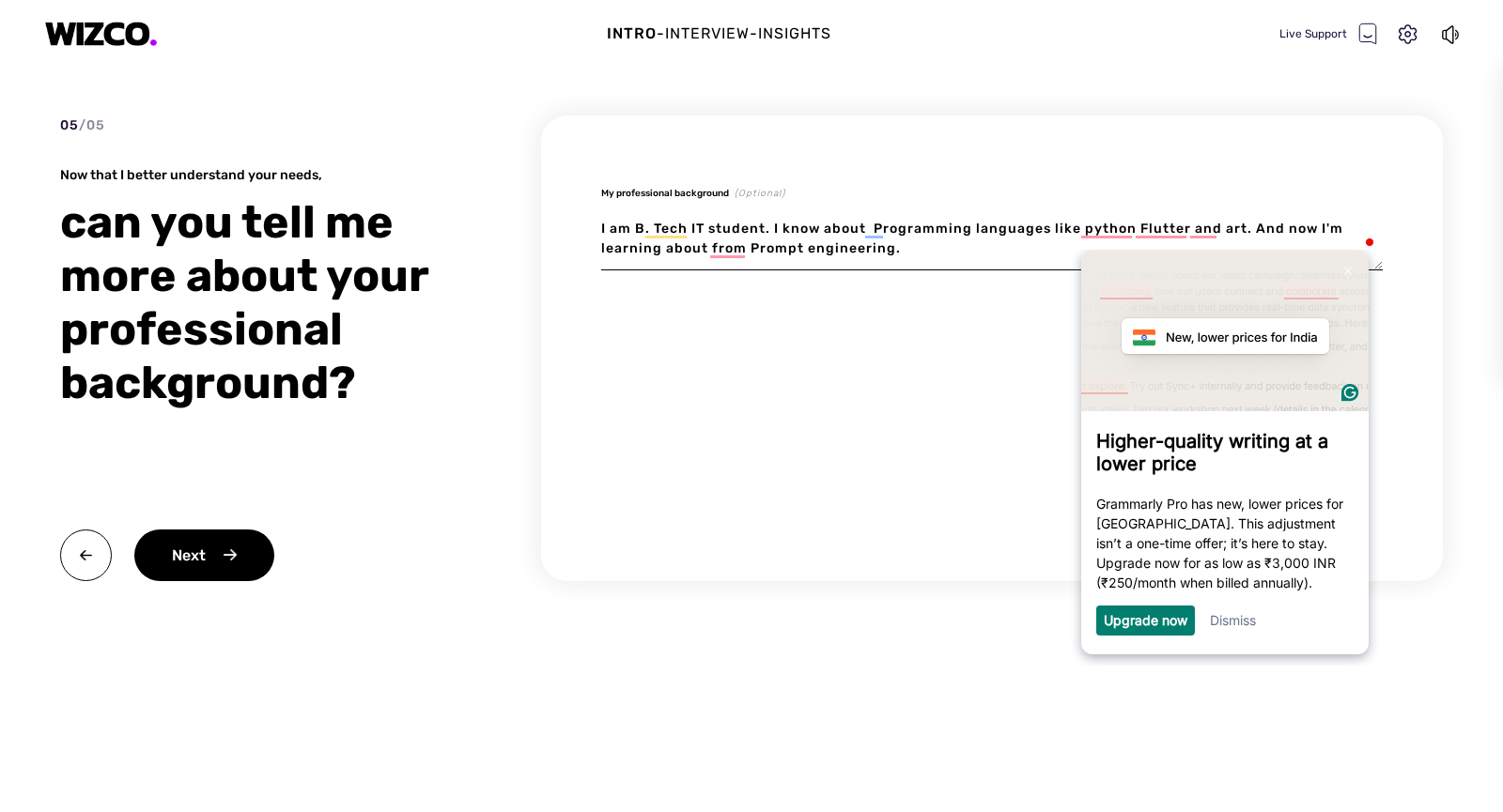
type textarea "I am B. Tech IT student. I know about f Programming languages like python Flutt…"
type textarea "x"
type textarea "I am B. Tech IT student. I know about fe Programming languages like python Flut…"
type textarea "x"
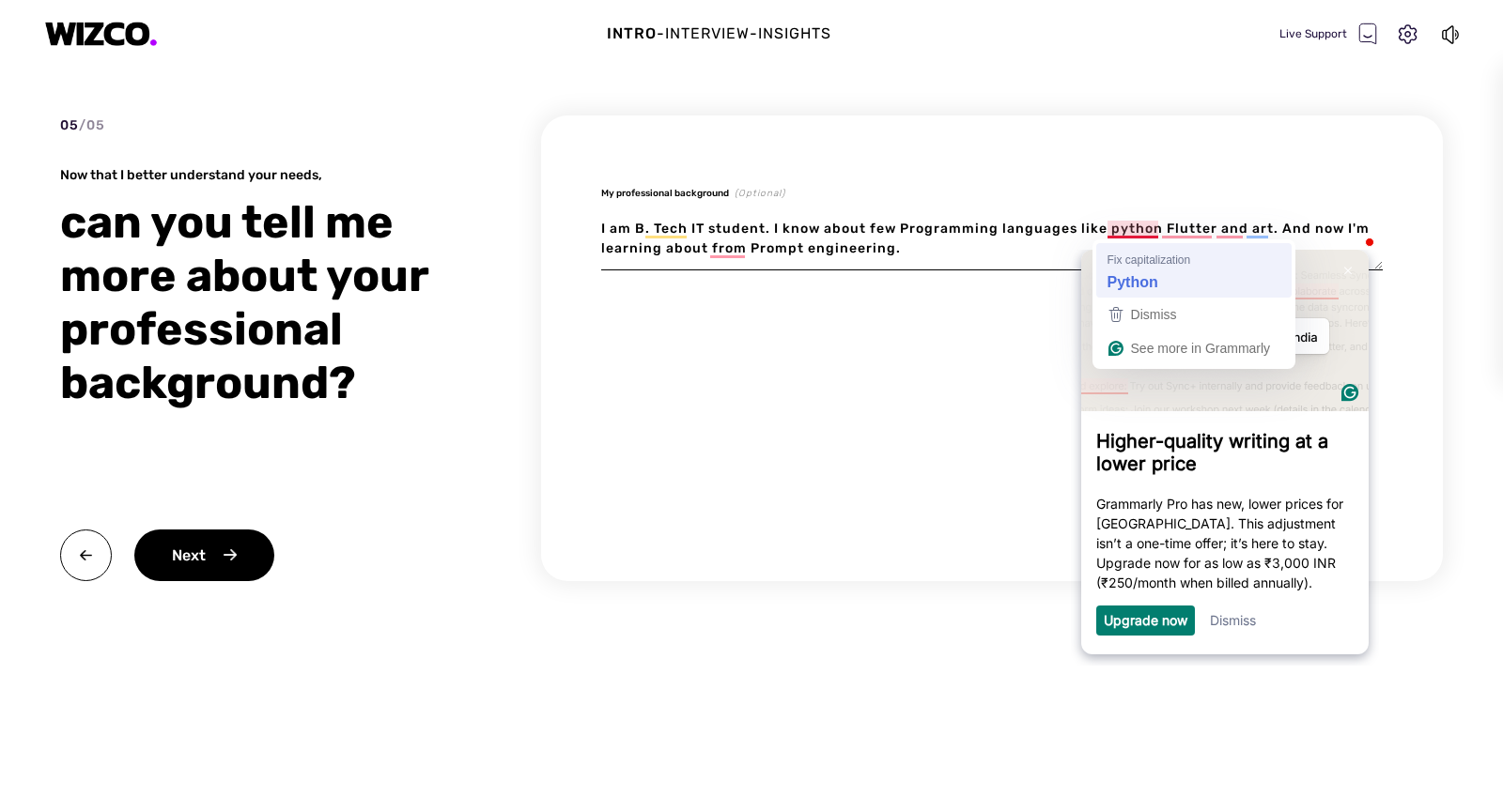
type textarea "I am B. Tech IT student. I know about few Programming languages like python Flu…"
type textarea "x"
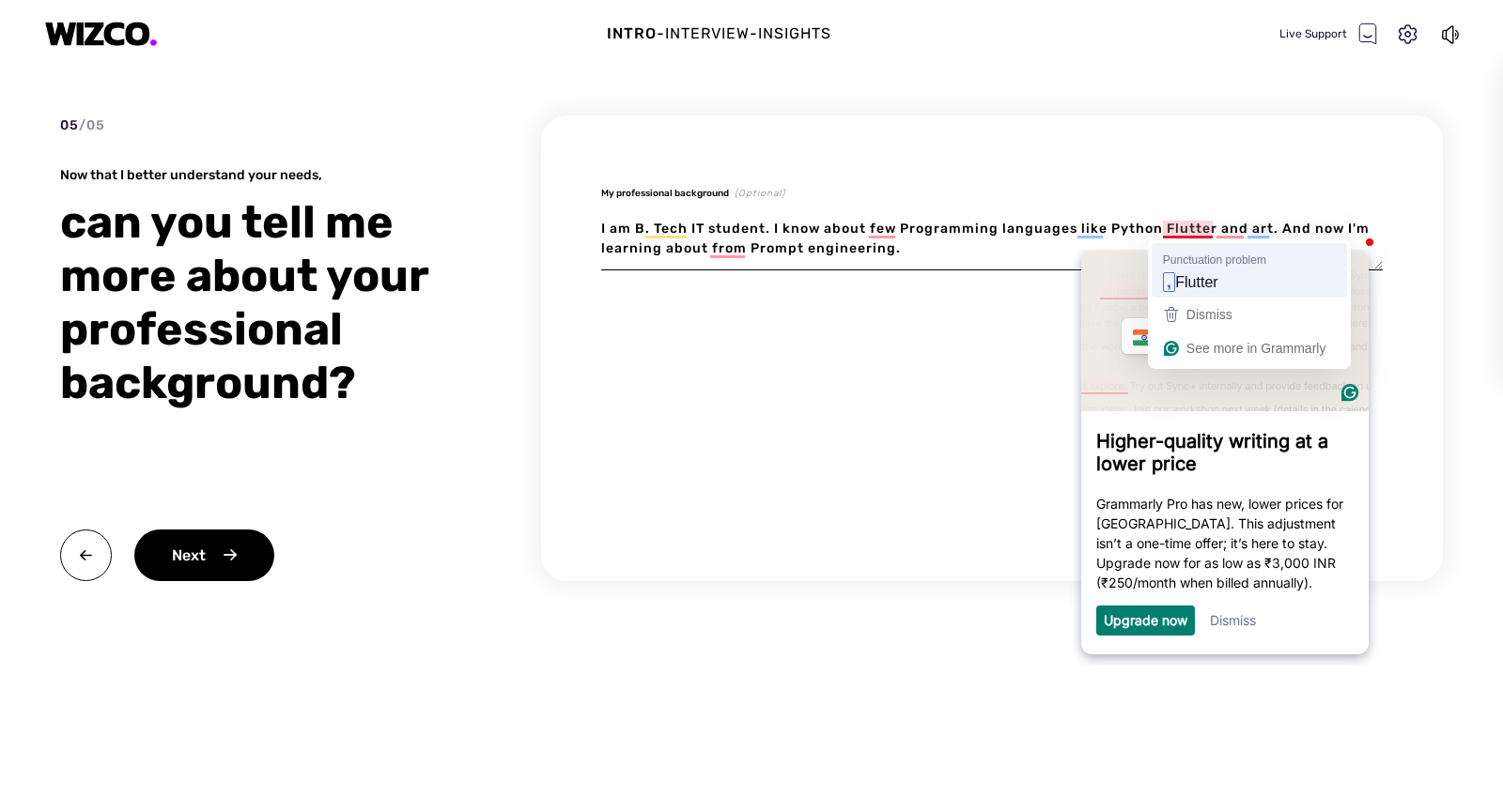
type textarea "I am B. Tech IT student. I know about few Programming languages like Python Flu…"
type textarea "x"
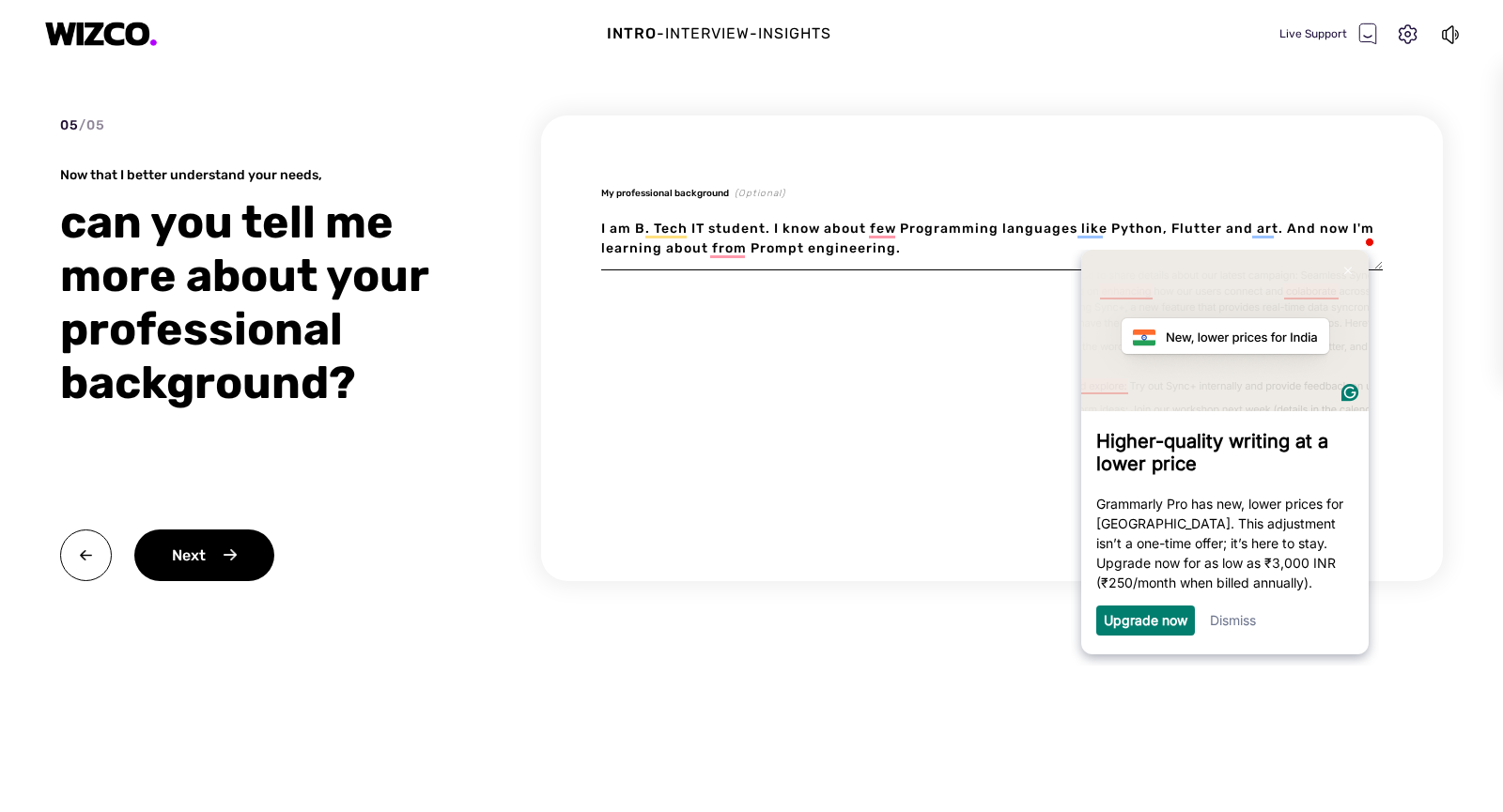
type textarea "I am B. Tech IT student. I know about few Programming languages like Python, Fl…"
click at [1241, 254] on div at bounding box center [1225, 329] width 288 height 161
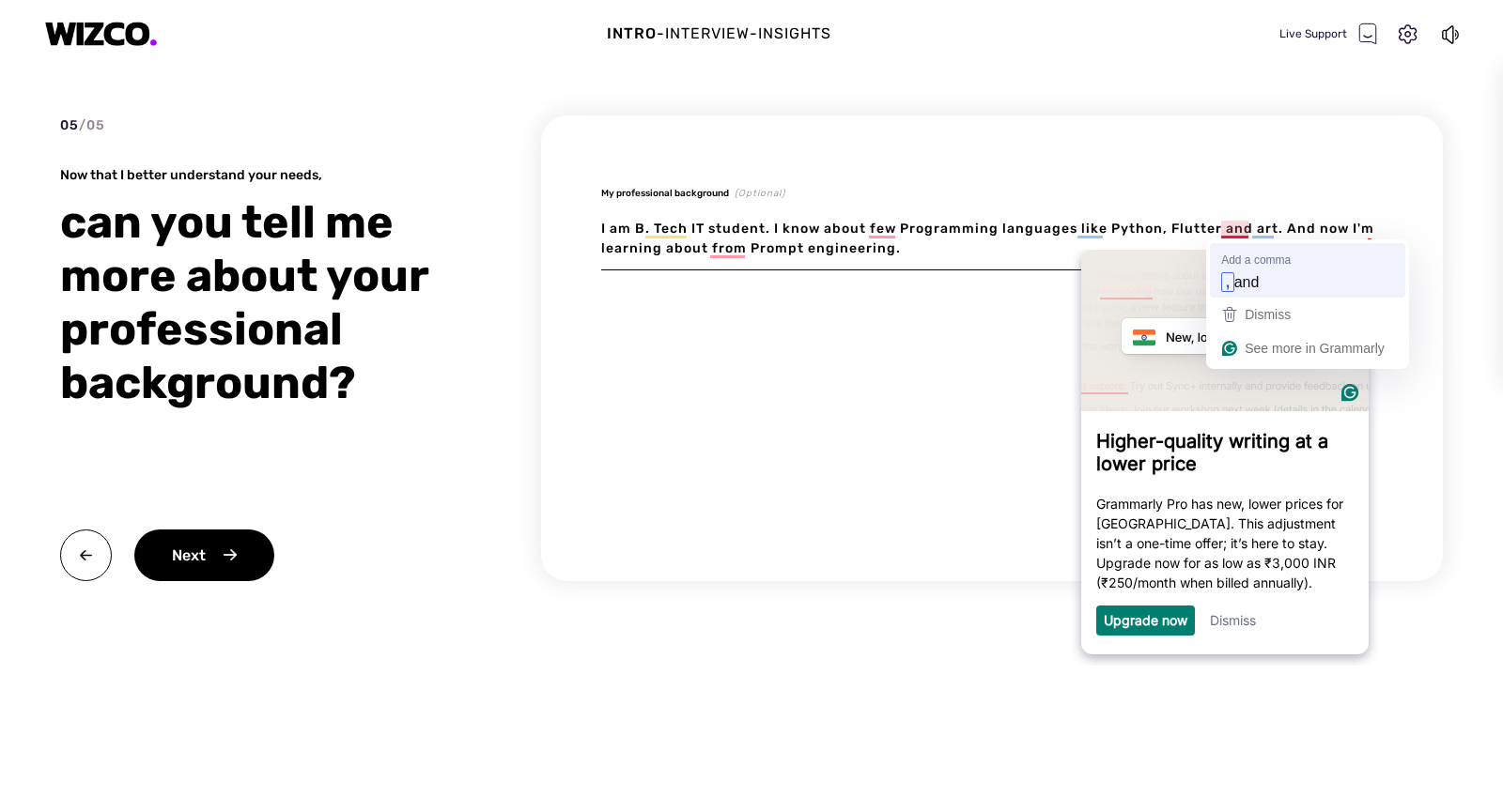
type textarea "x"
type textarea "I am B. Tech IT student. I know about few Programming languages like Python, Fl…"
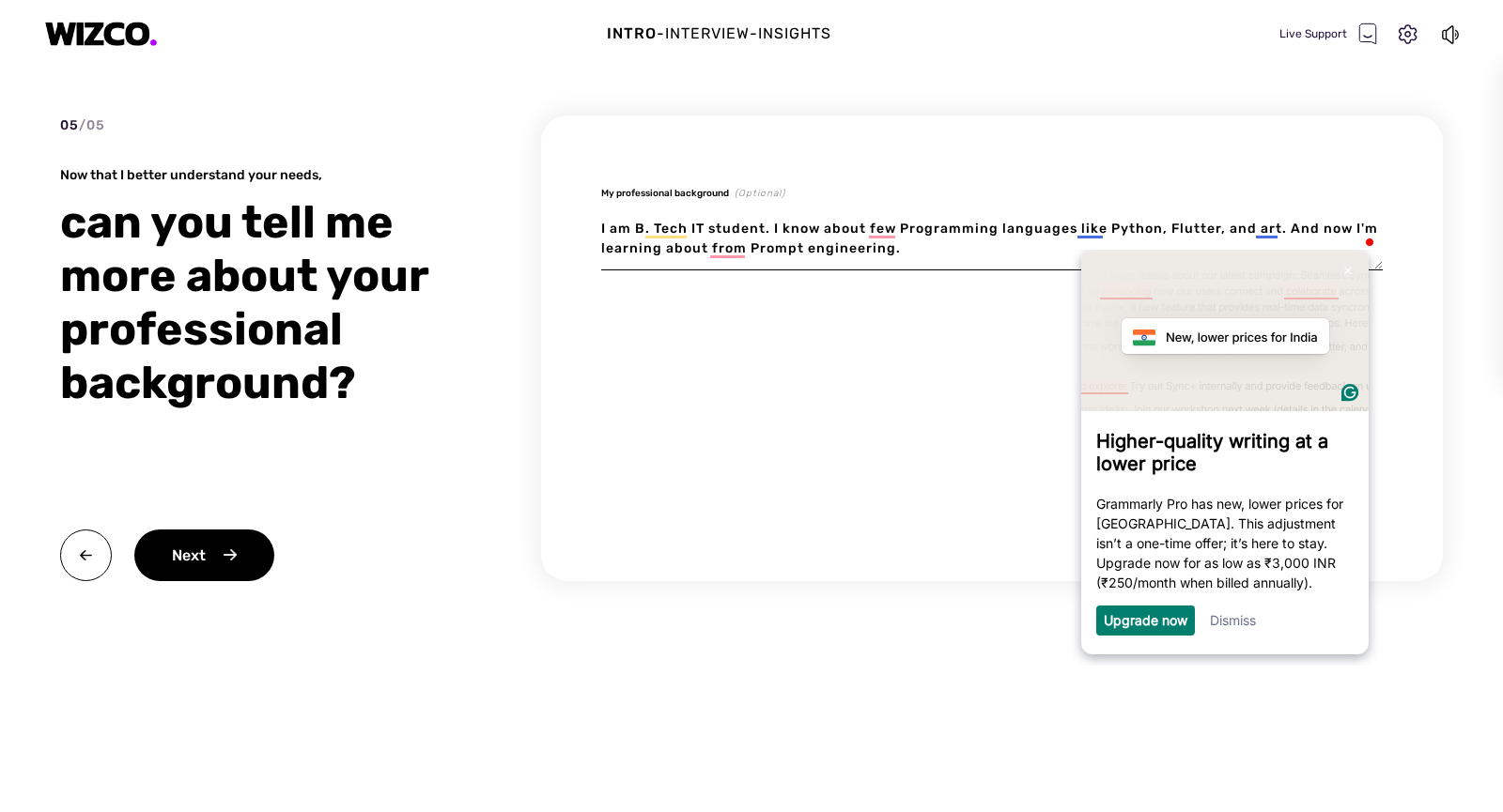
click at [1268, 229] on textarea "I am B. Tech IT student. I know about few Programming languages like Python, Fl…" at bounding box center [991, 239] width 782 height 63
type textarea "x"
type textarea "I am B. Tech IT student. I know about few Programming languages like Python, Fl…"
type textarea "x"
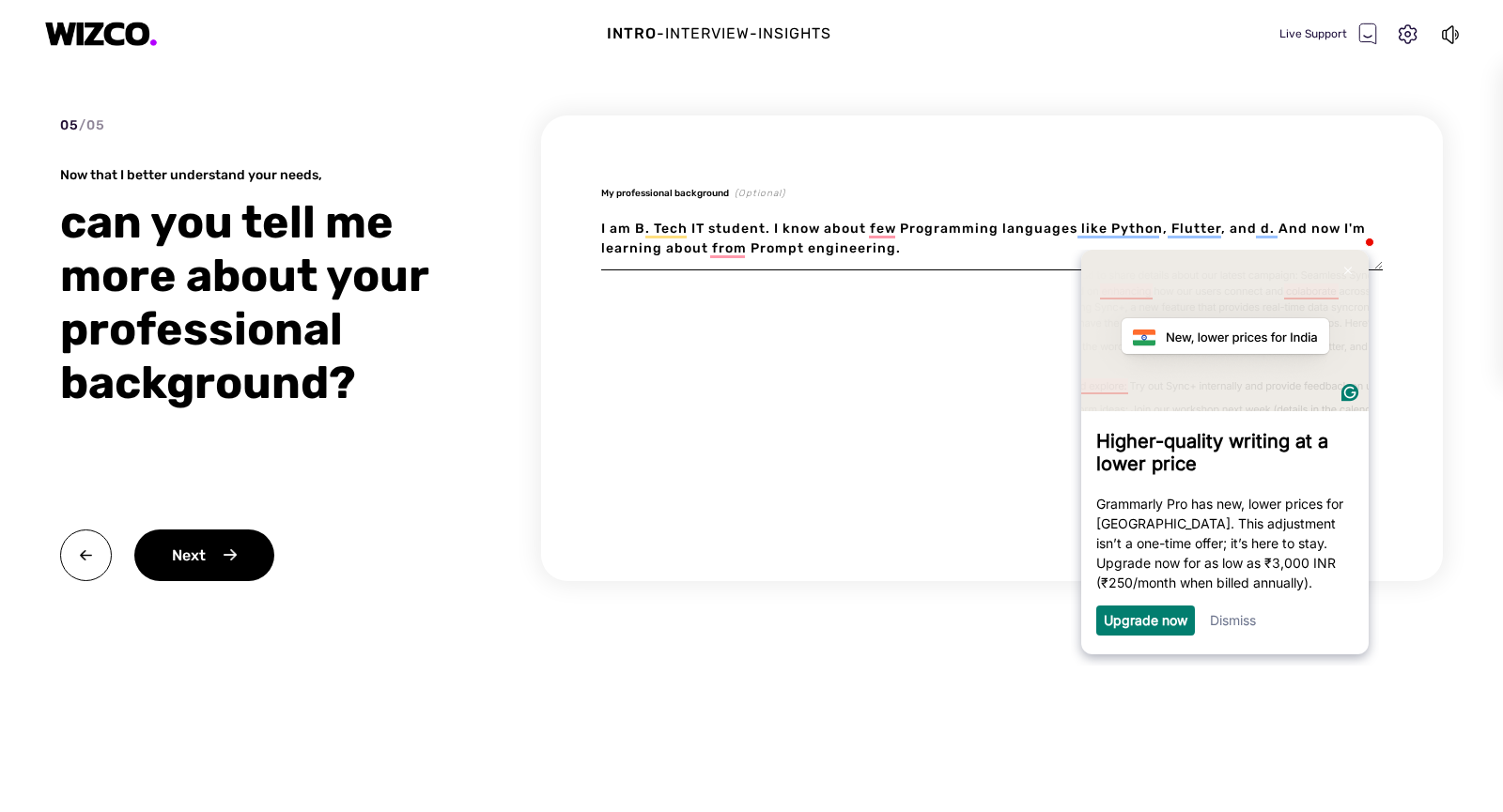
type textarea "I am B. Tech IT student. I know about few Programming languages like Python, Fl…"
type textarea "x"
type textarea "I am B. Tech IT student. I know about few Programming languages like Python, Fl…"
type textarea "x"
type textarea "I am B. Tech IT student. I know about few Programming languages like Python, Fl…"
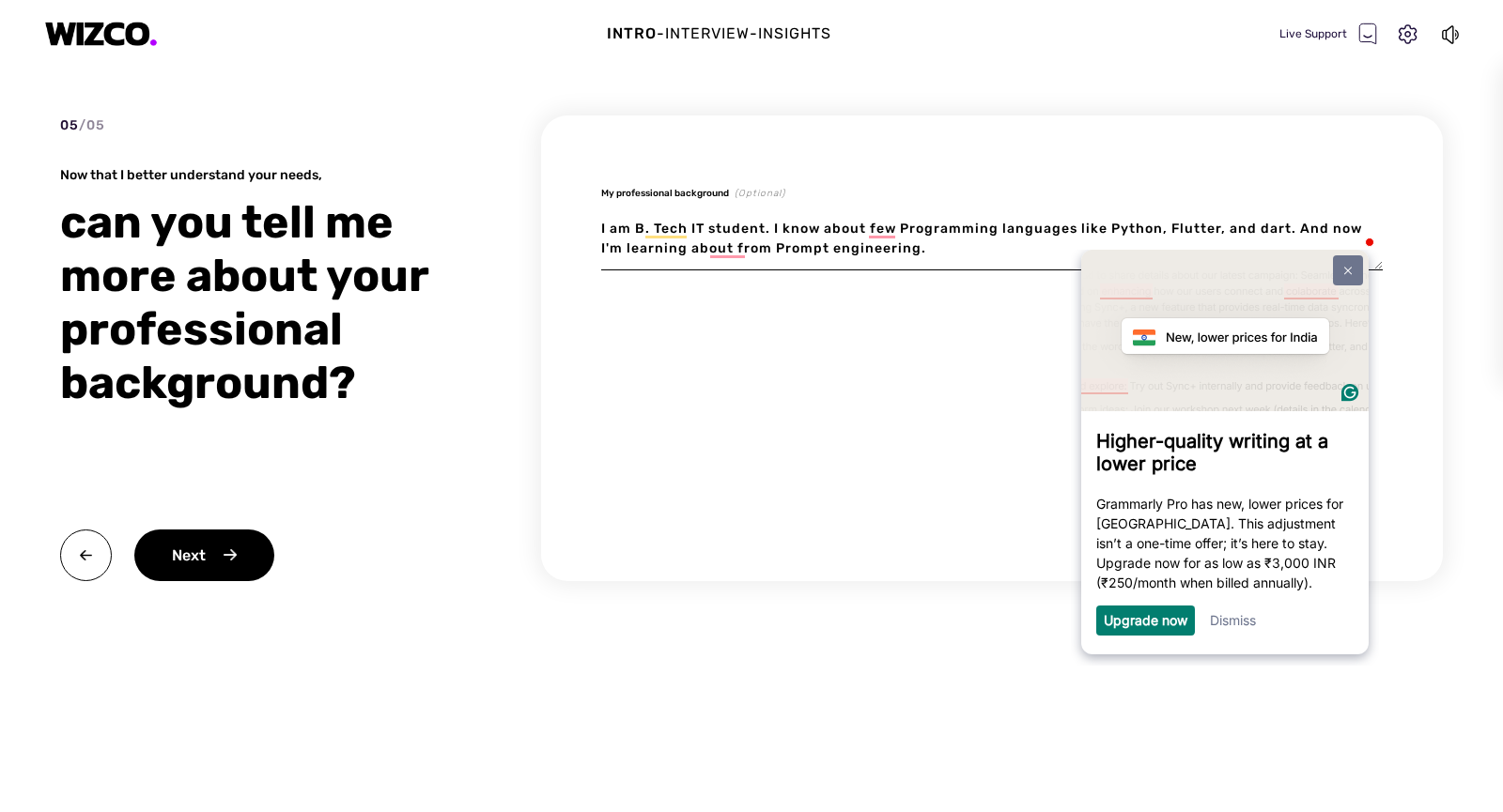
click at [1347, 270] on img at bounding box center [1348, 270] width 8 height 9
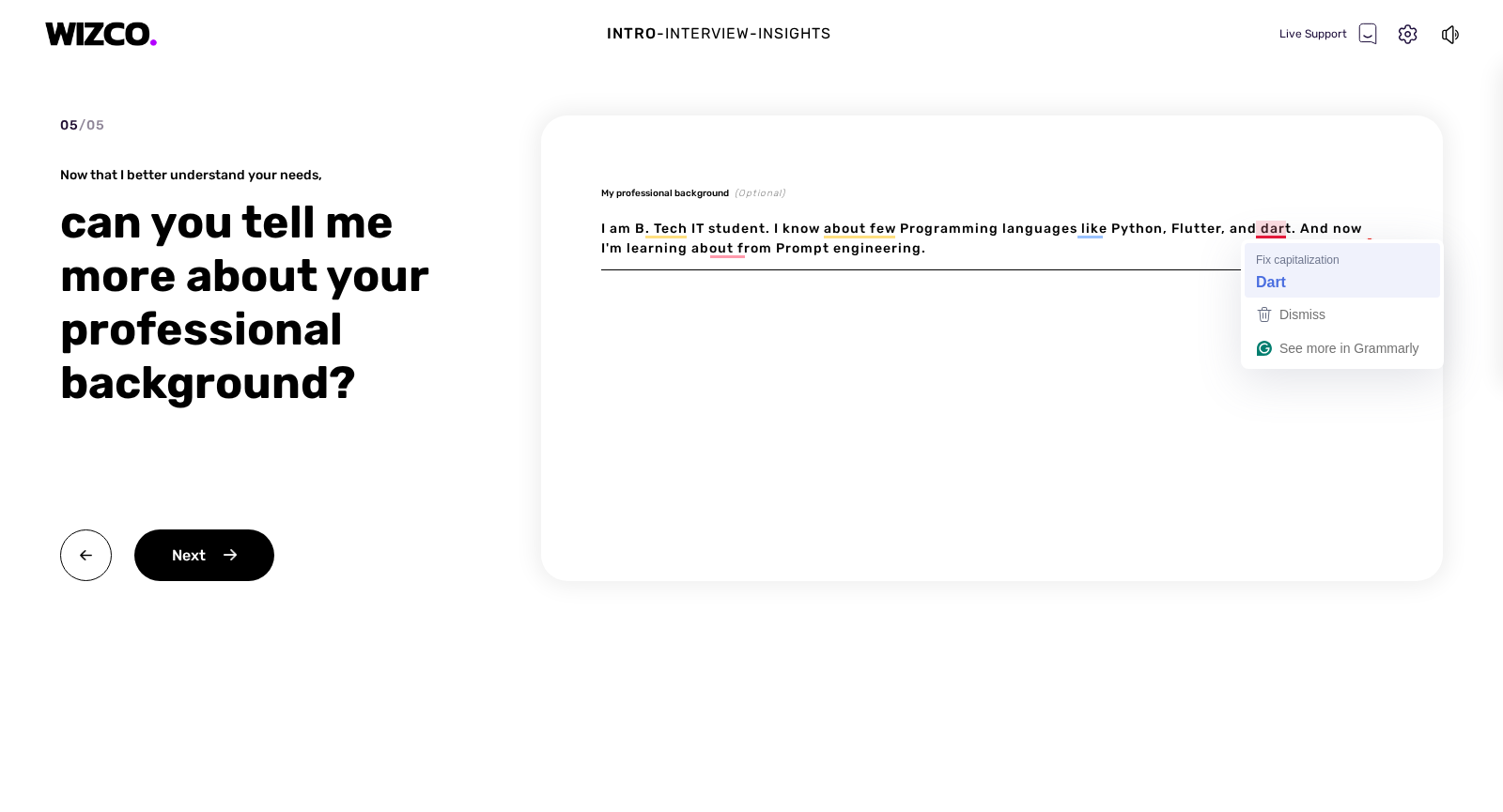
type textarea "x"
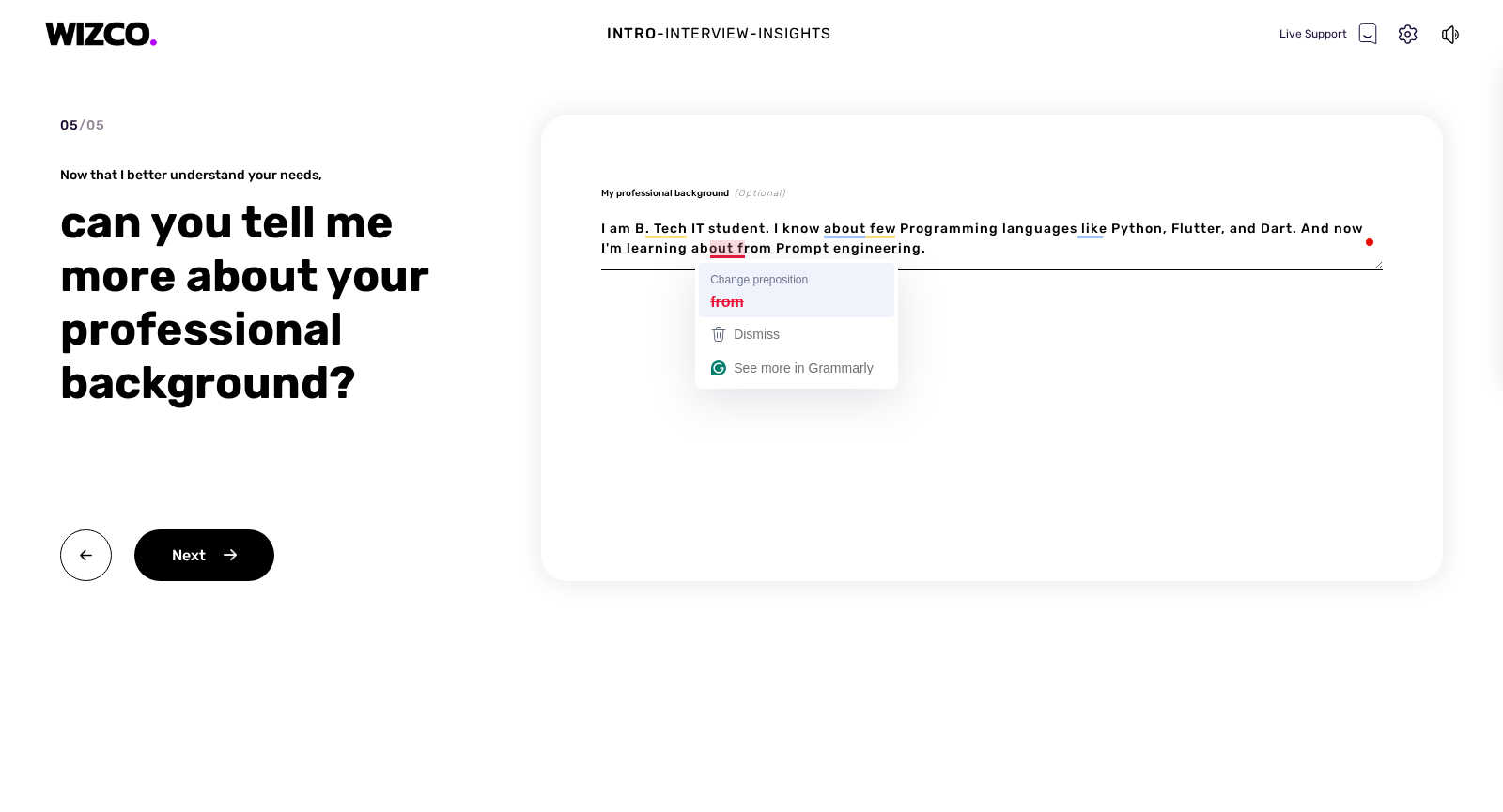
type textarea "I am B. Tech IT student. I know about few Programming languages like Python, Fl…"
type textarea "x"
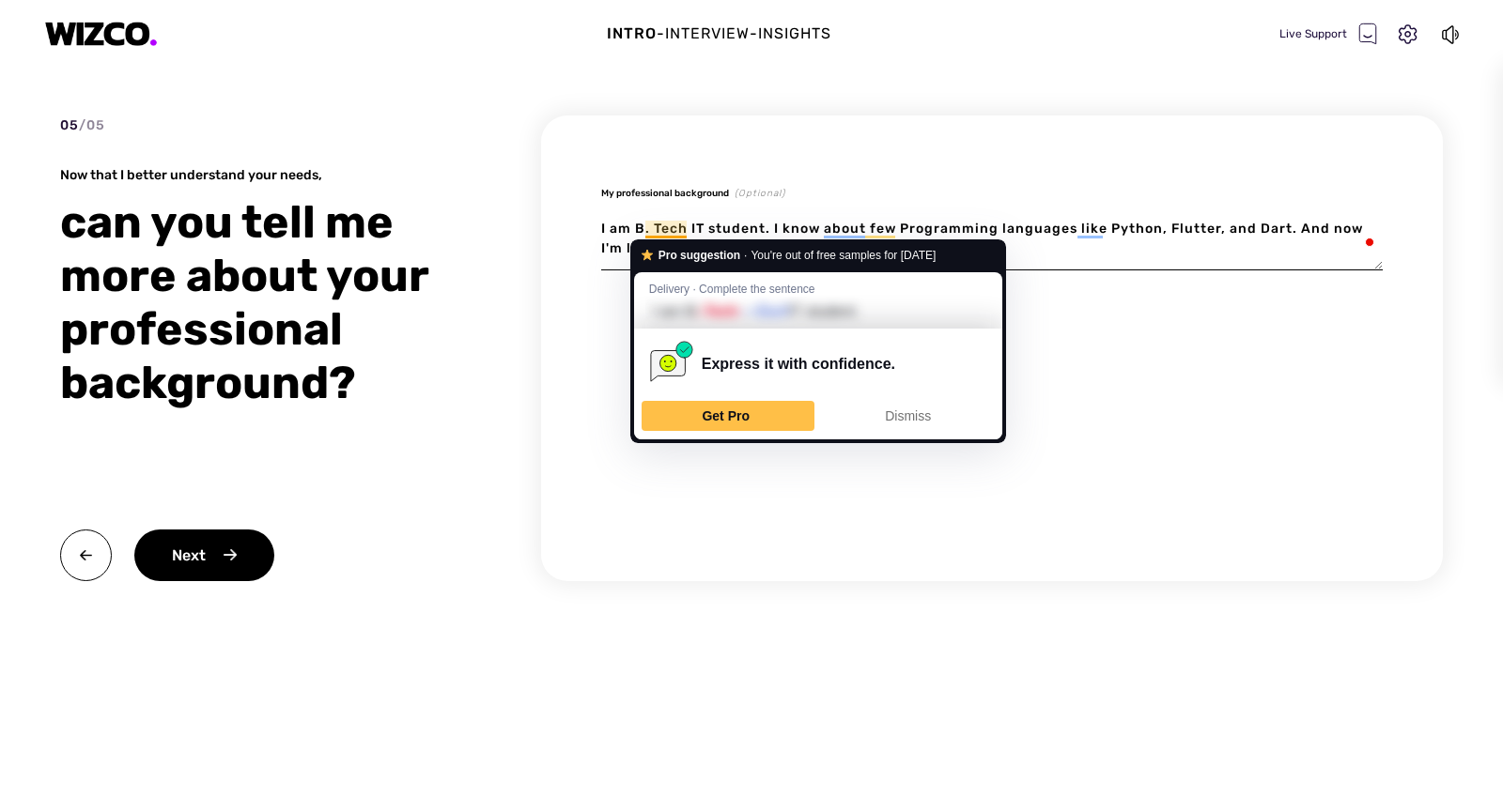
type textarea "I am B. Tech IT student. I know about few Programming languages like Python, Fl…"
click at [1173, 325] on div "My professional background (Optional) I am B. Tech IT student. I know about few…" at bounding box center [991, 348] width 901 height 466
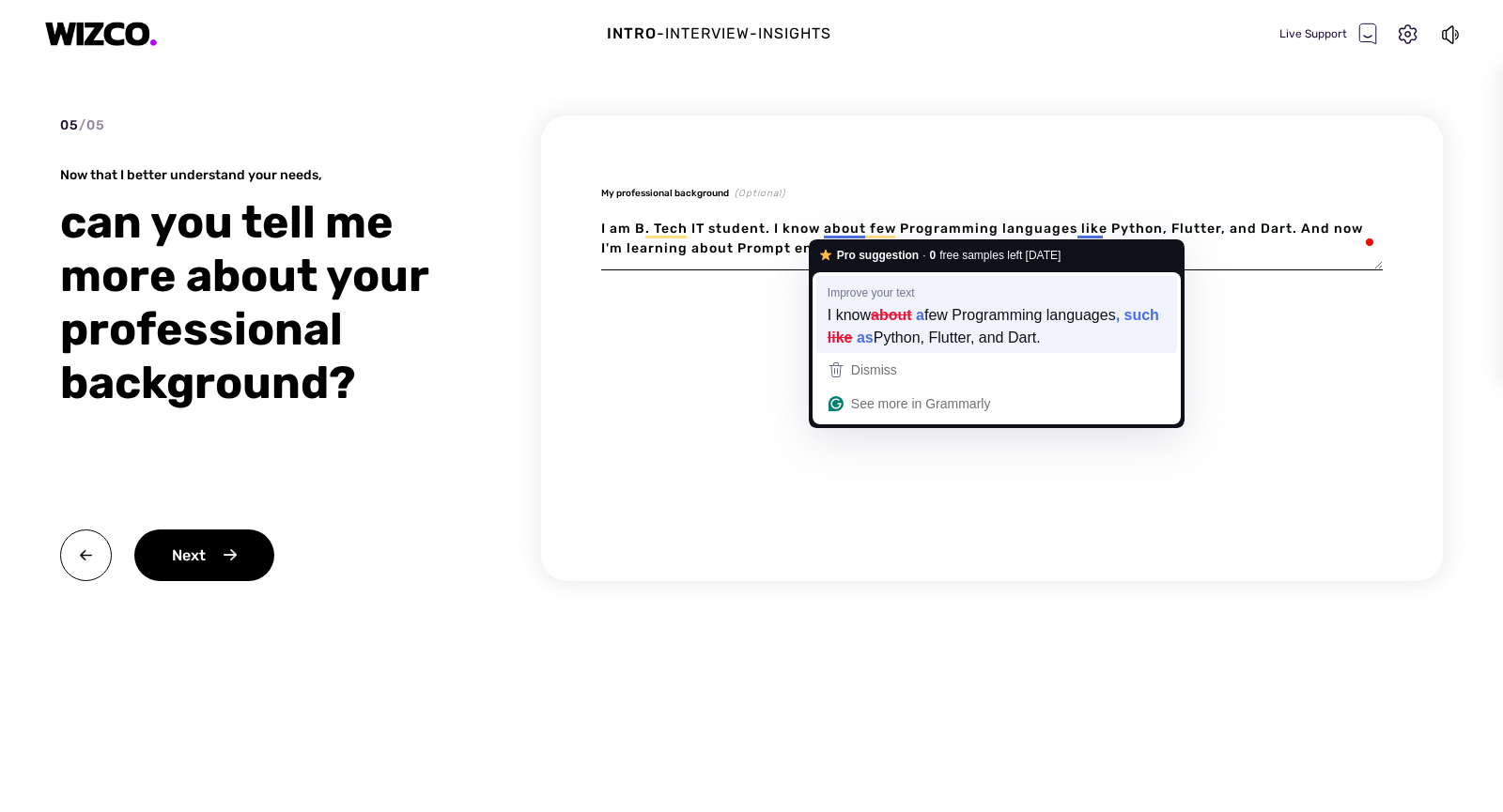
type textarea "x"
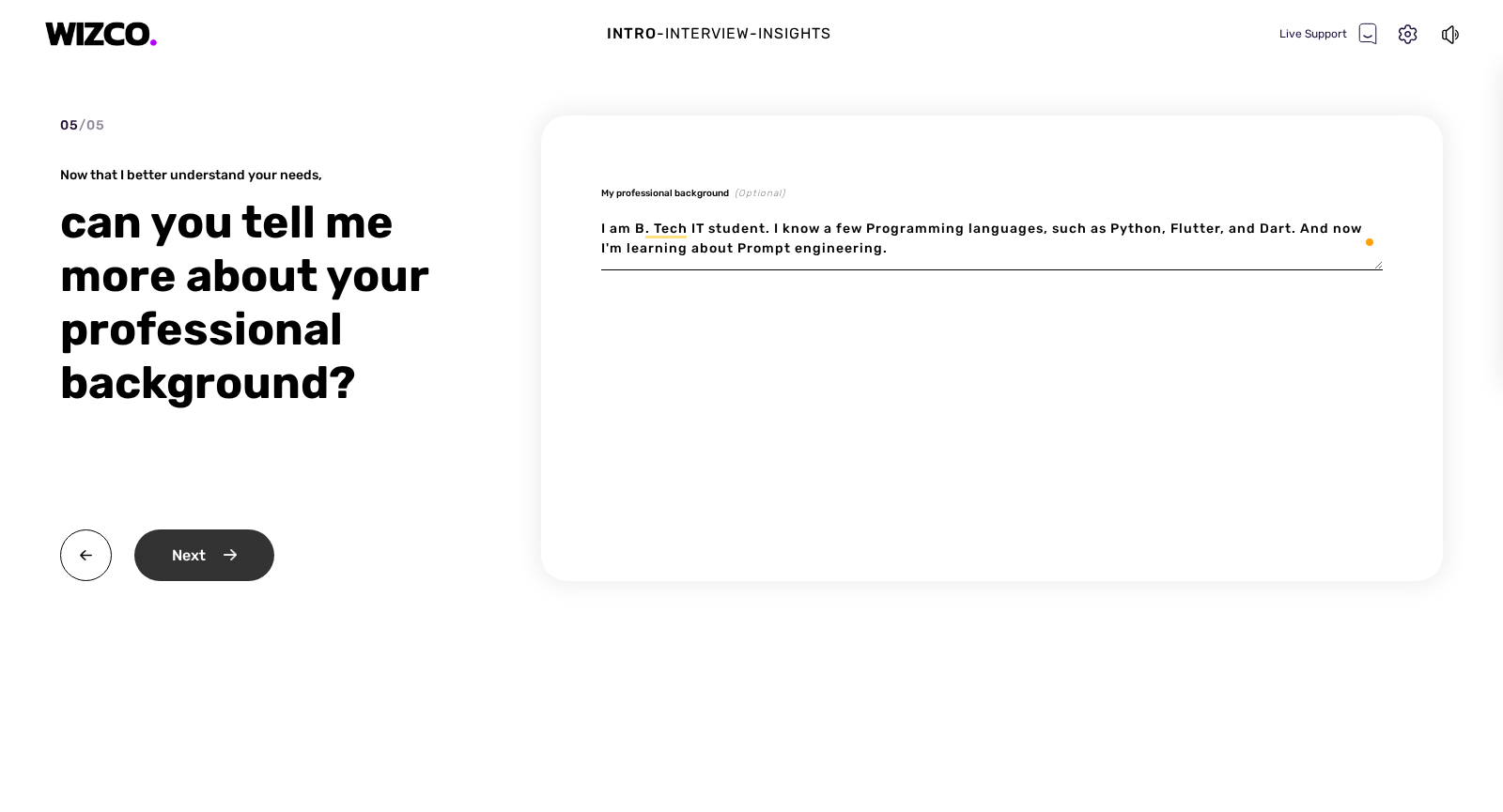
type textarea "I am B. Tech IT student. I know a few Programming languages, such as Python, Fl…"
type textarea "x"
click at [217, 555] on div "Next" at bounding box center [204, 555] width 140 height 52
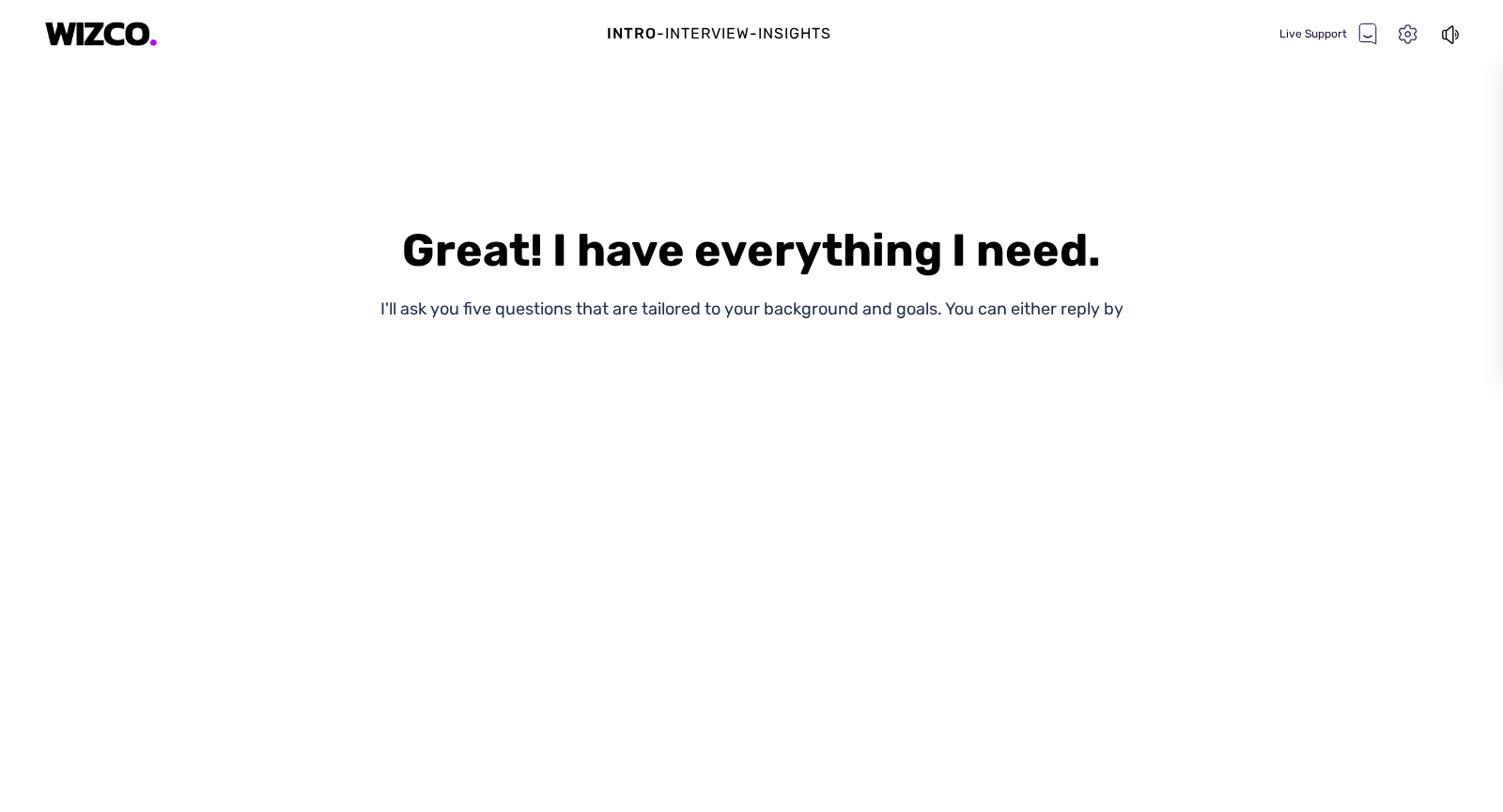
click at [1411, 30] on icon at bounding box center [1407, 34] width 24 height 24
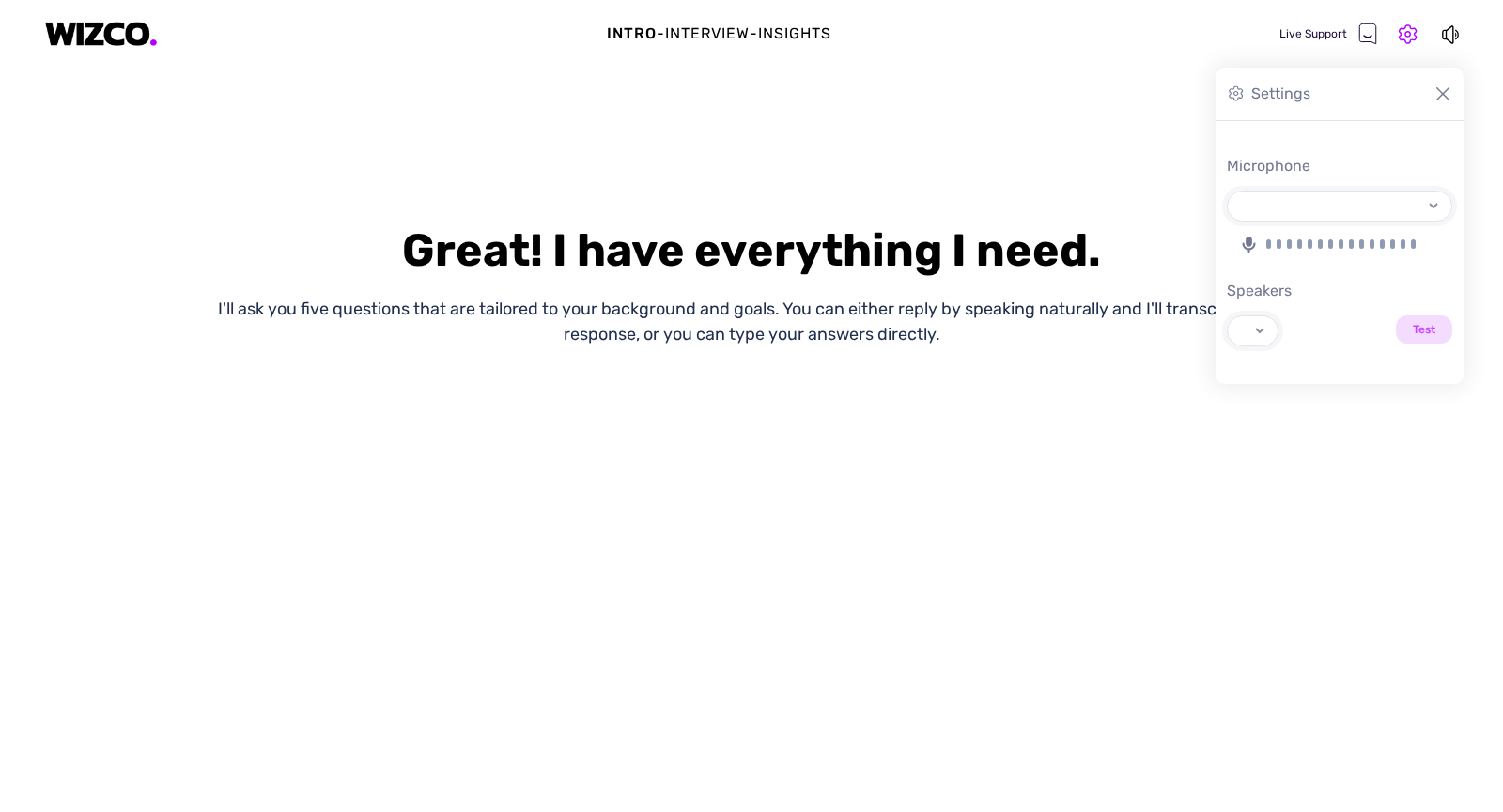
click at [1262, 336] on select "Speakers Test" at bounding box center [1248, 331] width 39 height 29
click at [1323, 324] on div "Test" at bounding box center [1340, 332] width 225 height 31
click at [1267, 324] on select "Speakers Test" at bounding box center [1248, 331] width 39 height 29
drag, startPoint x: 1268, startPoint y: 251, endPoint x: 1386, endPoint y: 254, distance: 118.0
click at [1386, 254] on div at bounding box center [1340, 244] width 225 height 23
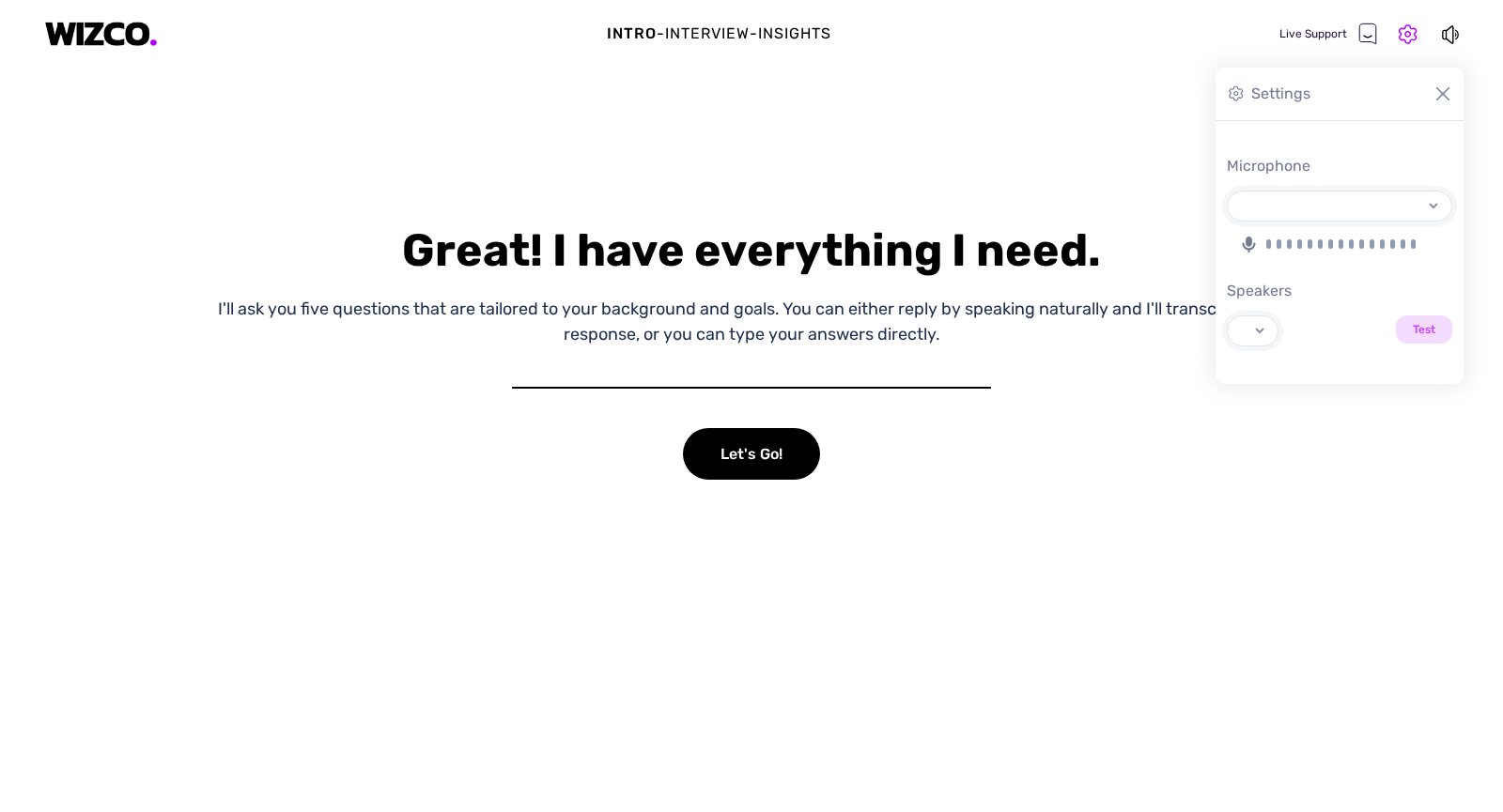
click at [1449, 98] on img at bounding box center [1442, 93] width 19 height 19
select select "default"
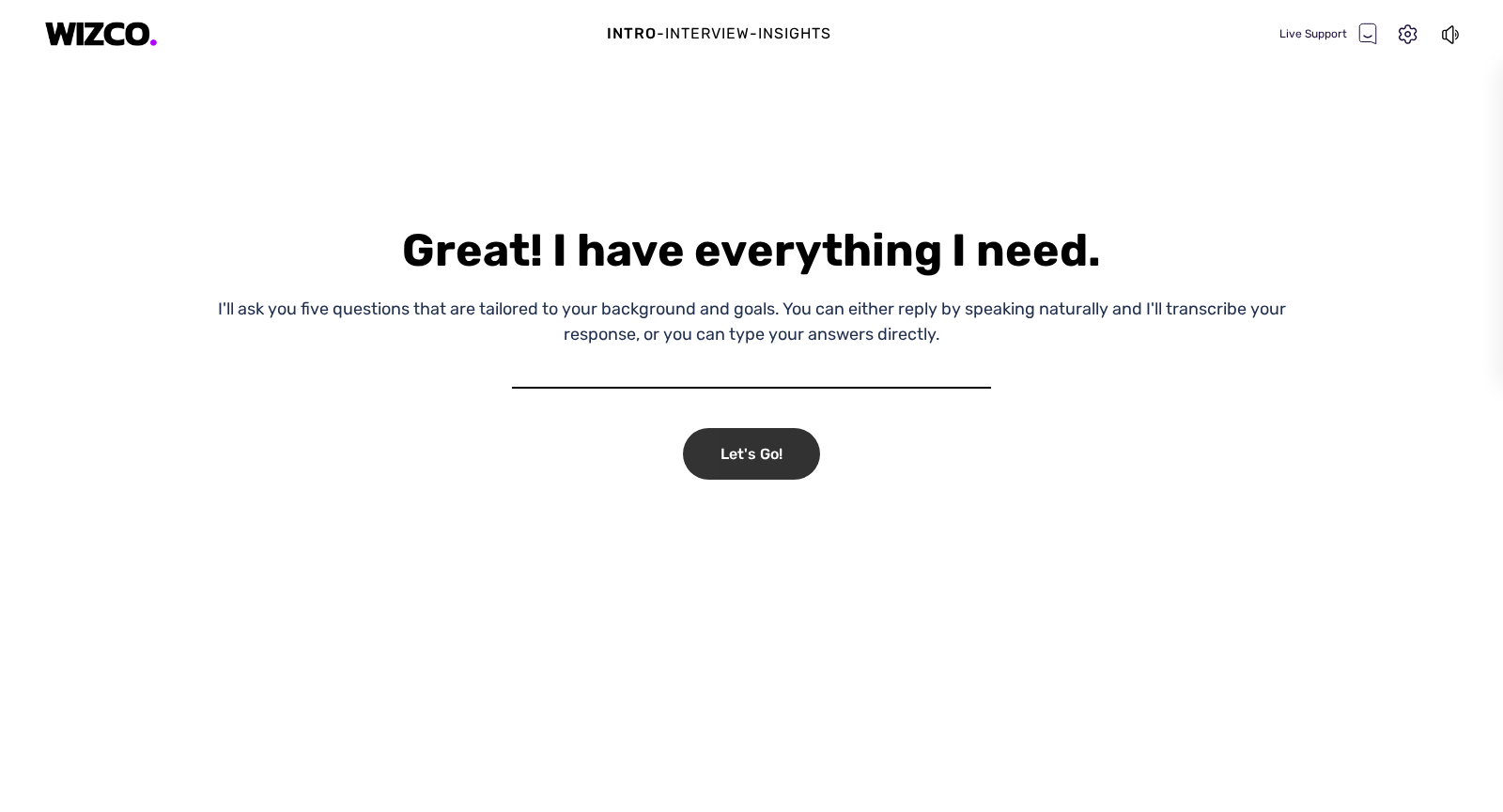
click at [728, 434] on div "Let's Go!" at bounding box center [752, 454] width 137 height 52
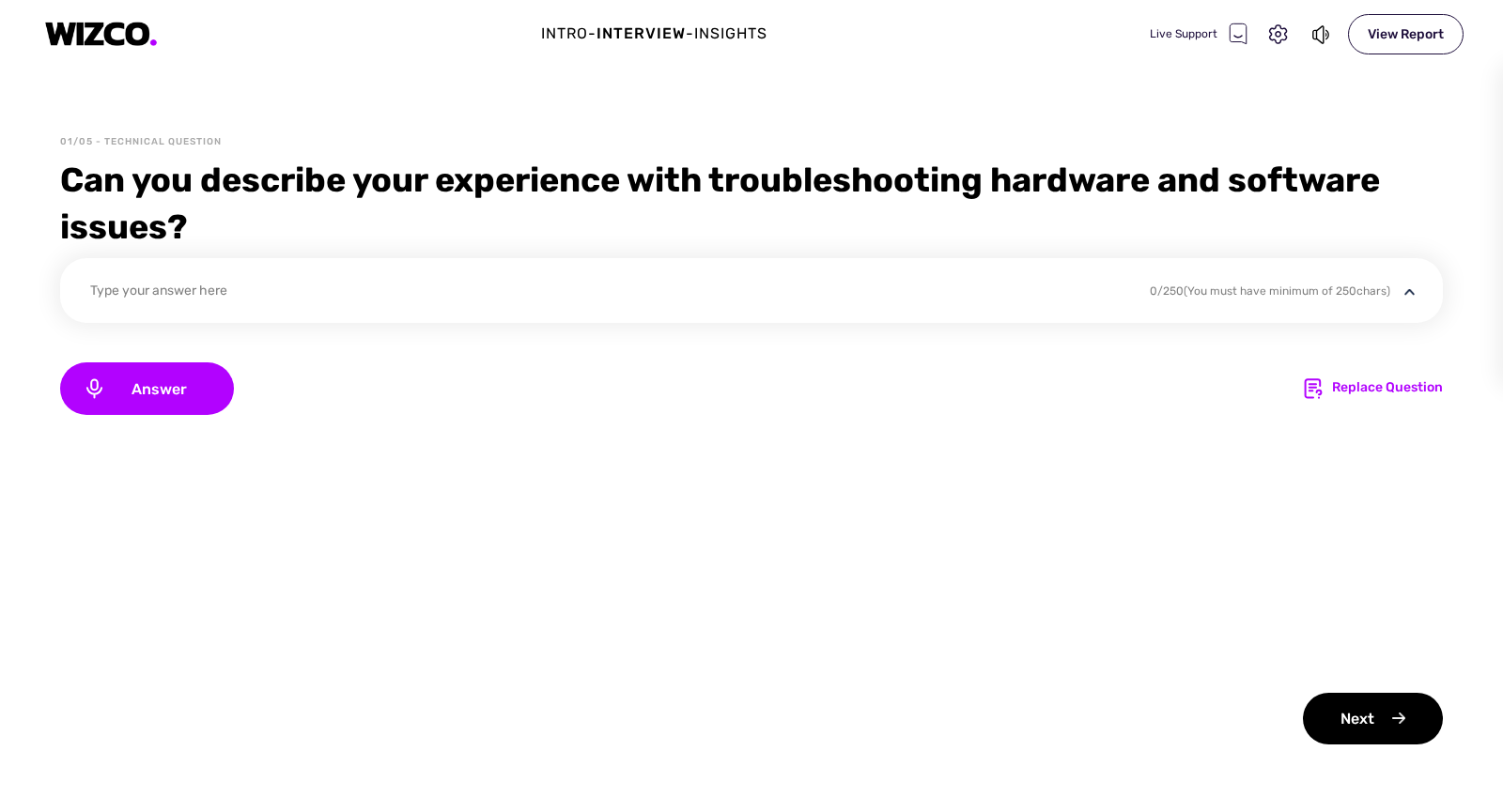
click at [1363, 400] on div "Answer Replace Question" at bounding box center [751, 389] width 1383 height 53
click at [1389, 391] on div "Replace Question" at bounding box center [1387, 388] width 111 height 23
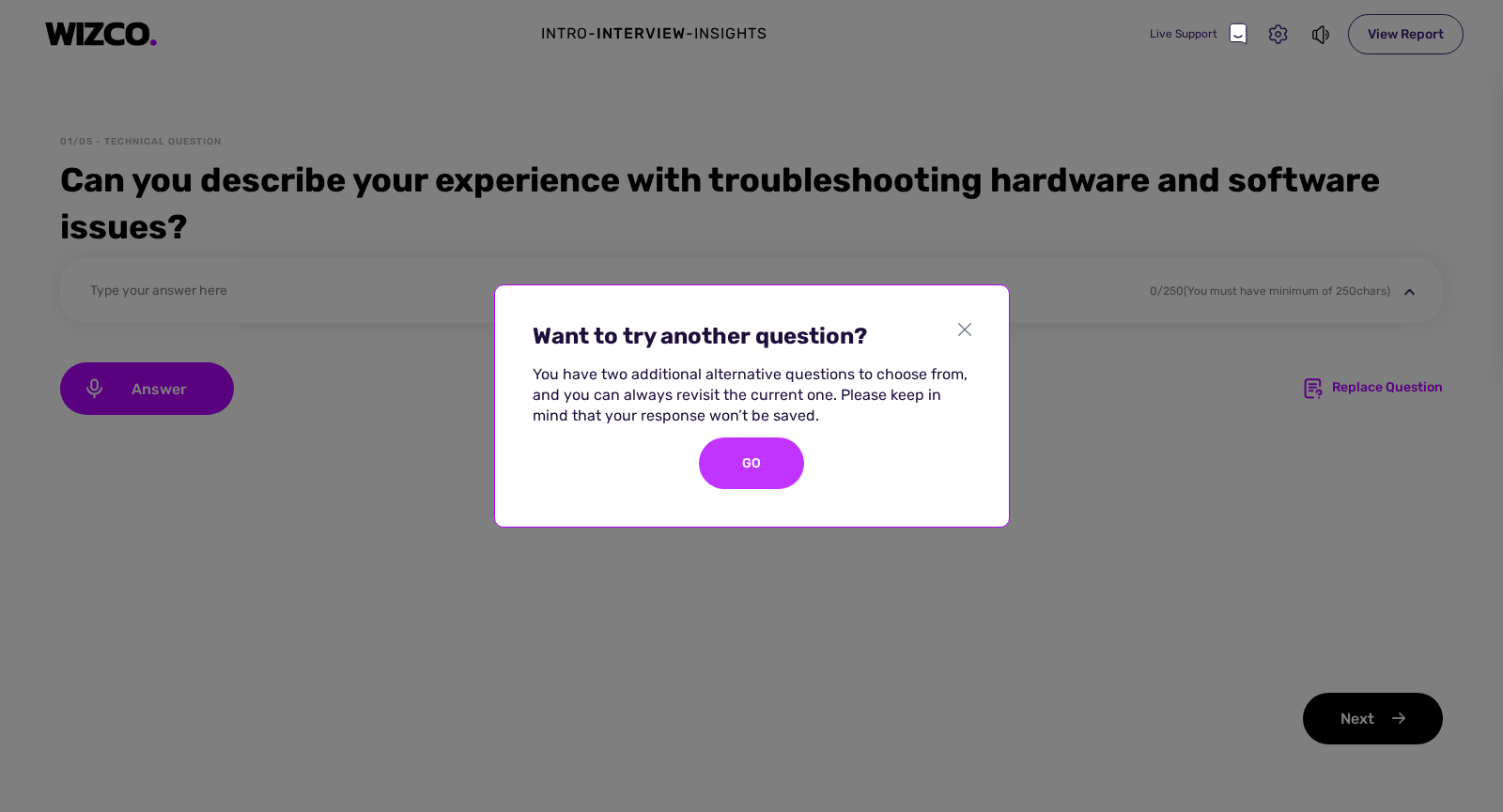
click at [764, 454] on div "GO" at bounding box center [752, 463] width 106 height 52
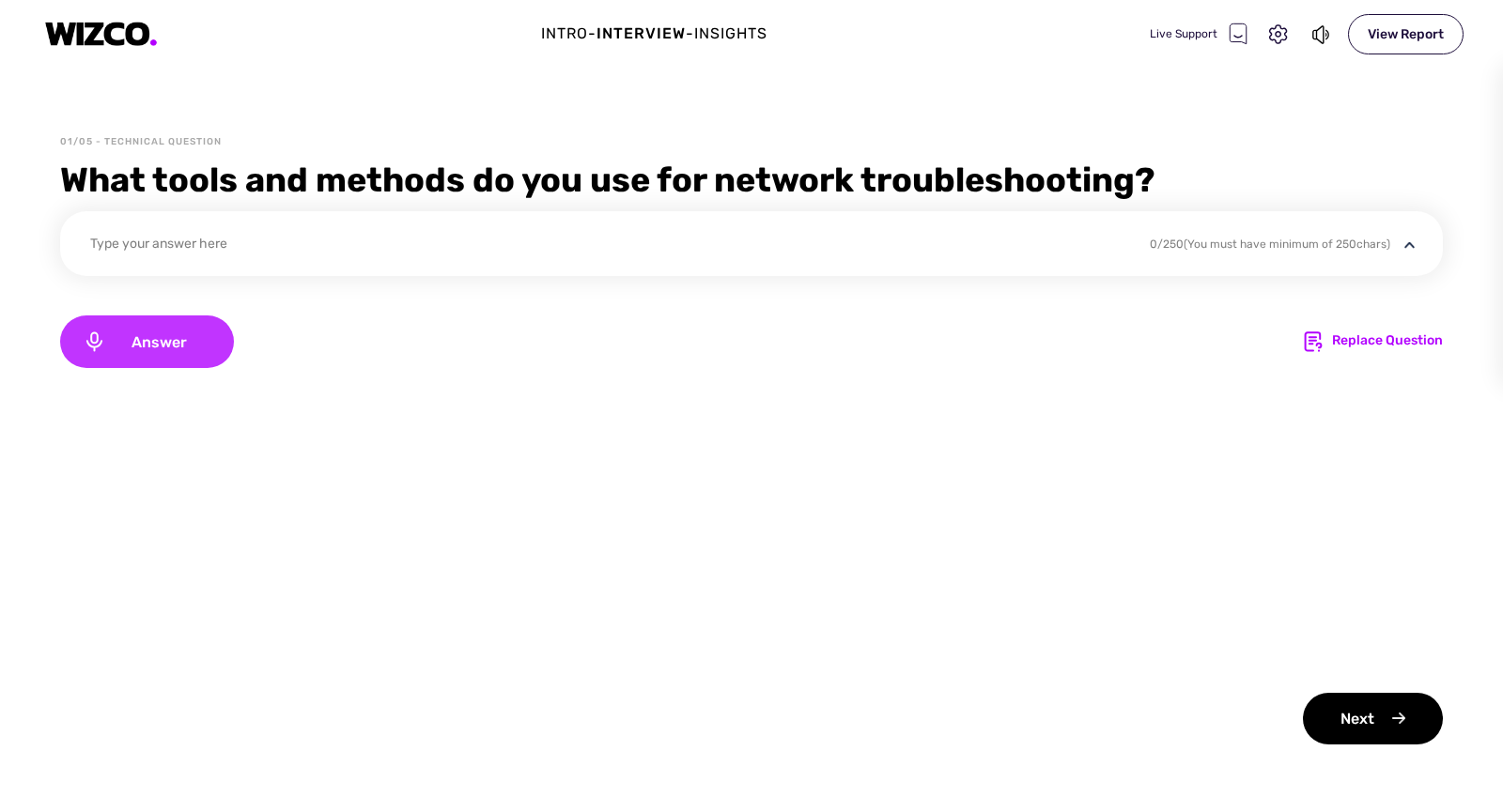
click at [177, 341] on span "Answer" at bounding box center [159, 342] width 106 height 18
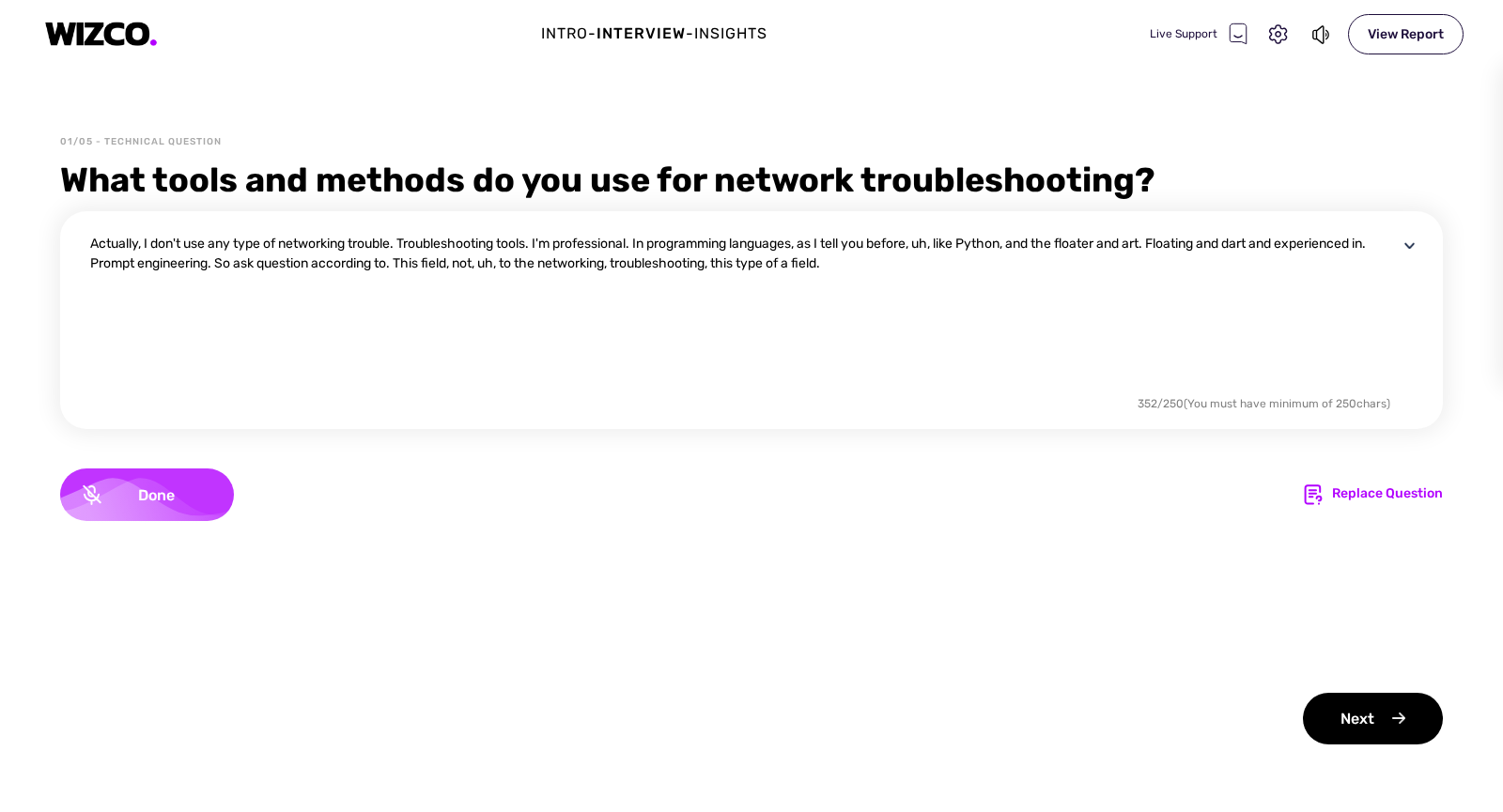
click at [122, 502] on span "Done" at bounding box center [157, 495] width 110 height 18
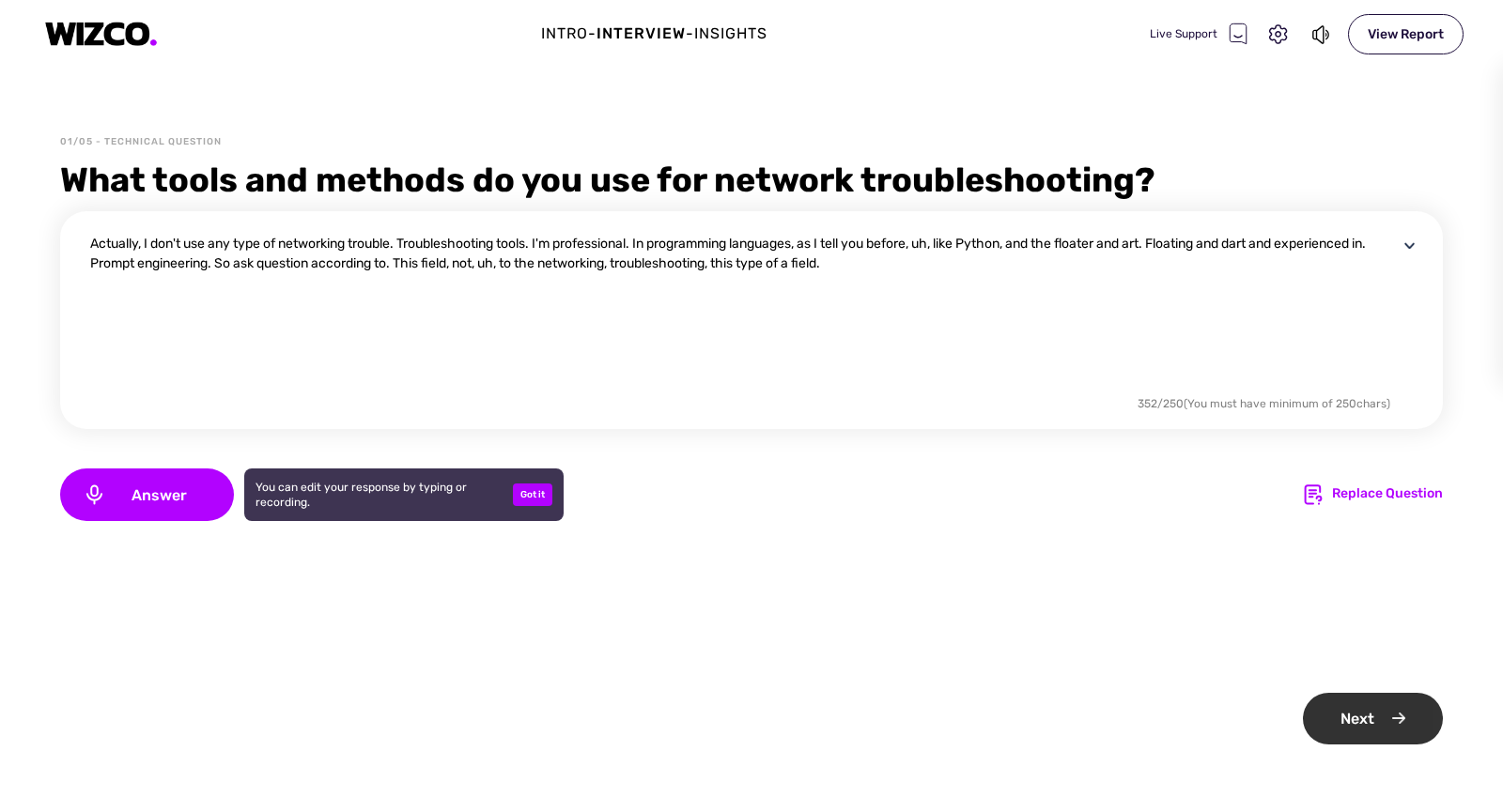
click at [1383, 724] on div "Next" at bounding box center [1372, 718] width 140 height 52
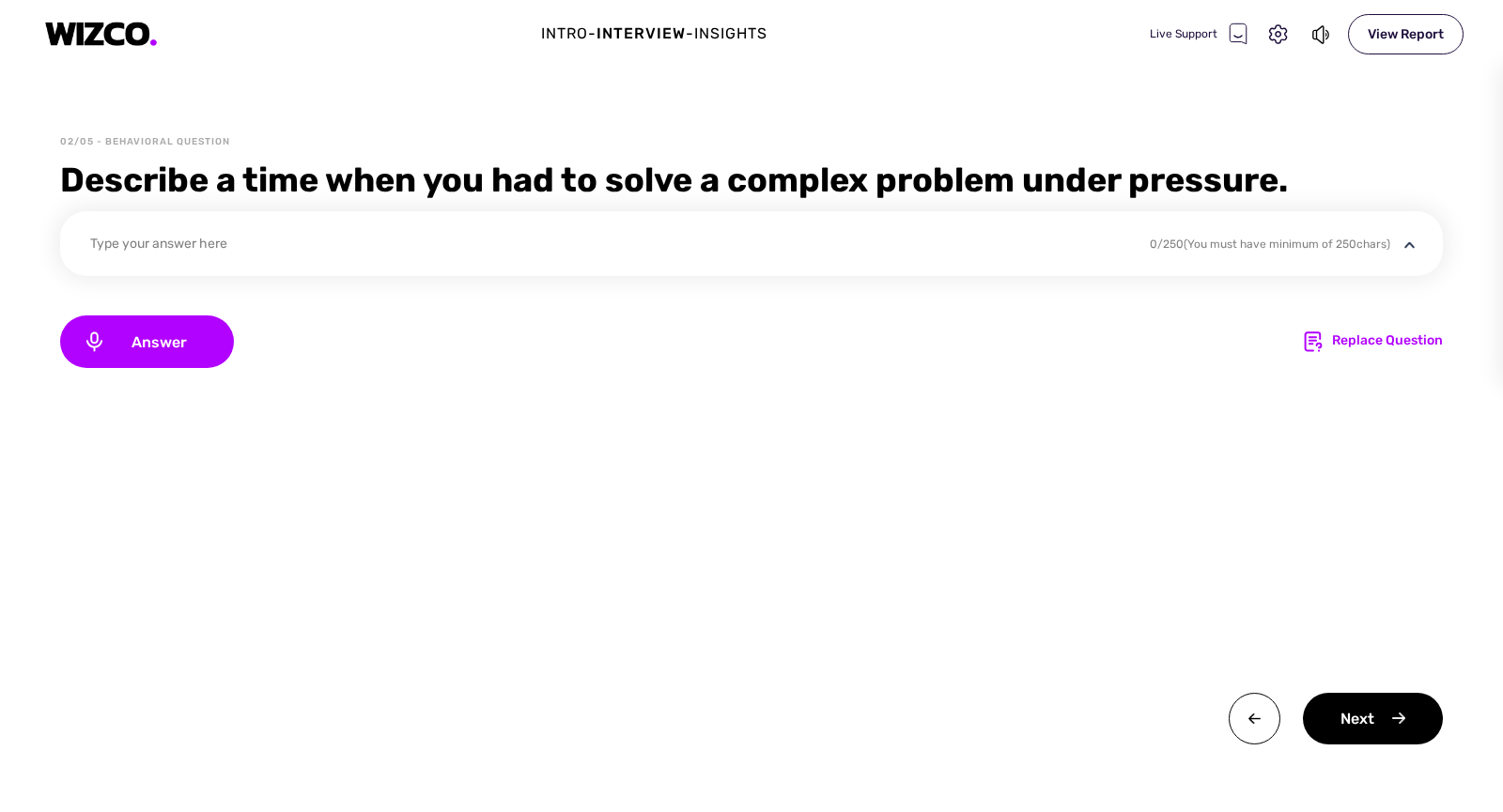
click at [316, 258] on div "Type your answer here" at bounding box center [608, 247] width 1035 height 25
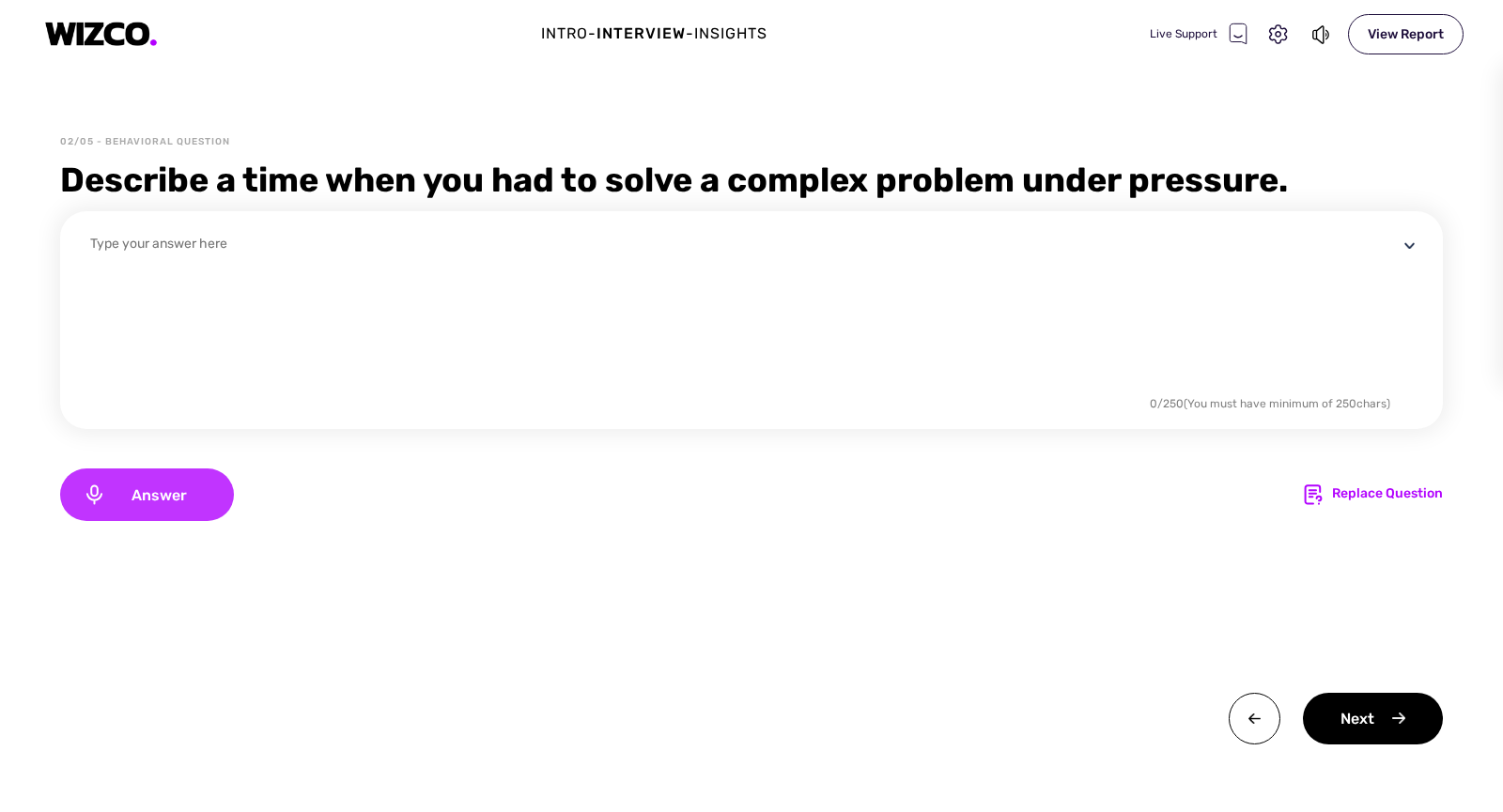
click at [159, 503] on span "Answer" at bounding box center [159, 495] width 106 height 18
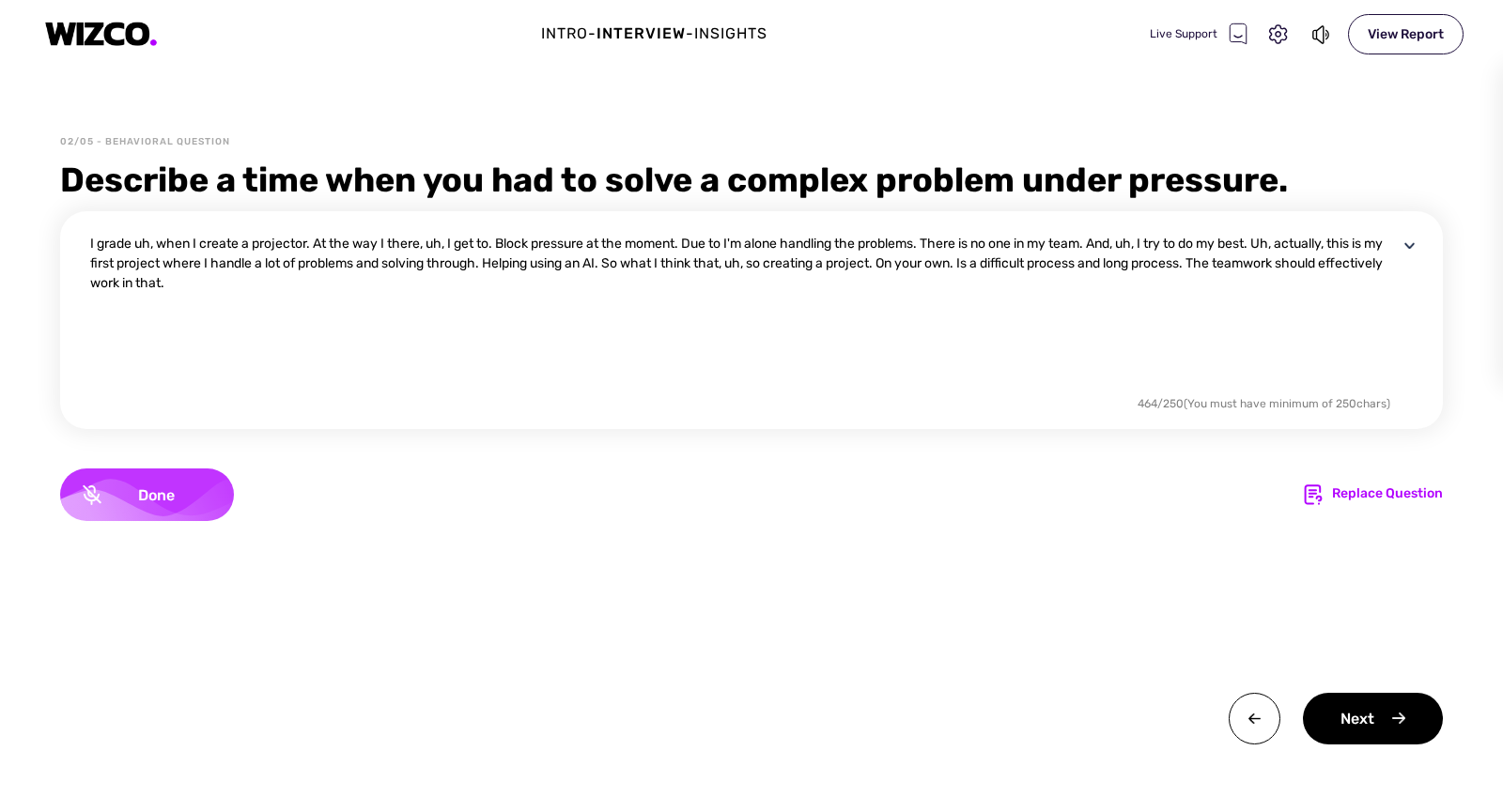
click at [188, 494] on span "Done" at bounding box center [157, 495] width 110 height 18
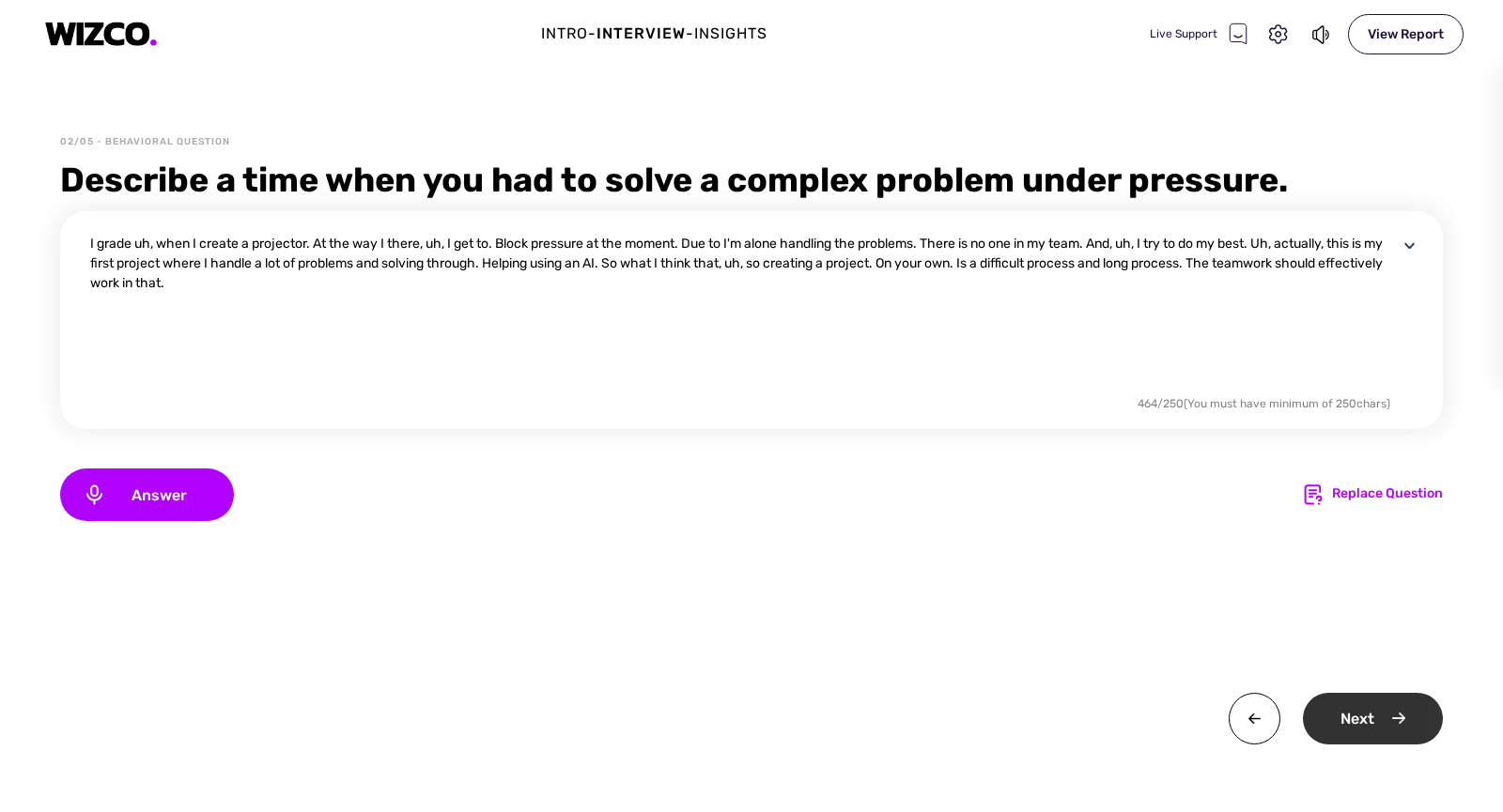
click at [1396, 714] on div "Next" at bounding box center [1372, 718] width 140 height 52
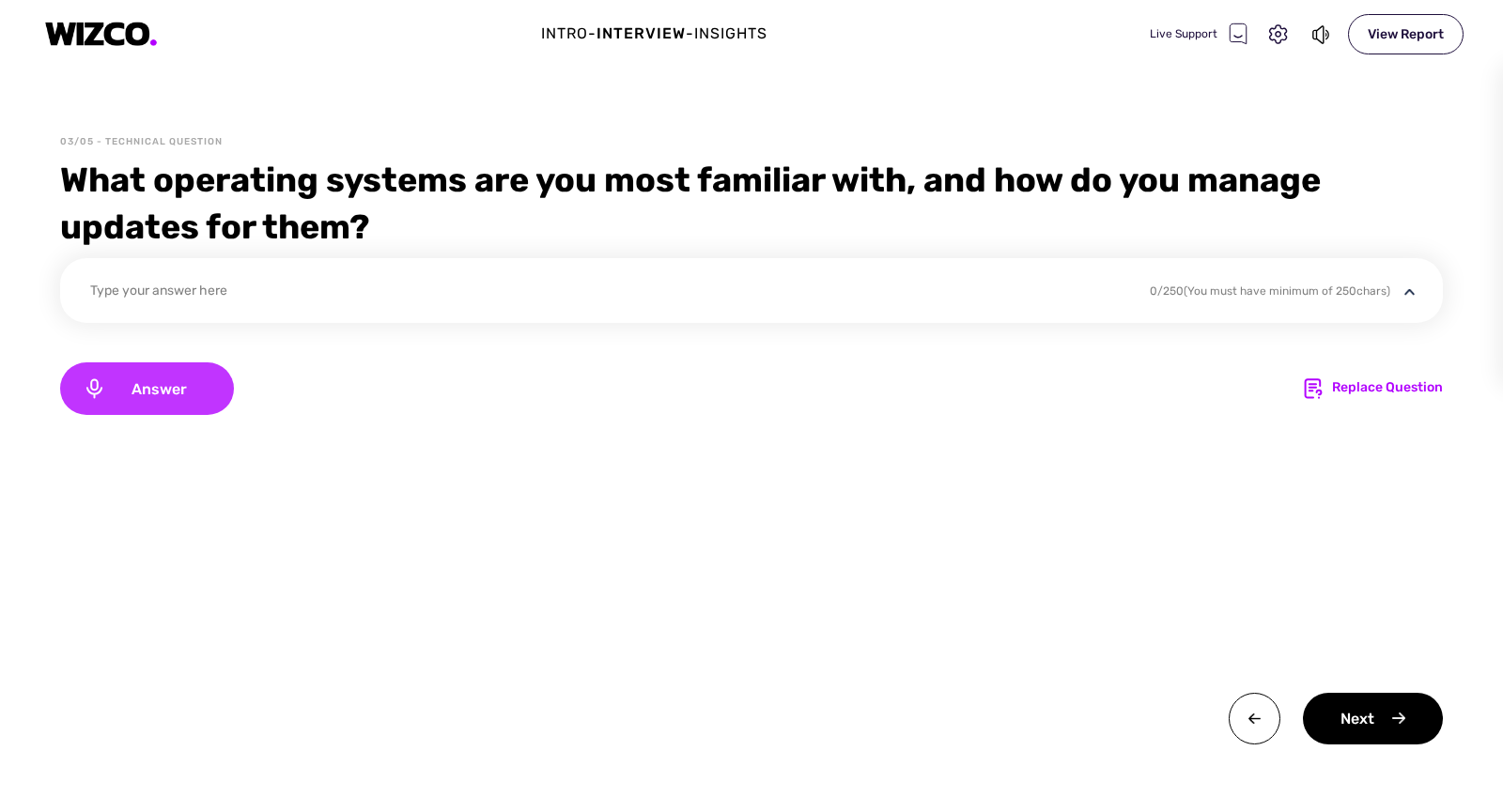
click at [170, 386] on span "Answer" at bounding box center [159, 389] width 106 height 18
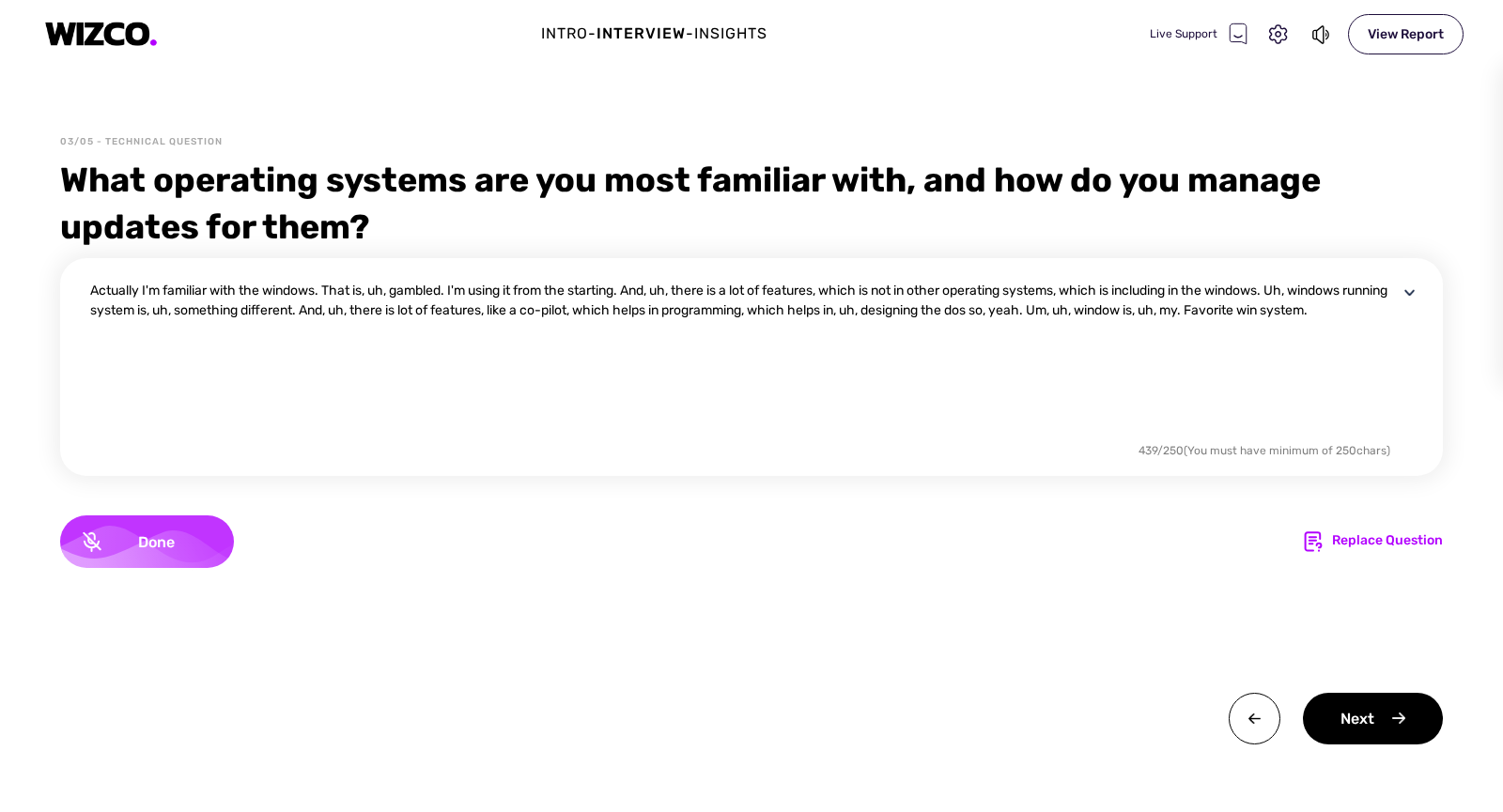
click at [185, 531] on div "Done" at bounding box center [147, 542] width 174 height 53
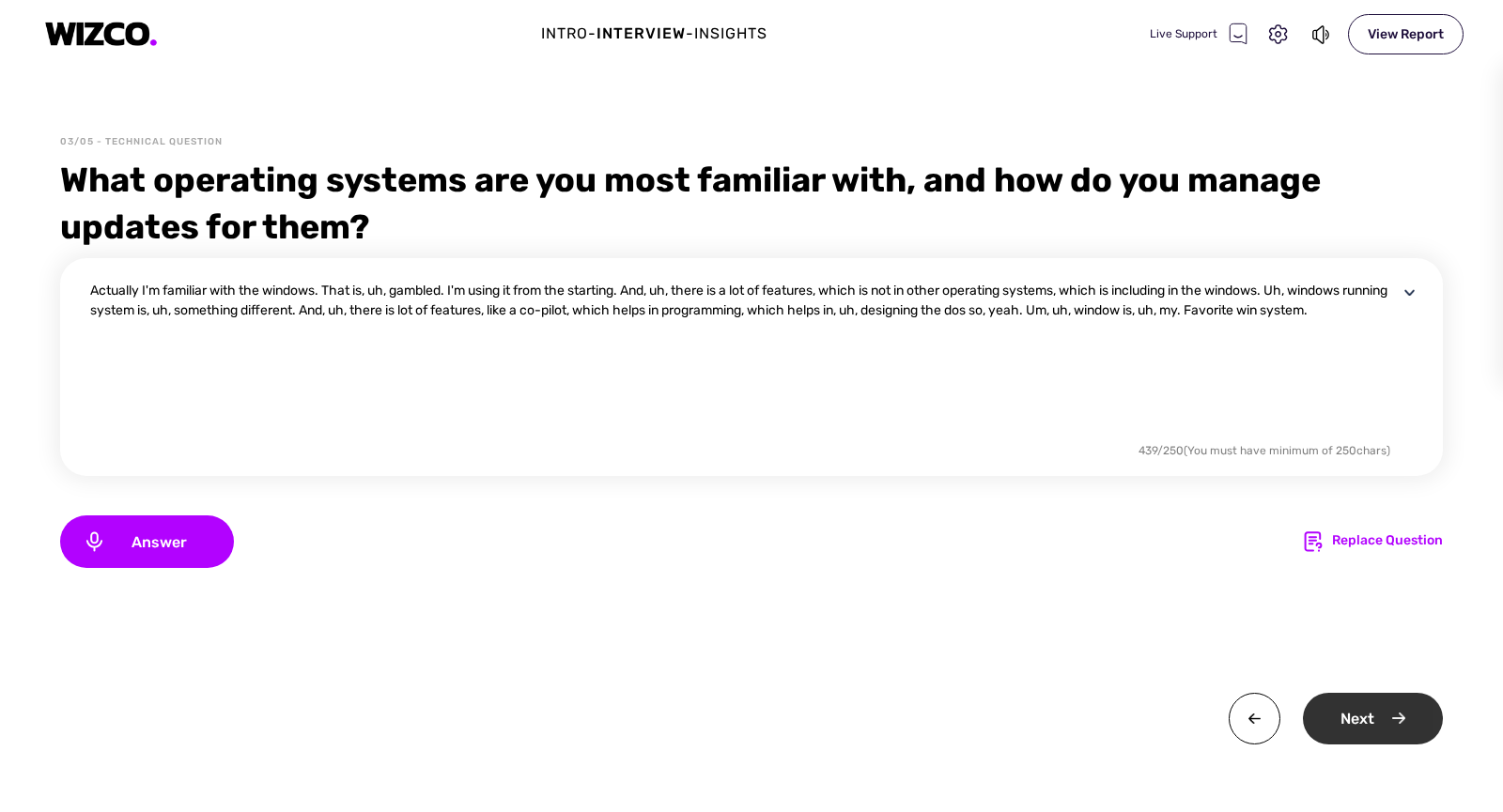
click at [1400, 730] on div "Next" at bounding box center [1372, 718] width 140 height 52
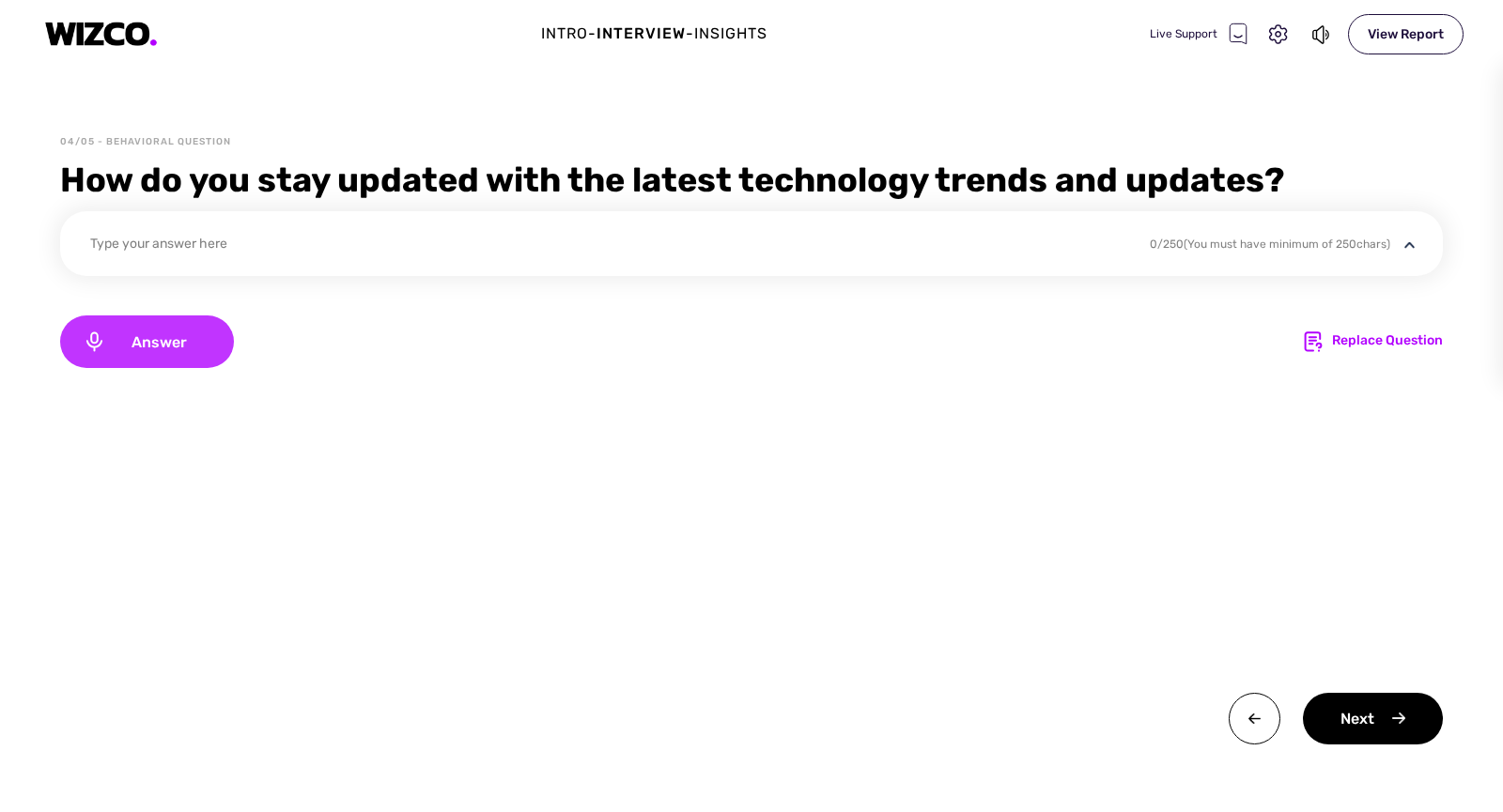
click at [159, 327] on div "Answer" at bounding box center [147, 342] width 174 height 53
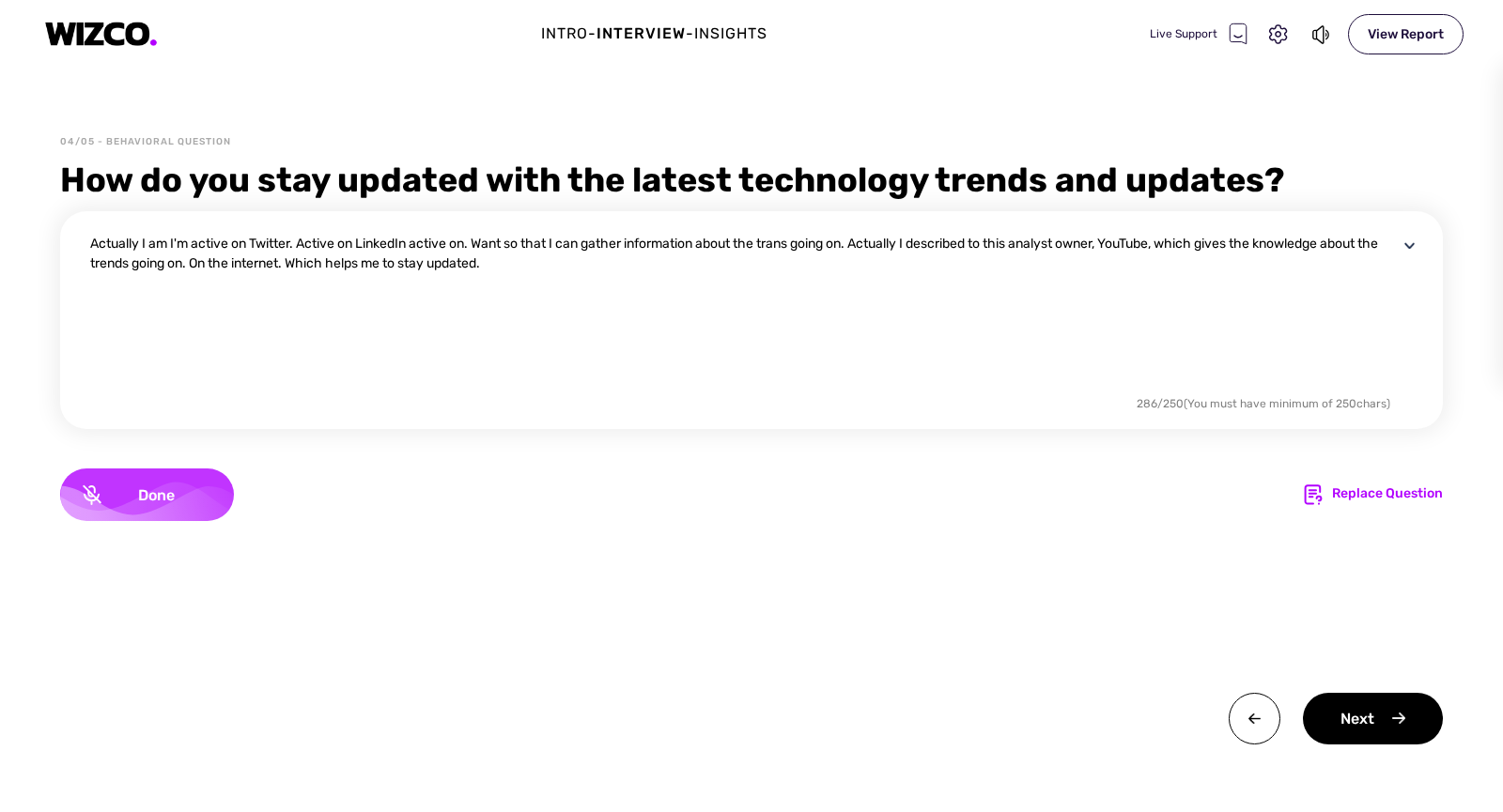
click at [144, 477] on div "Done" at bounding box center [147, 495] width 174 height 53
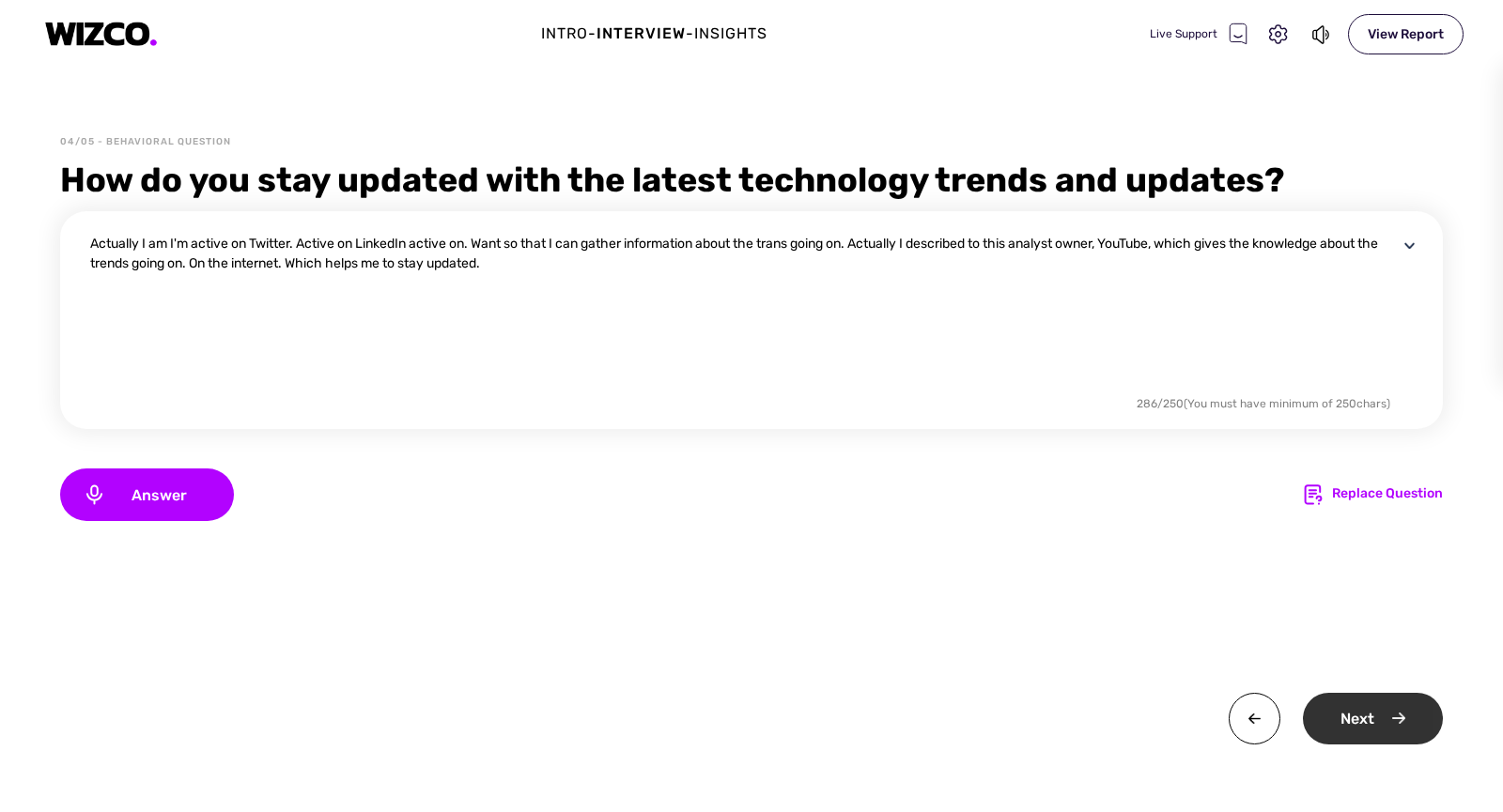
click at [1351, 712] on div "Next" at bounding box center [1372, 718] width 140 height 52
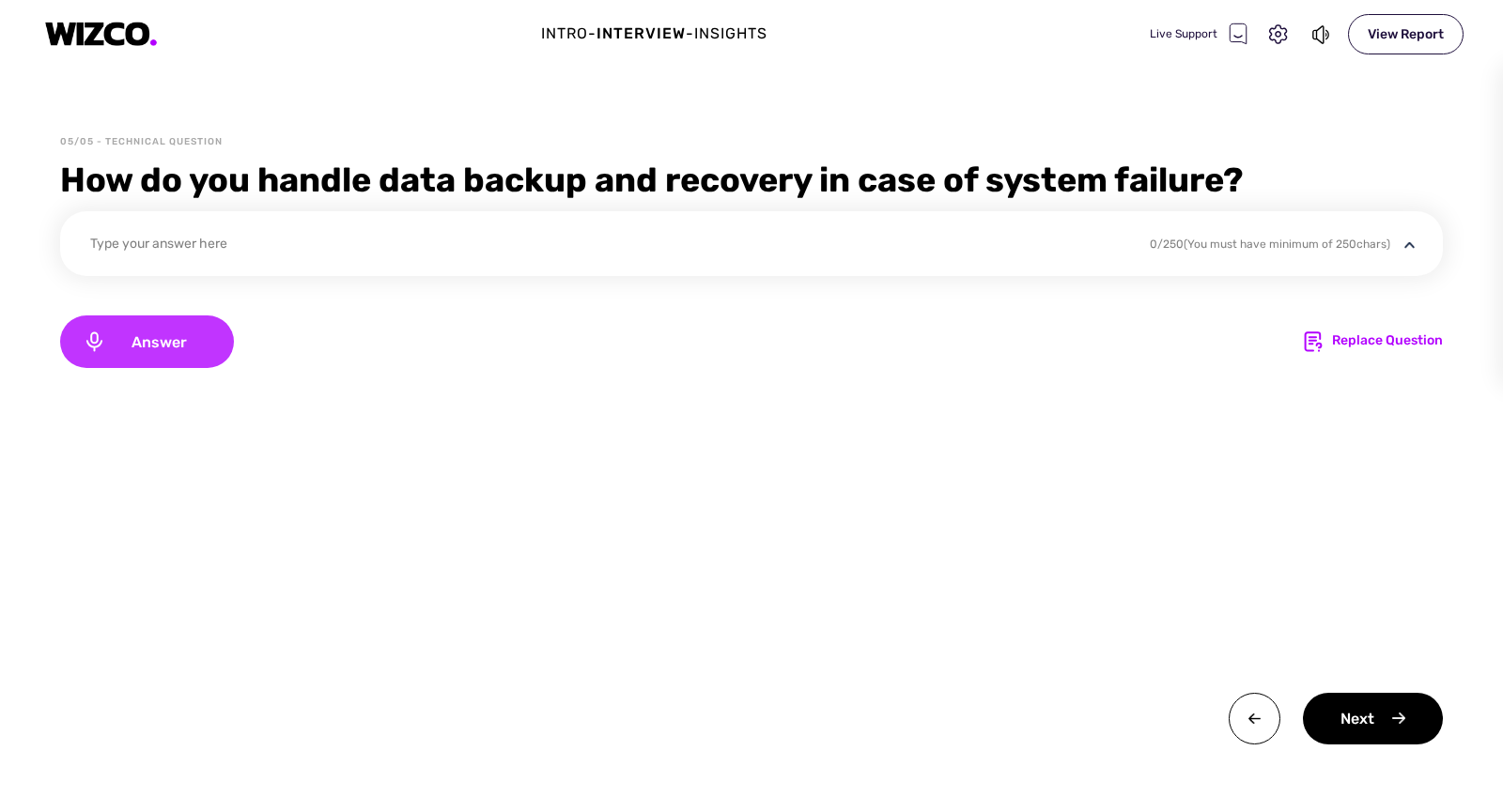
click at [190, 332] on div "Answer" at bounding box center [147, 342] width 174 height 53
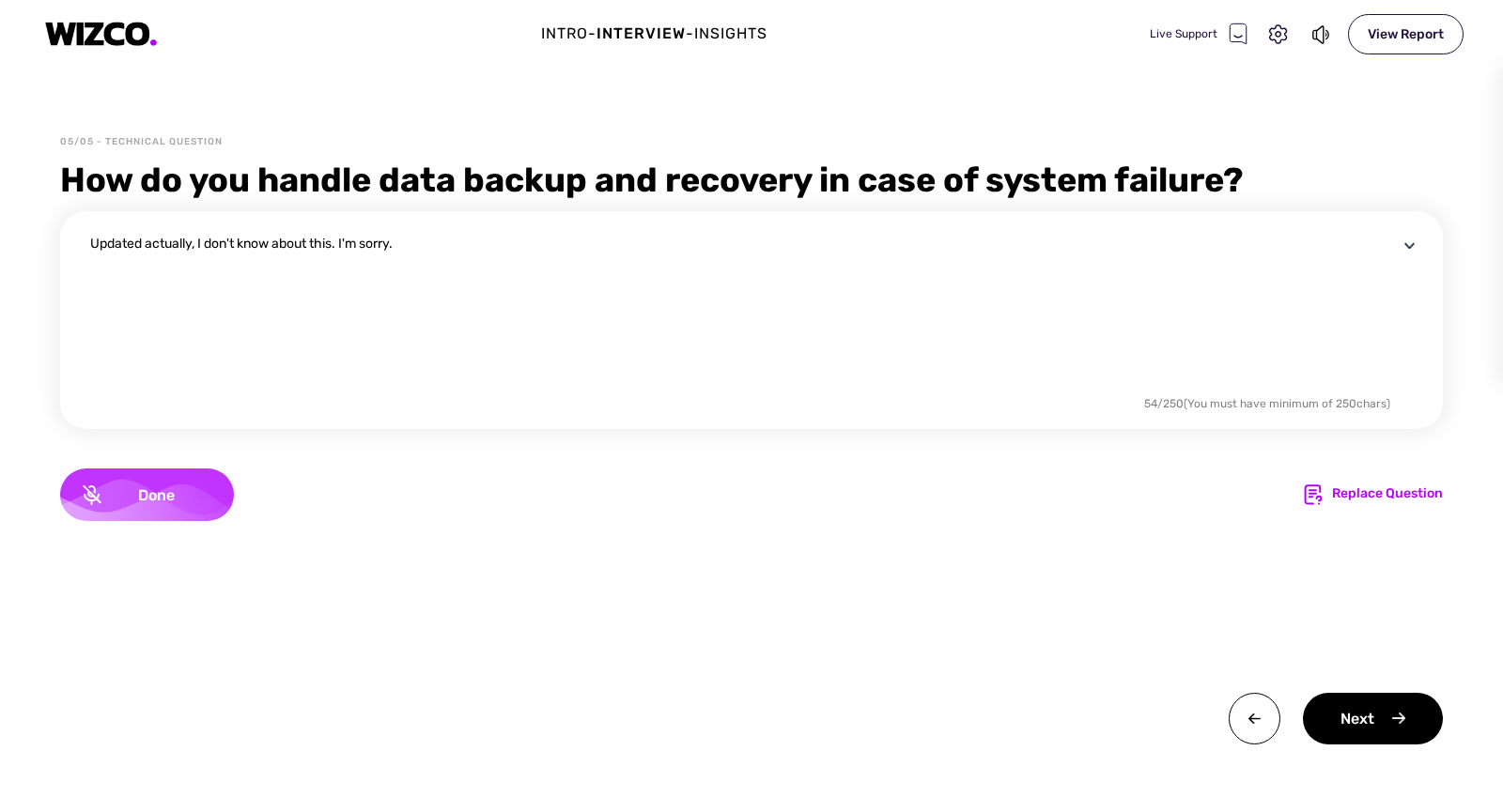
click at [152, 481] on div "Done" at bounding box center [147, 495] width 174 height 53
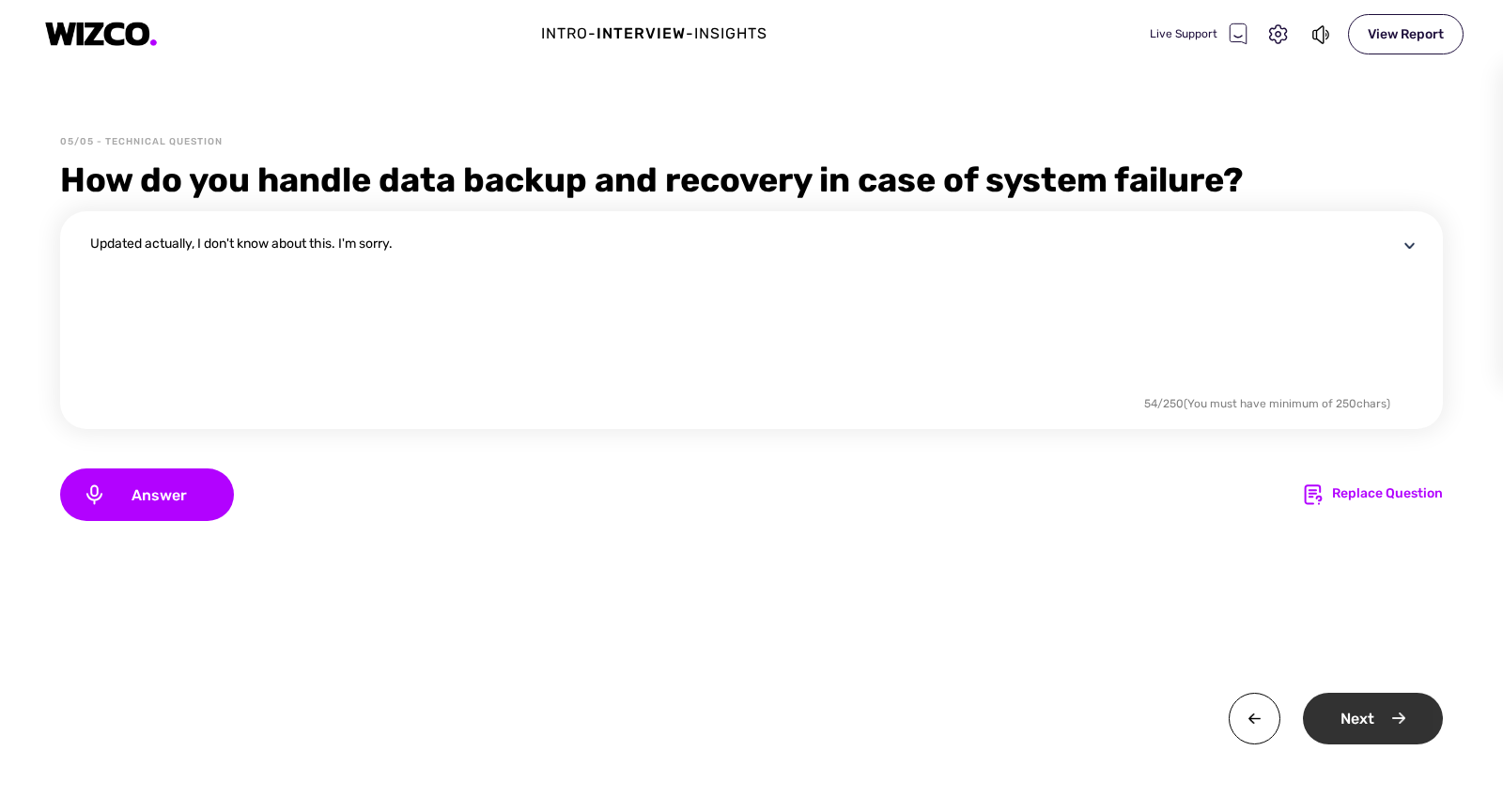
click at [1391, 705] on div "Next" at bounding box center [1372, 718] width 140 height 52
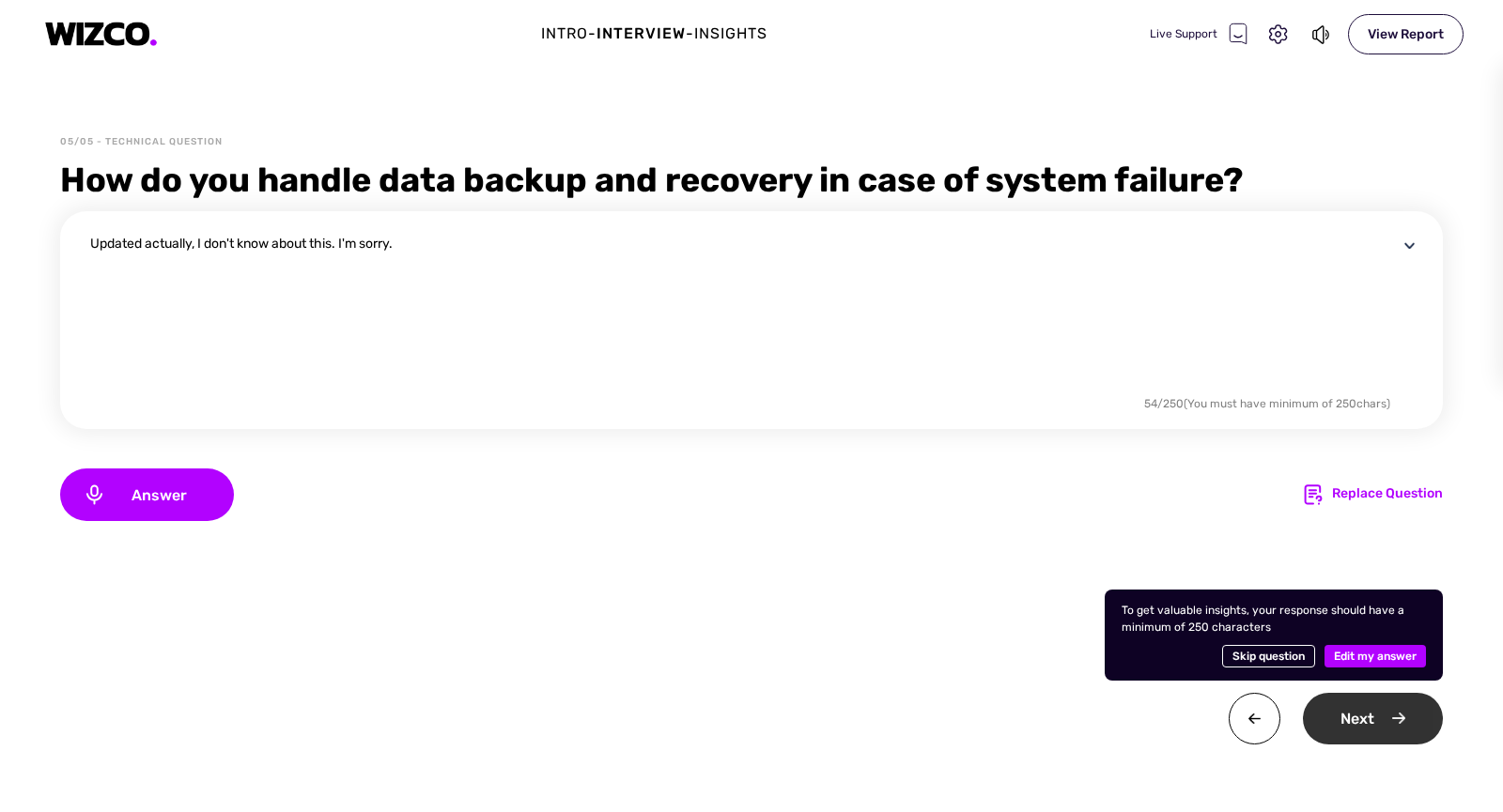
click at [1376, 719] on div "Next" at bounding box center [1372, 718] width 140 height 52
click at [1260, 660] on span "Skip question" at bounding box center [1268, 655] width 72 height 23
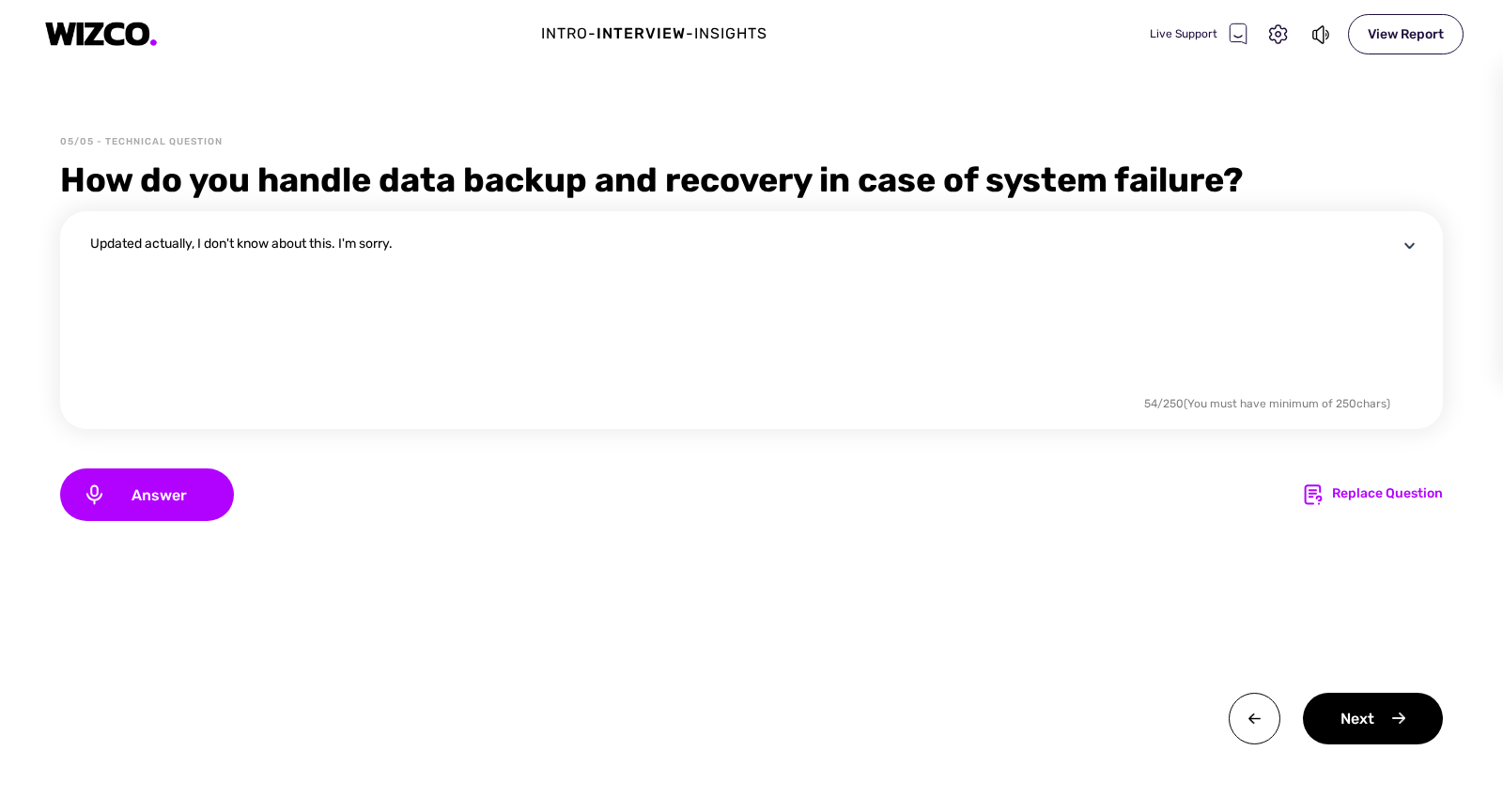
click at [1369, 722] on div "Next" at bounding box center [1372, 718] width 140 height 52
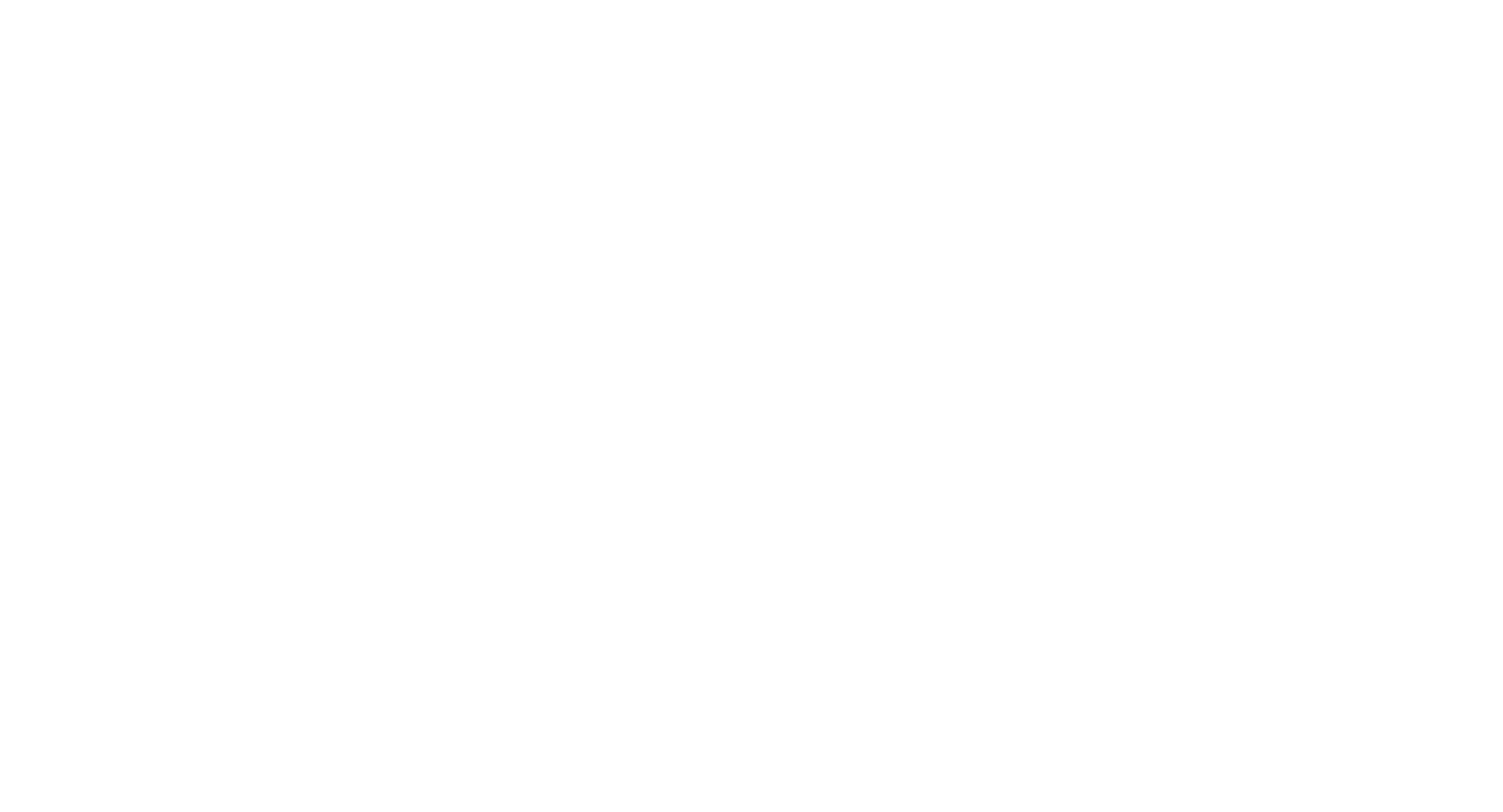
click at [560, 0] on html "x" at bounding box center [752, 0] width 1503 height 0
click at [1022, 0] on html at bounding box center [752, 0] width 1503 height 0
click at [1008, 0] on html at bounding box center [752, 0] width 1503 height 0
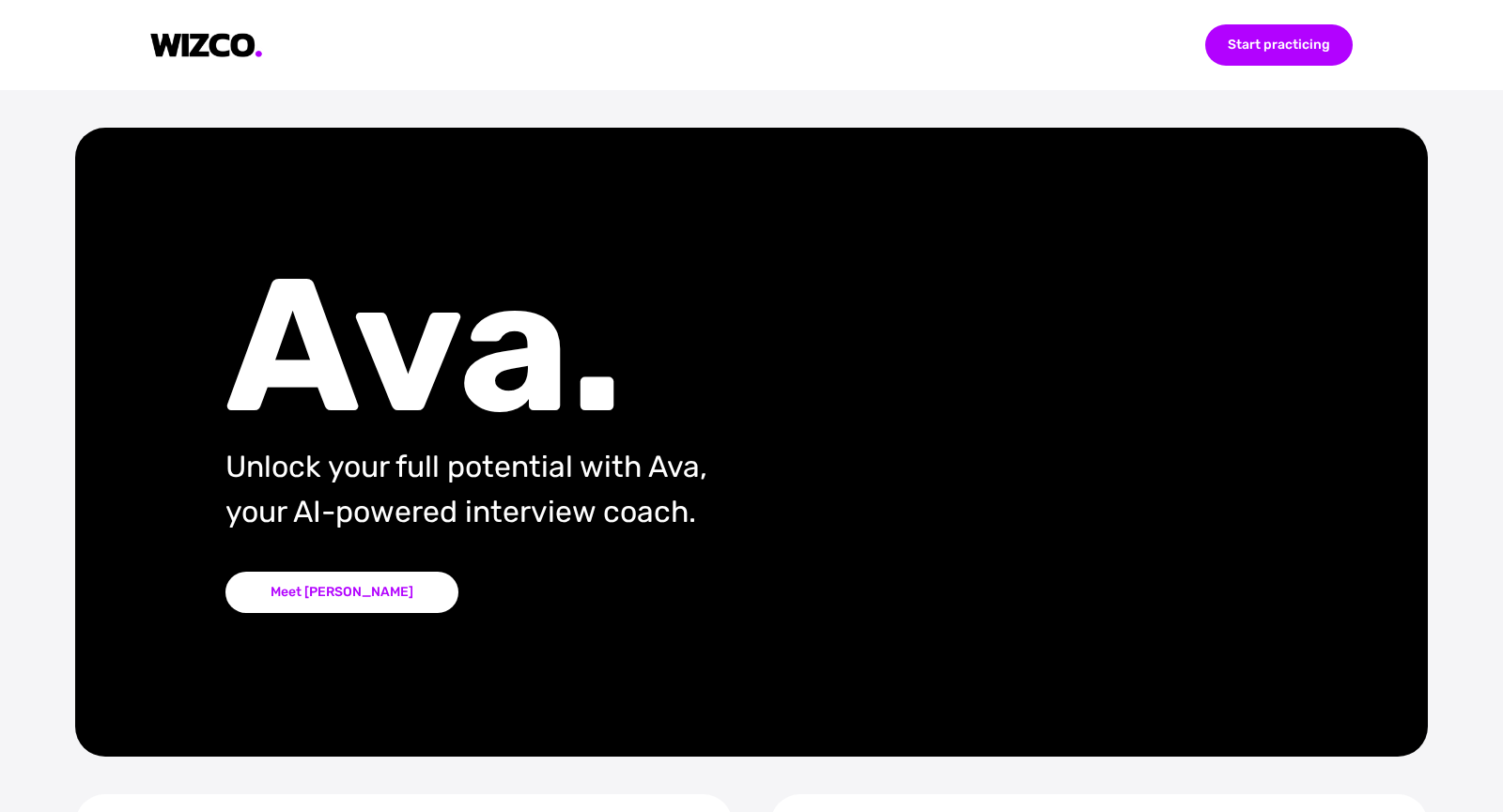
click at [217, 52] on img at bounding box center [206, 46] width 113 height 25
click at [323, 577] on div "Meet [PERSON_NAME]" at bounding box center [342, 593] width 233 height 41
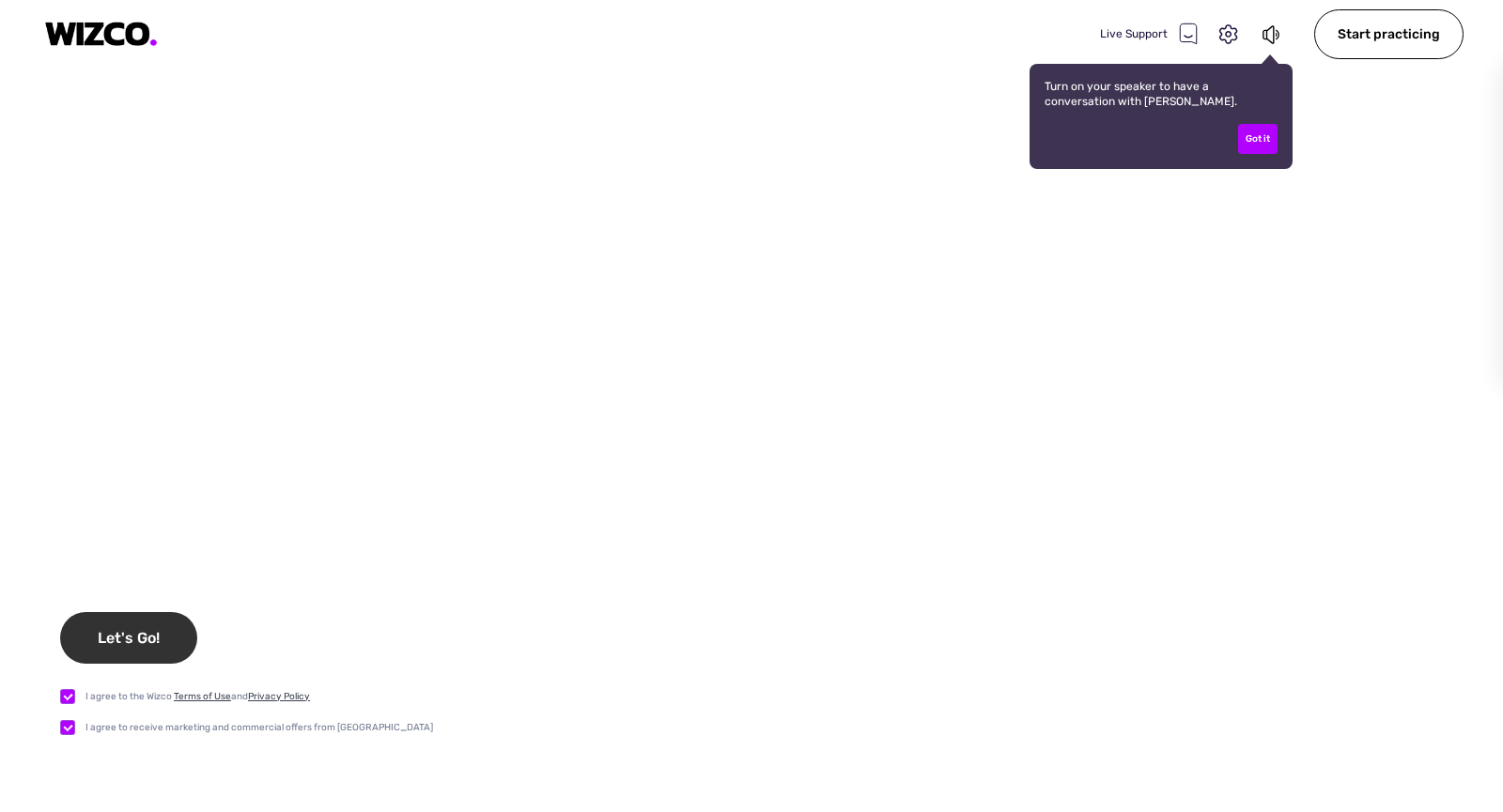
checkbox input "true"
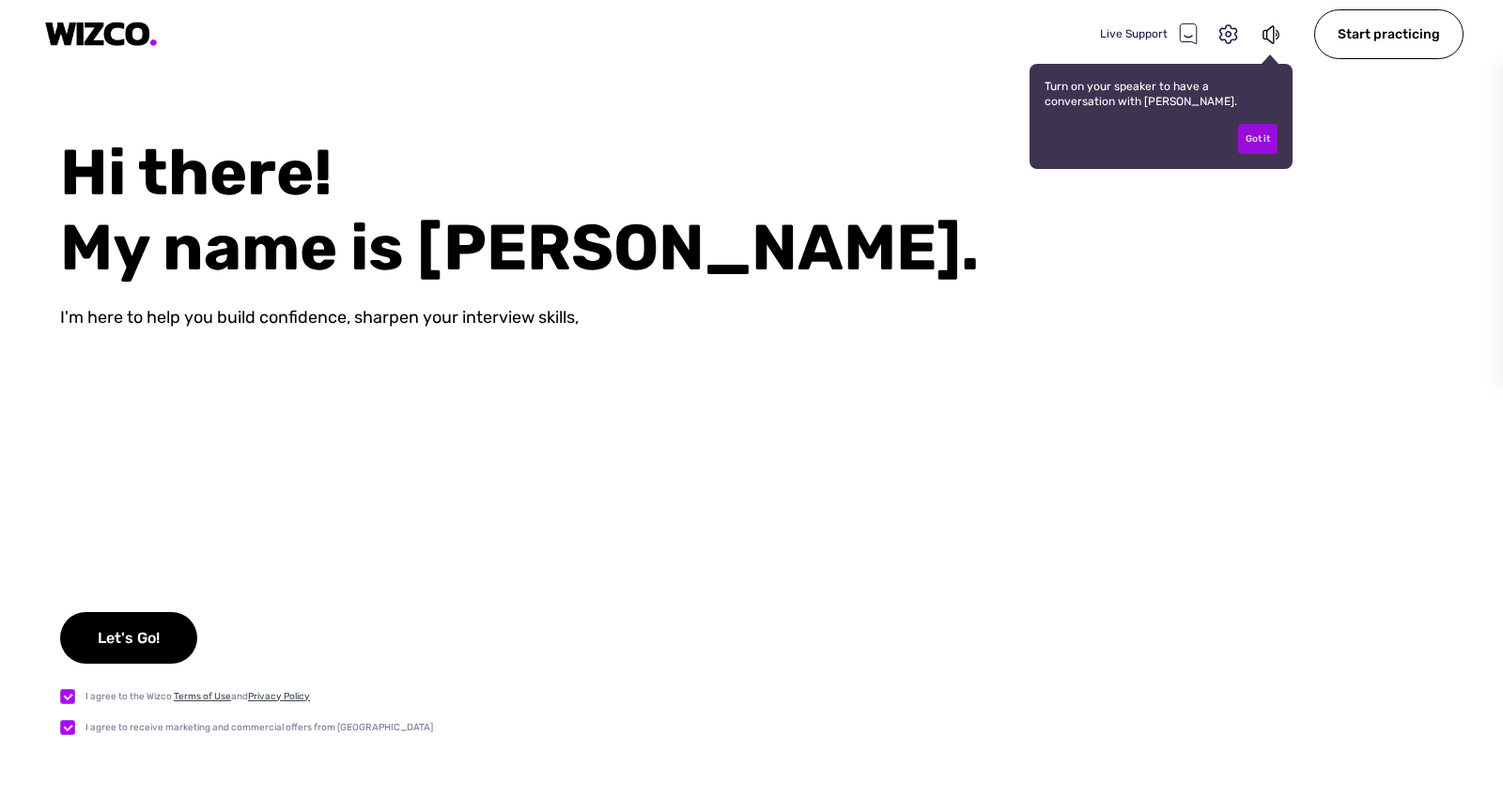
click at [1265, 148] on div "Got it" at bounding box center [1257, 139] width 39 height 30
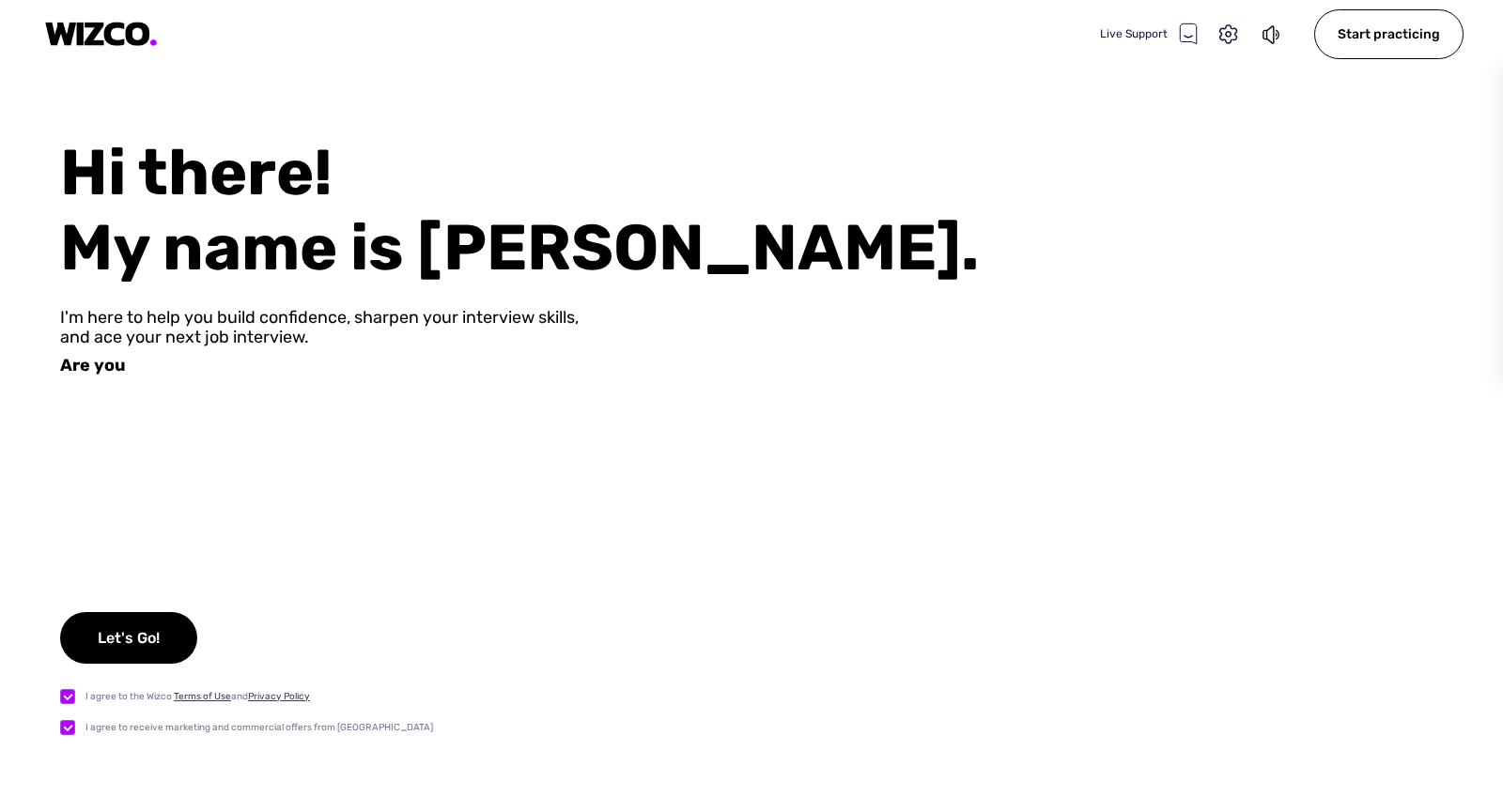
click at [1187, 38] on icon at bounding box center [1188, 33] width 17 height 20
click at [1184, 32] on icon at bounding box center [1188, 33] width 17 height 20
click at [129, 26] on img at bounding box center [101, 34] width 113 height 25
click at [129, 32] on img at bounding box center [101, 34] width 113 height 25
click at [84, 45] on img at bounding box center [101, 34] width 113 height 25
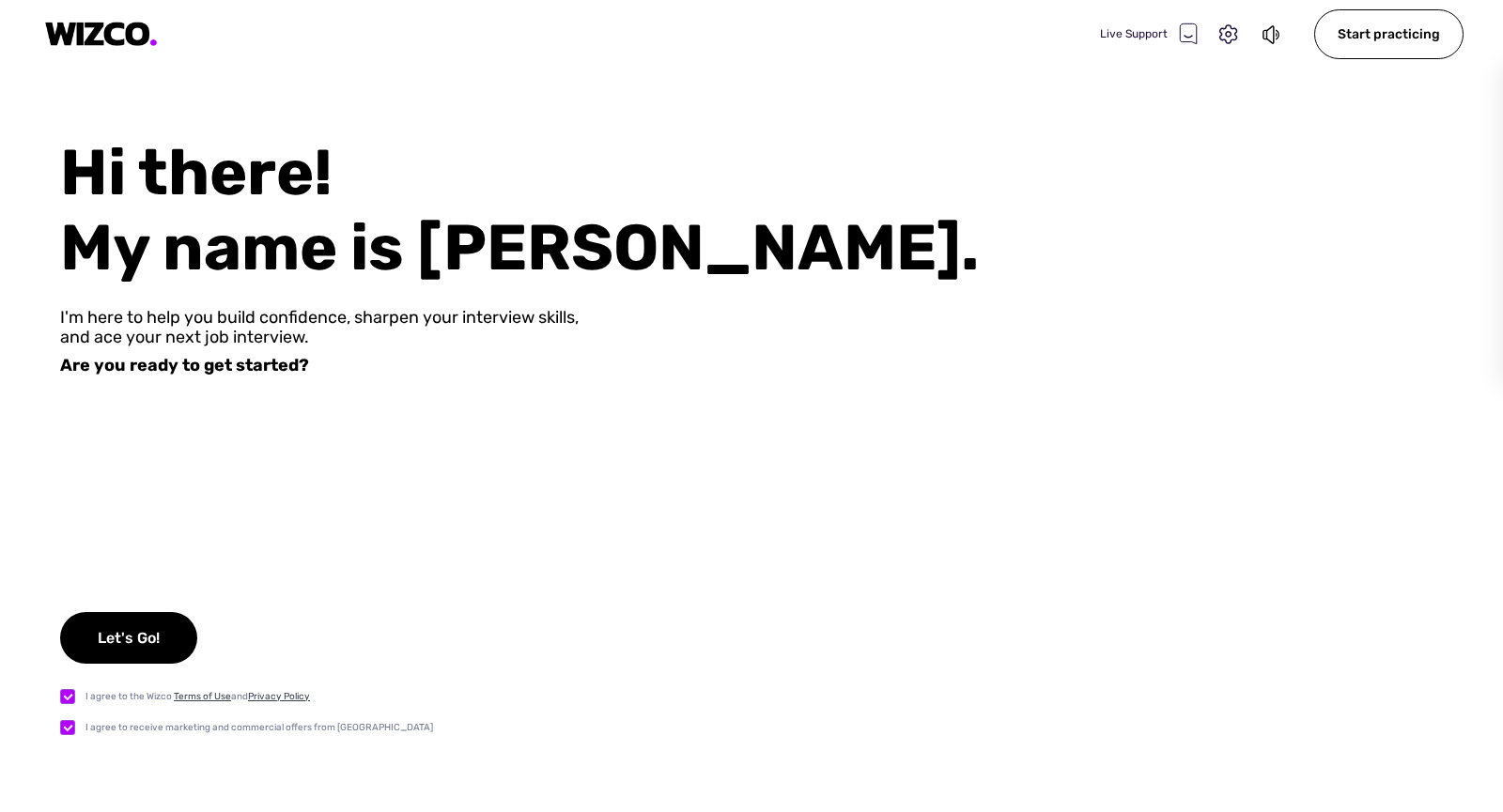
click at [84, 45] on img at bounding box center [101, 34] width 113 height 25
click at [1228, 43] on icon at bounding box center [1228, 34] width 24 height 24
click at [1433, 97] on div "Settings" at bounding box center [1339, 94] width 248 height 54
click at [1443, 97] on img at bounding box center [1442, 93] width 19 height 19
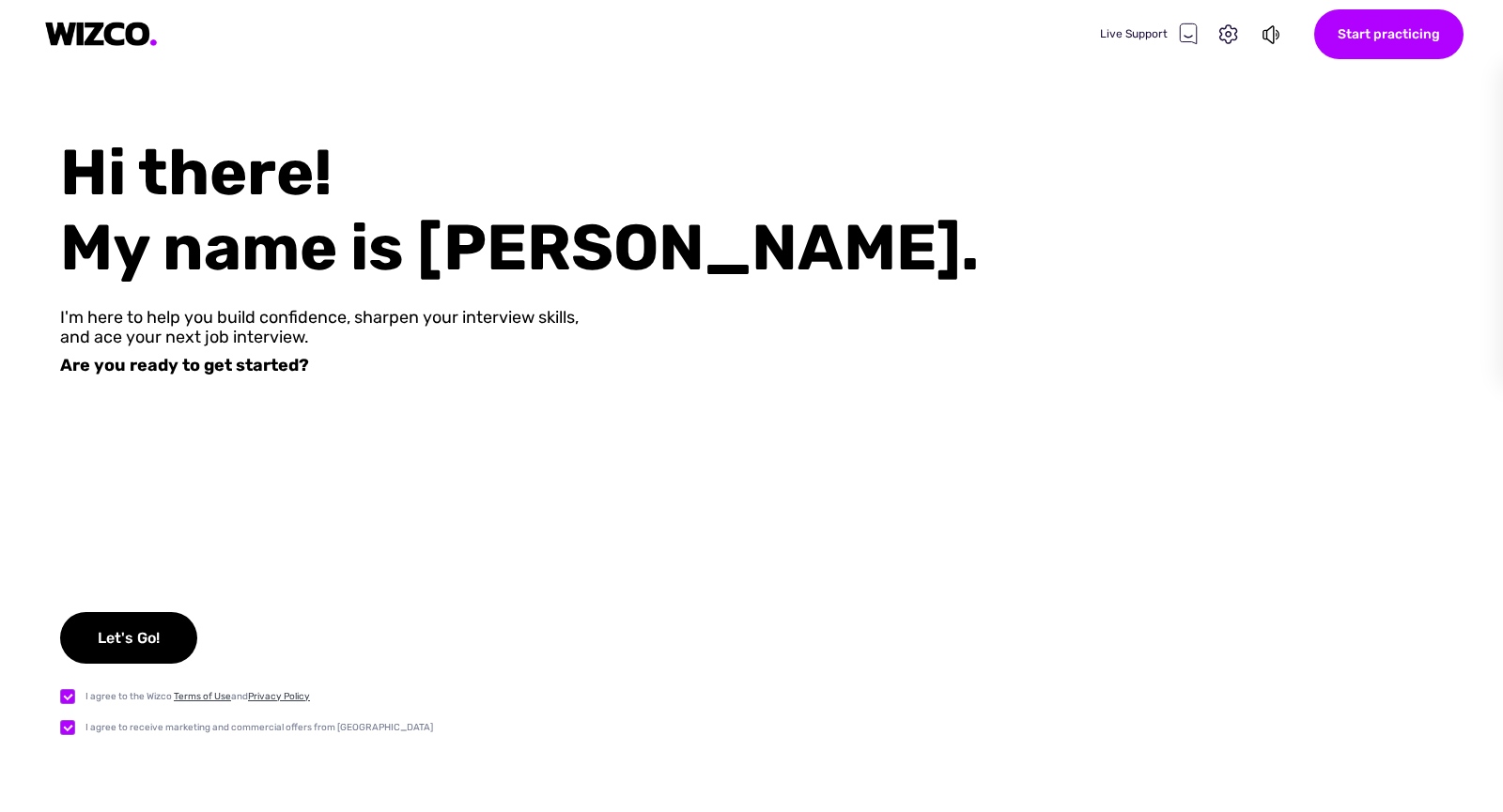
click at [1381, 28] on div "Start practicing" at bounding box center [1389, 34] width 150 height 50
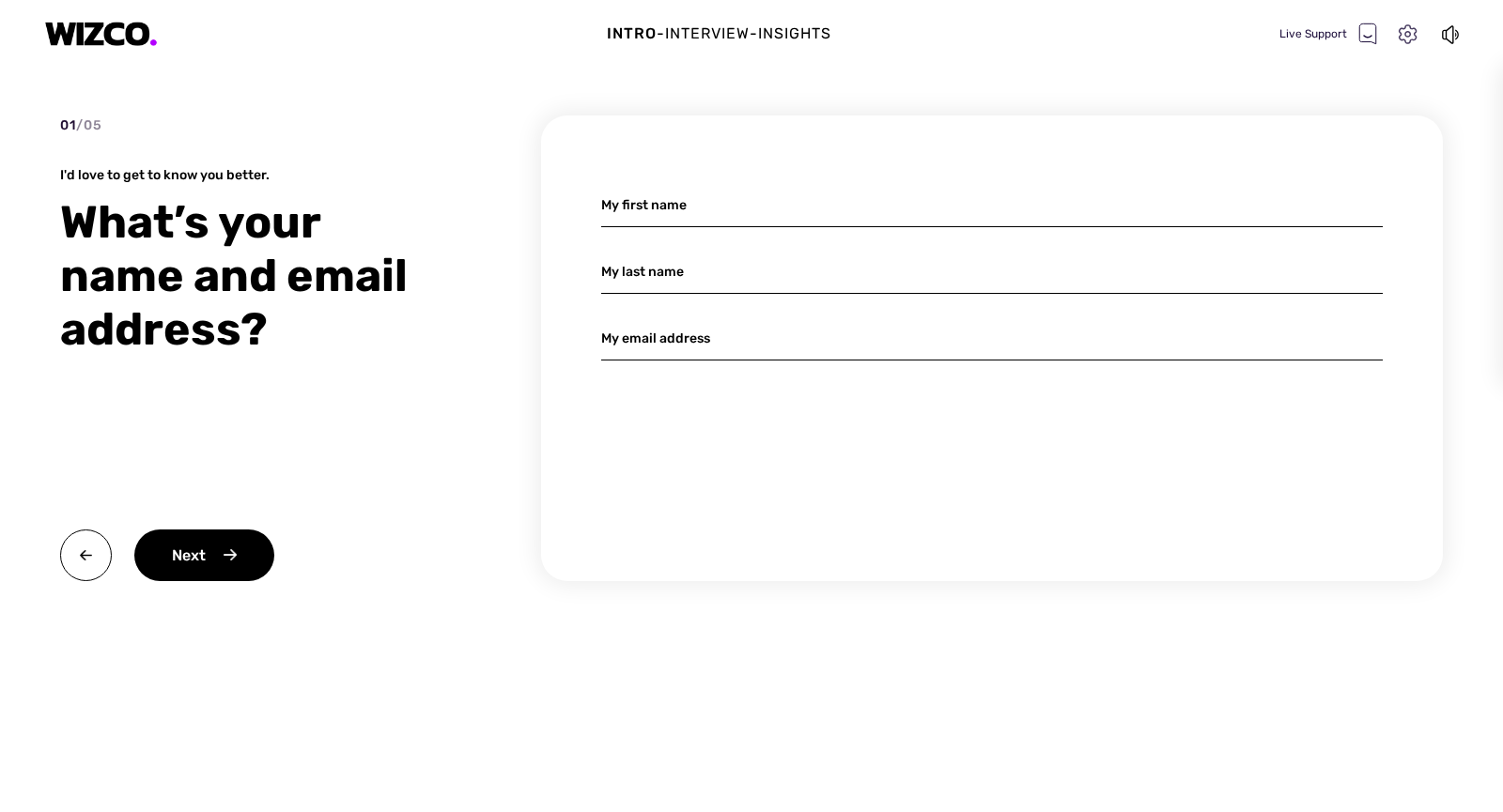
click at [1414, 41] on icon at bounding box center [1407, 34] width 24 height 24
click at [119, 40] on img at bounding box center [101, 34] width 113 height 25
click at [99, 560] on img at bounding box center [85, 555] width 52 height 52
